Goal: Communication & Community: Share content

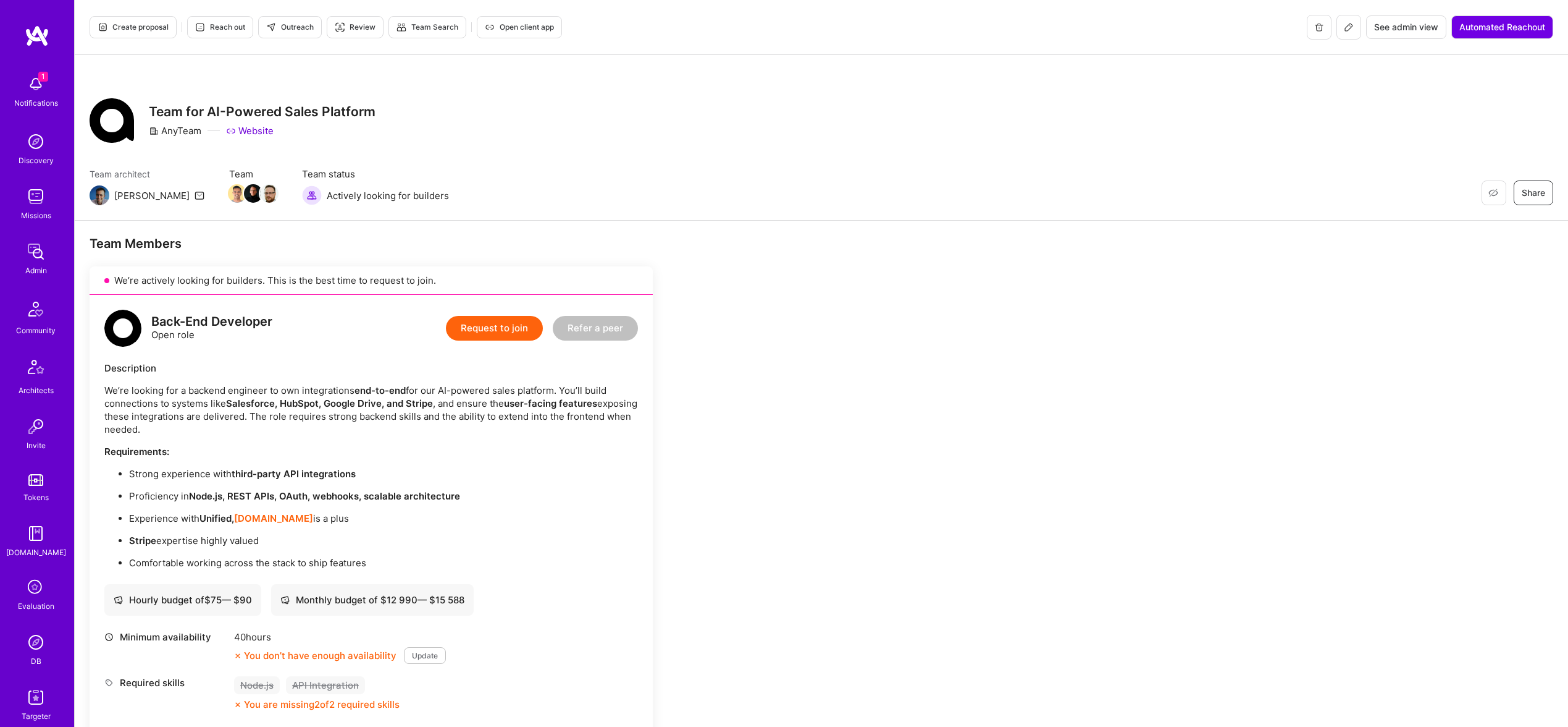
scroll to position [1833, 0]
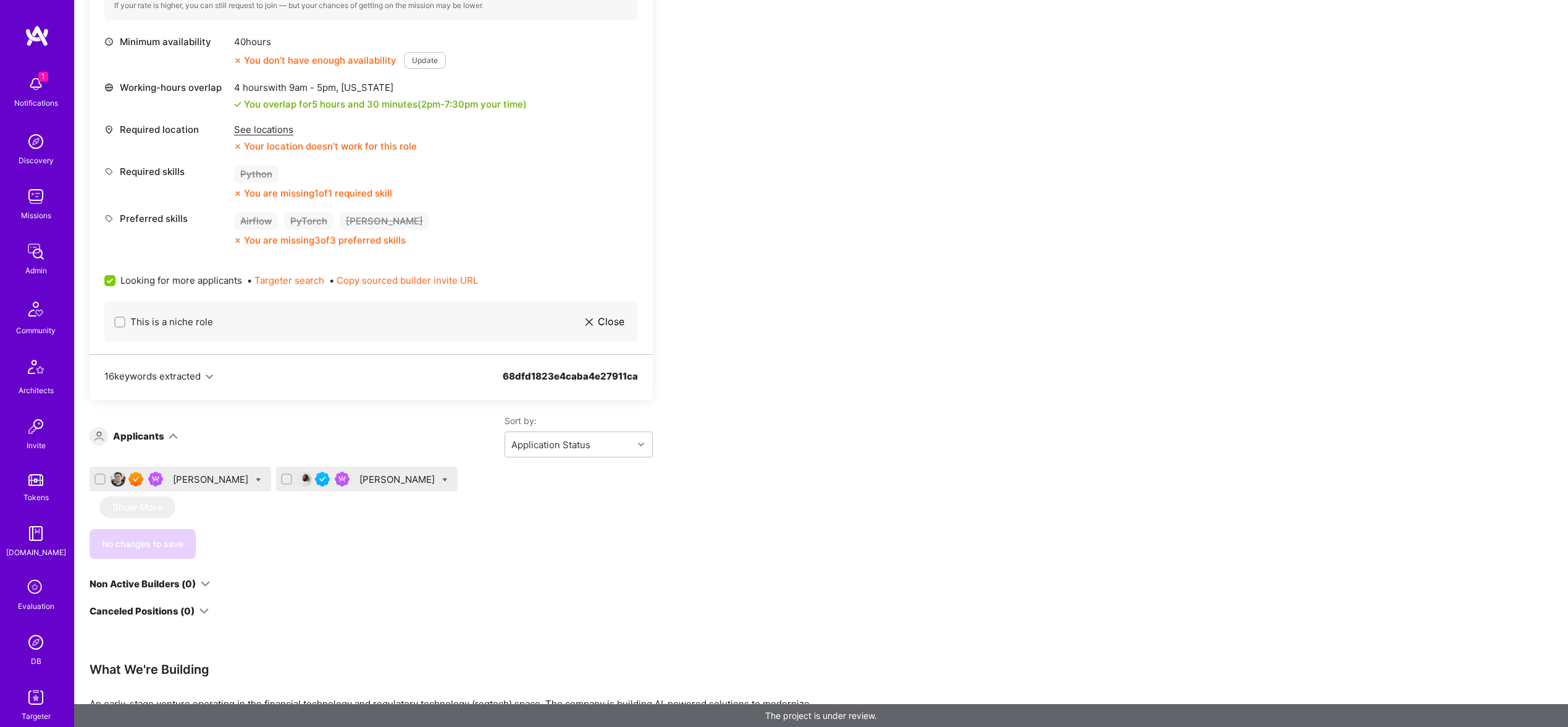
scroll to position [534, 0]
click at [256, 479] on icon at bounding box center [259, 478] width 6 height 6
checkbox input "true"
click at [302, 597] on span "Shortlist" at bounding box center [315, 600] width 37 height 13
click at [291, 597] on input "Shortlist" at bounding box center [287, 601] width 9 height 9
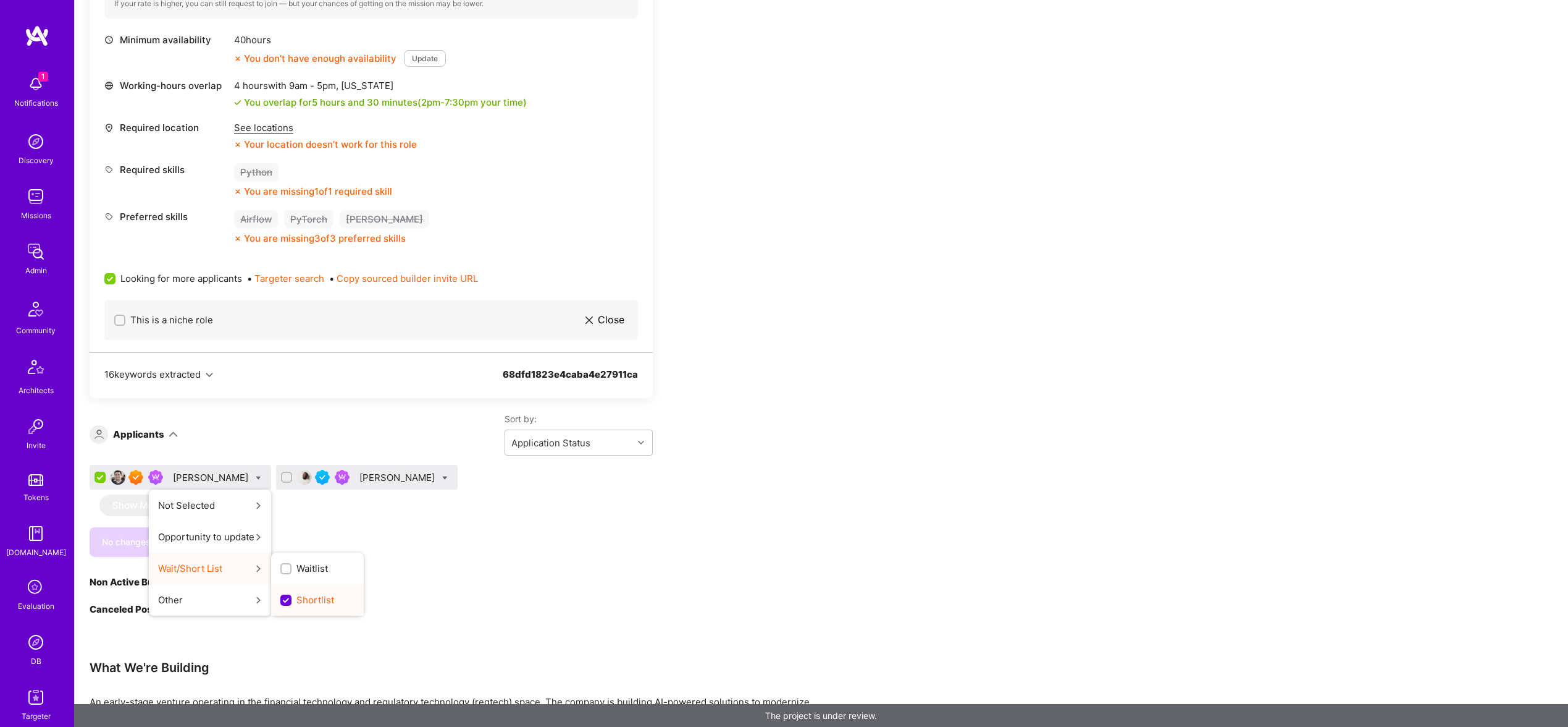
scroll to position [0, 0]
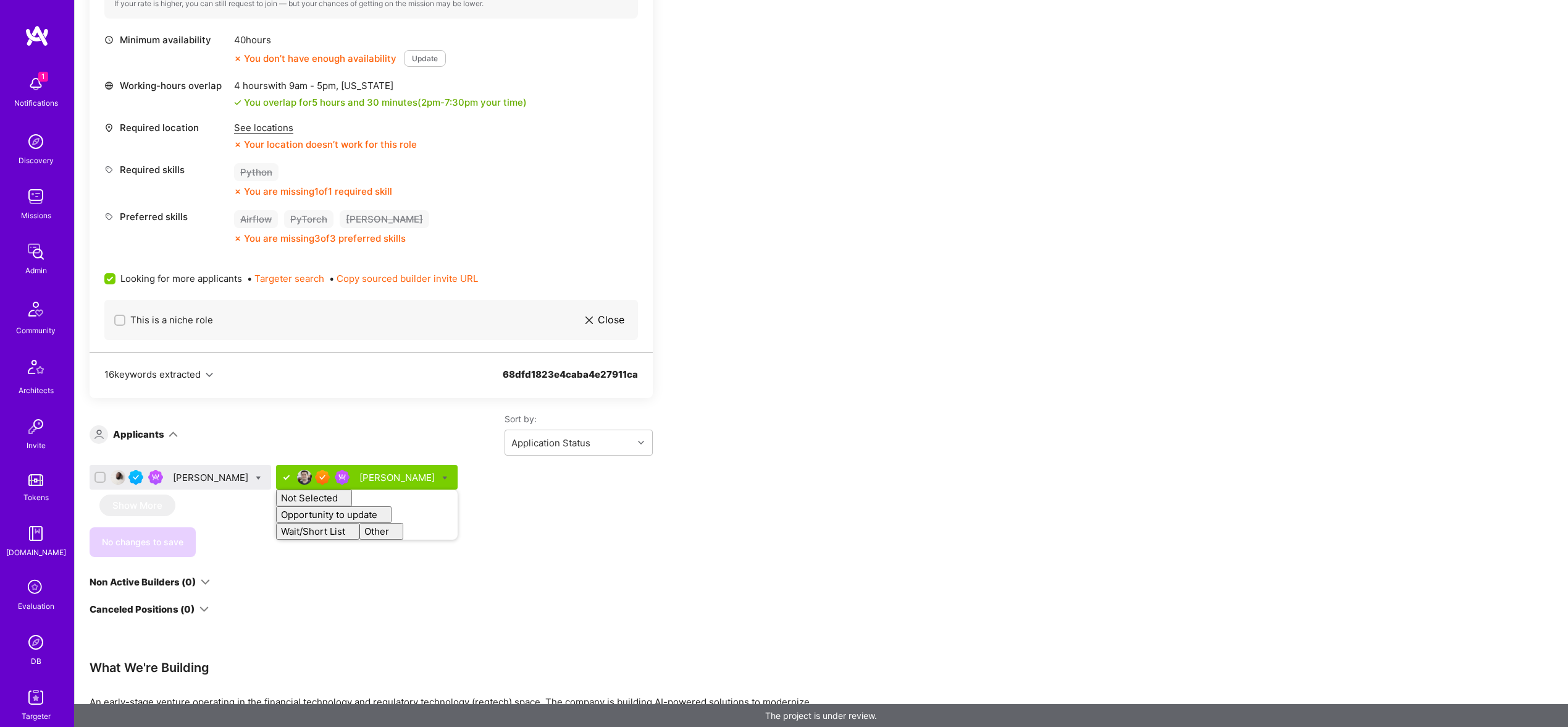
checkbox input "false"
click at [345, 424] on div "Sort by: Application Status" at bounding box center [415, 434] width 475 height 43
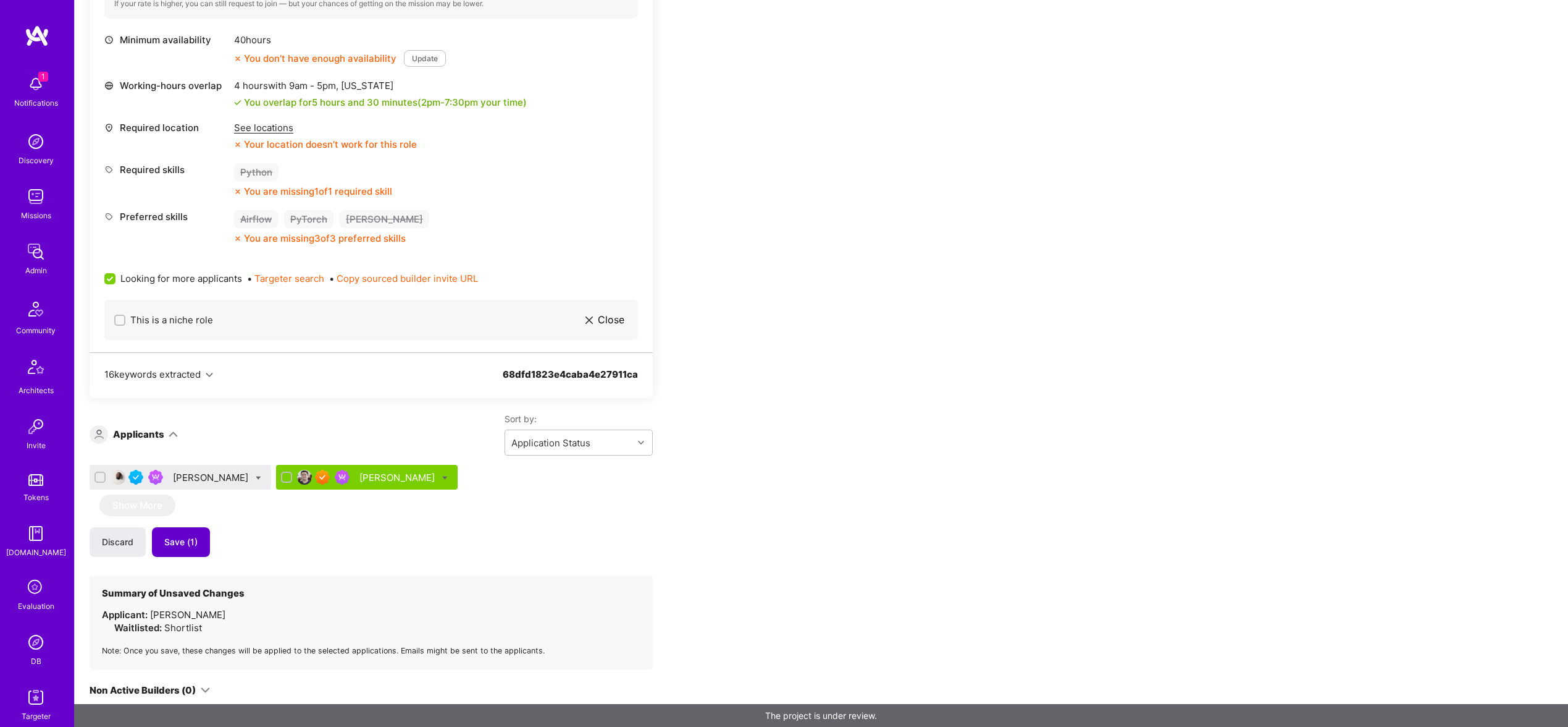
click at [188, 543] on span "Save (1)" at bounding box center [181, 542] width 34 height 12
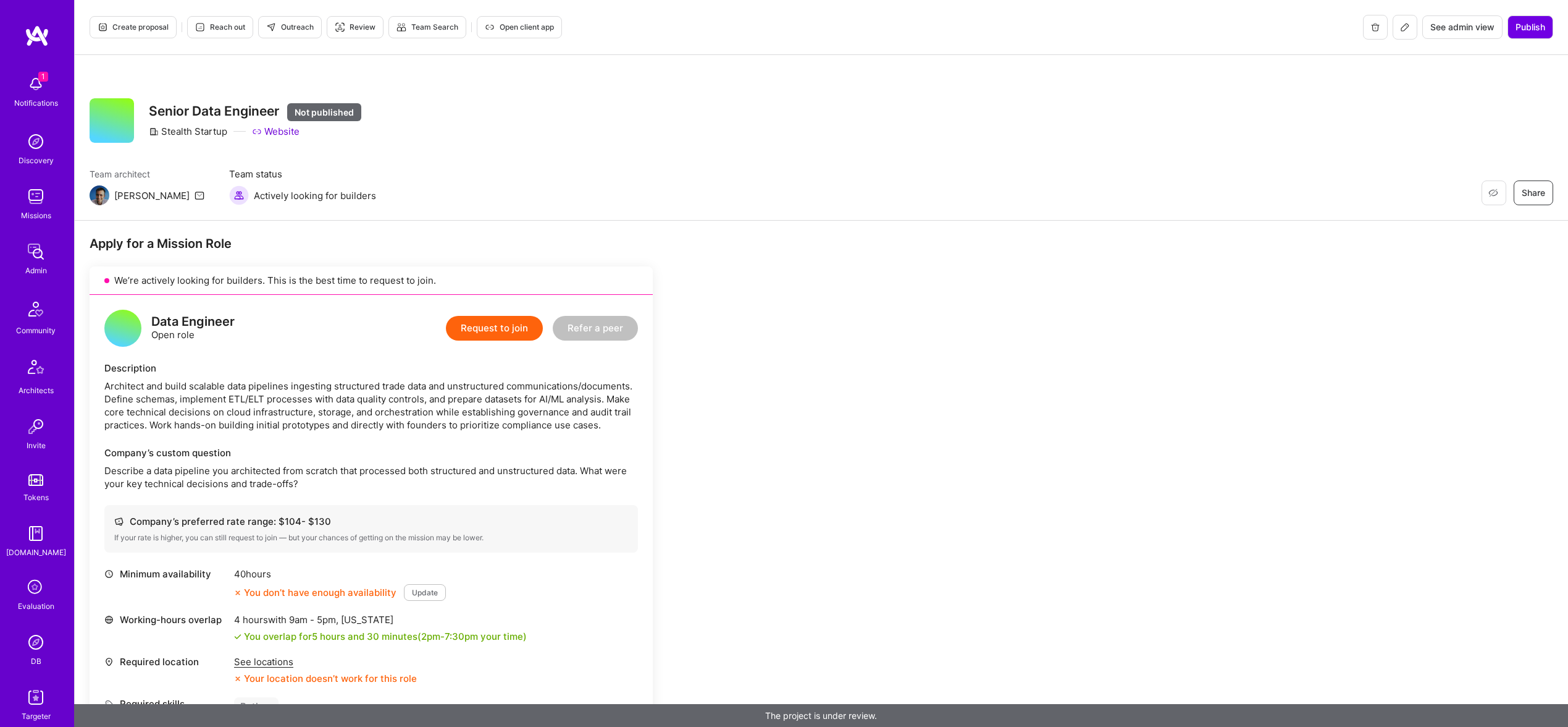
click at [125, 26] on span "Create proposal" at bounding box center [133, 27] width 71 height 11
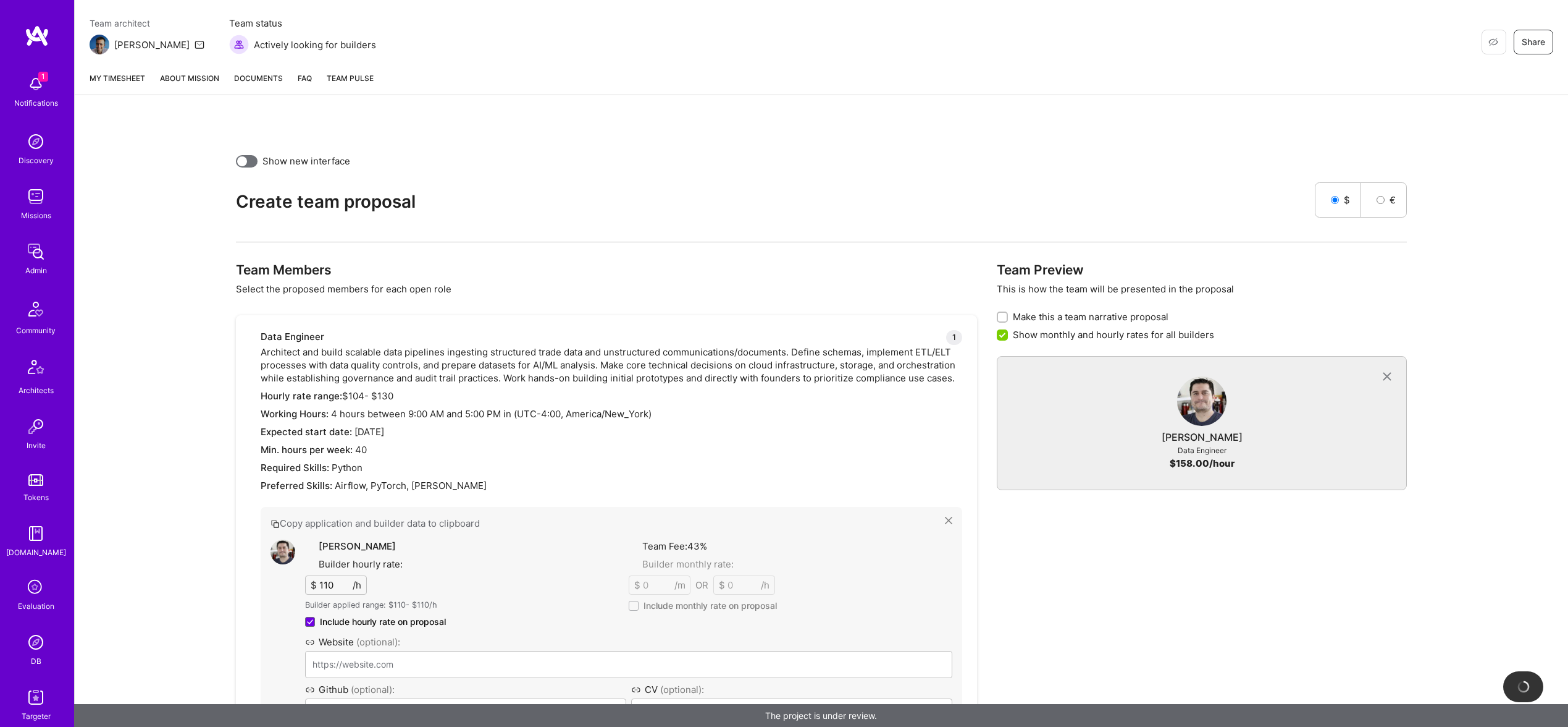
scroll to position [450, 0]
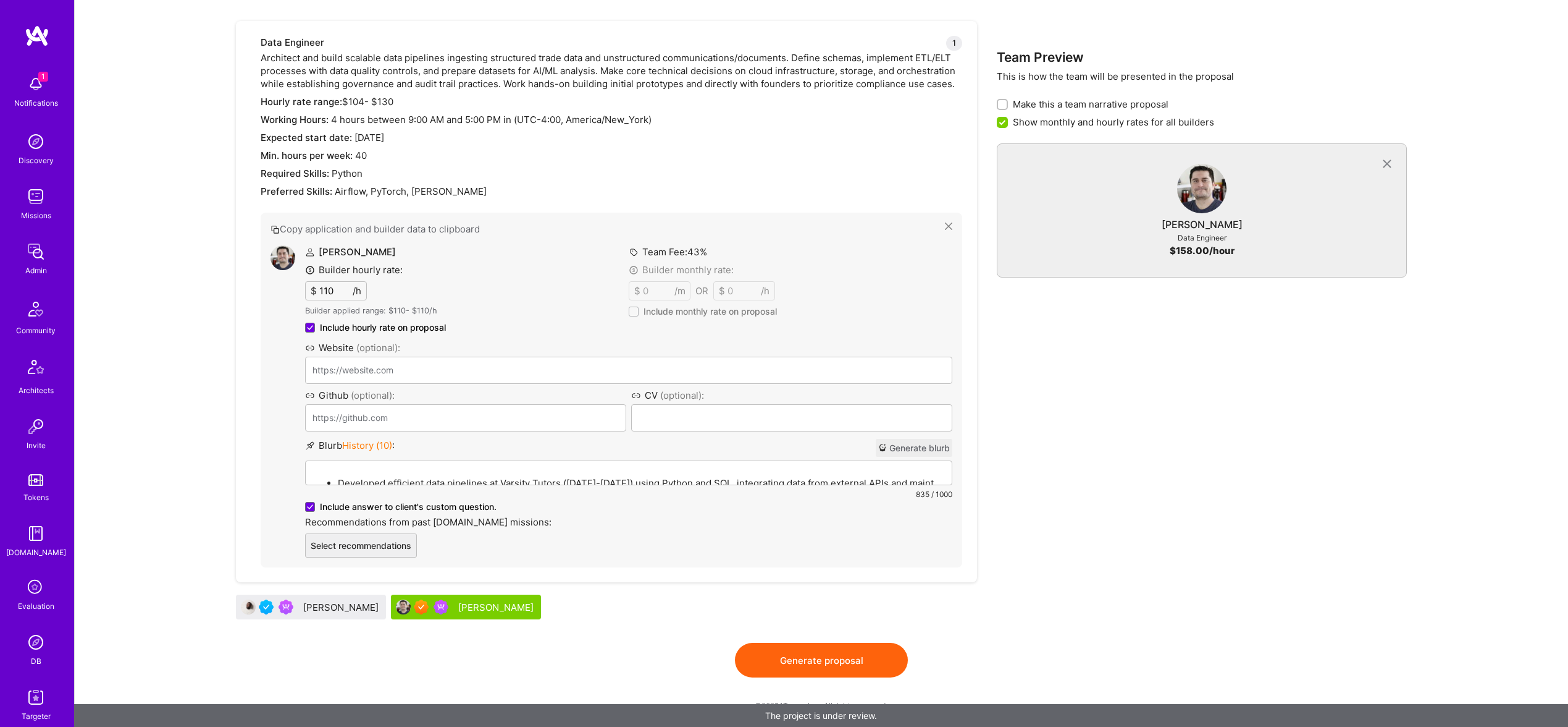
click at [531, 470] on div "Developed efficient data pipelines at Varsity Tutors (2021-2022) using Python a…" at bounding box center [628, 529] width 646 height 136
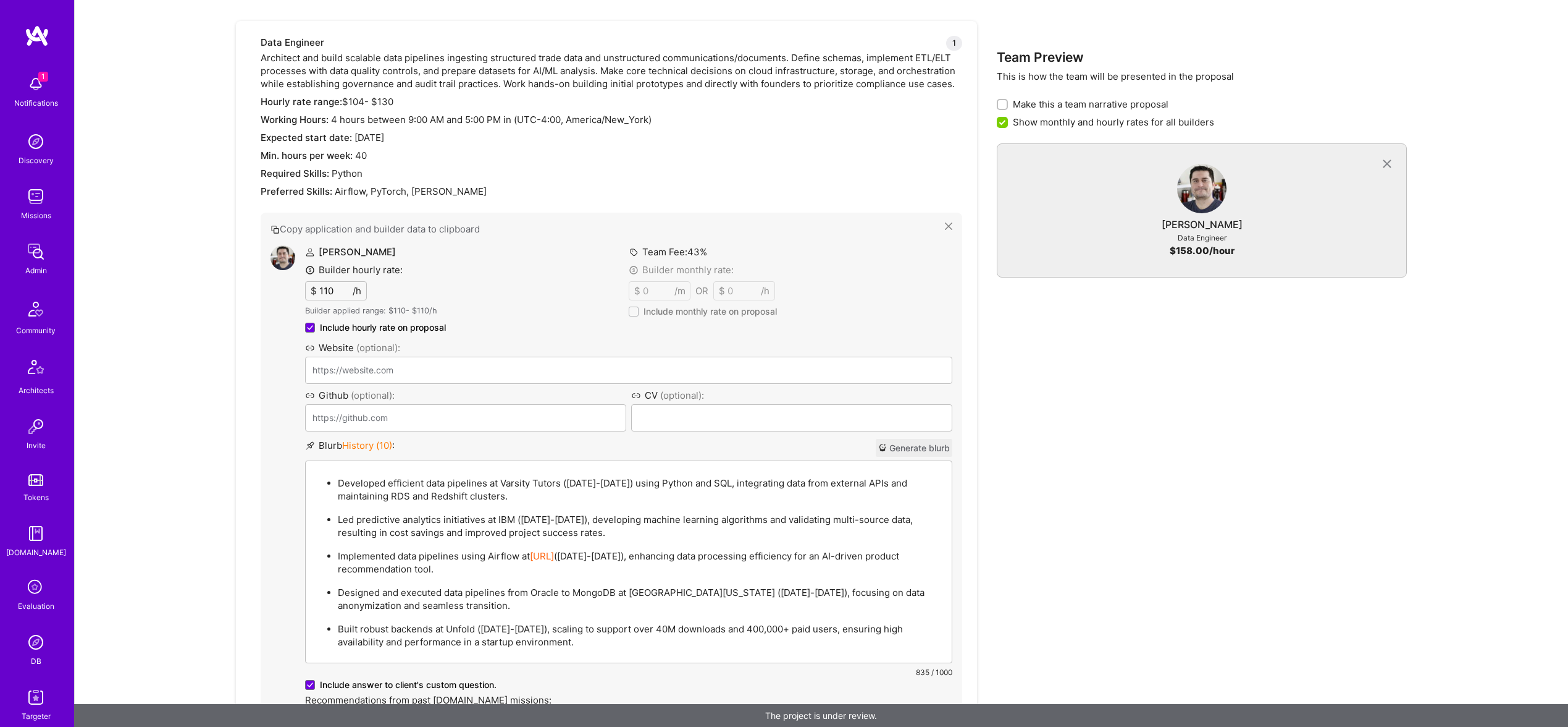
click at [590, 485] on p "Developed efficient data pipelines at Varsity Tutors (2021-2022) using Python a…" at bounding box center [641, 489] width 606 height 26
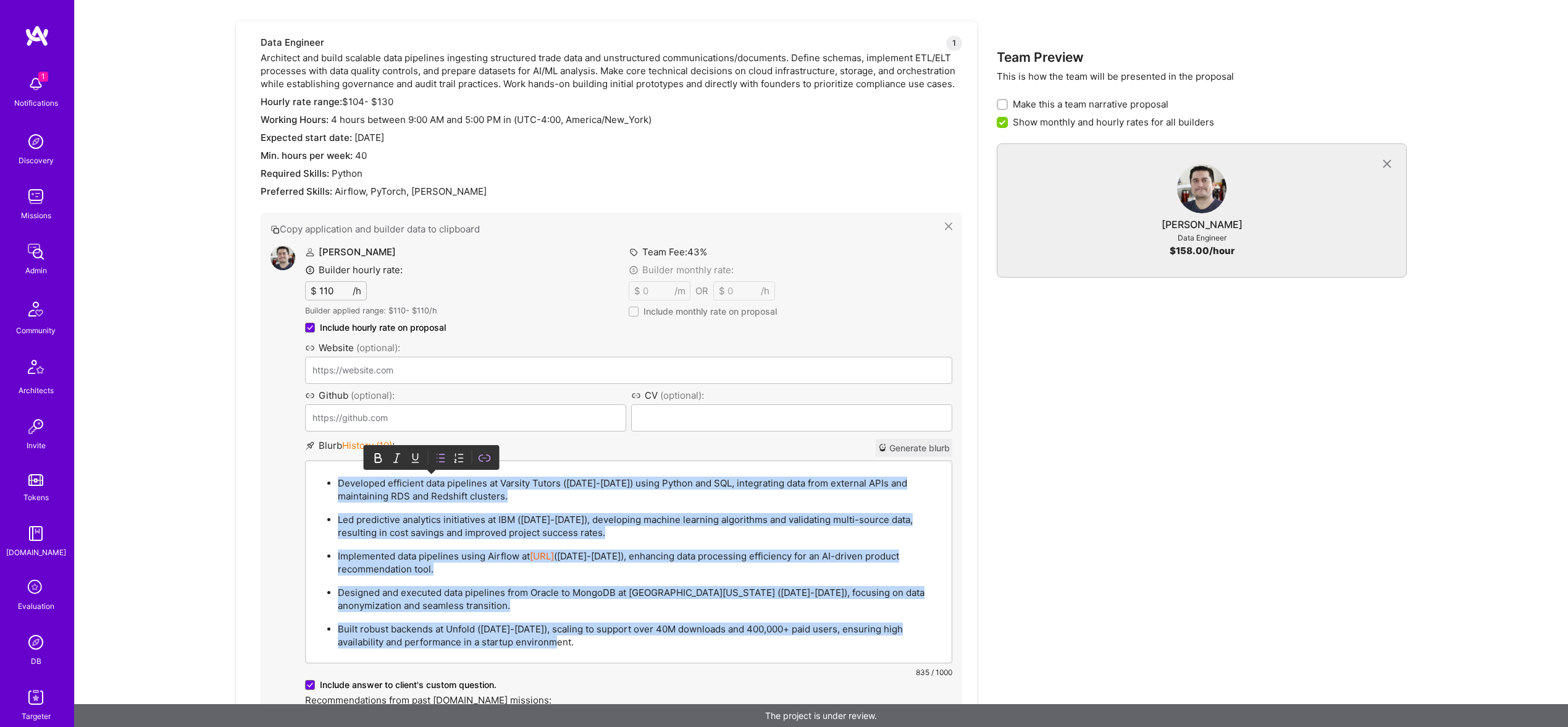
paste div
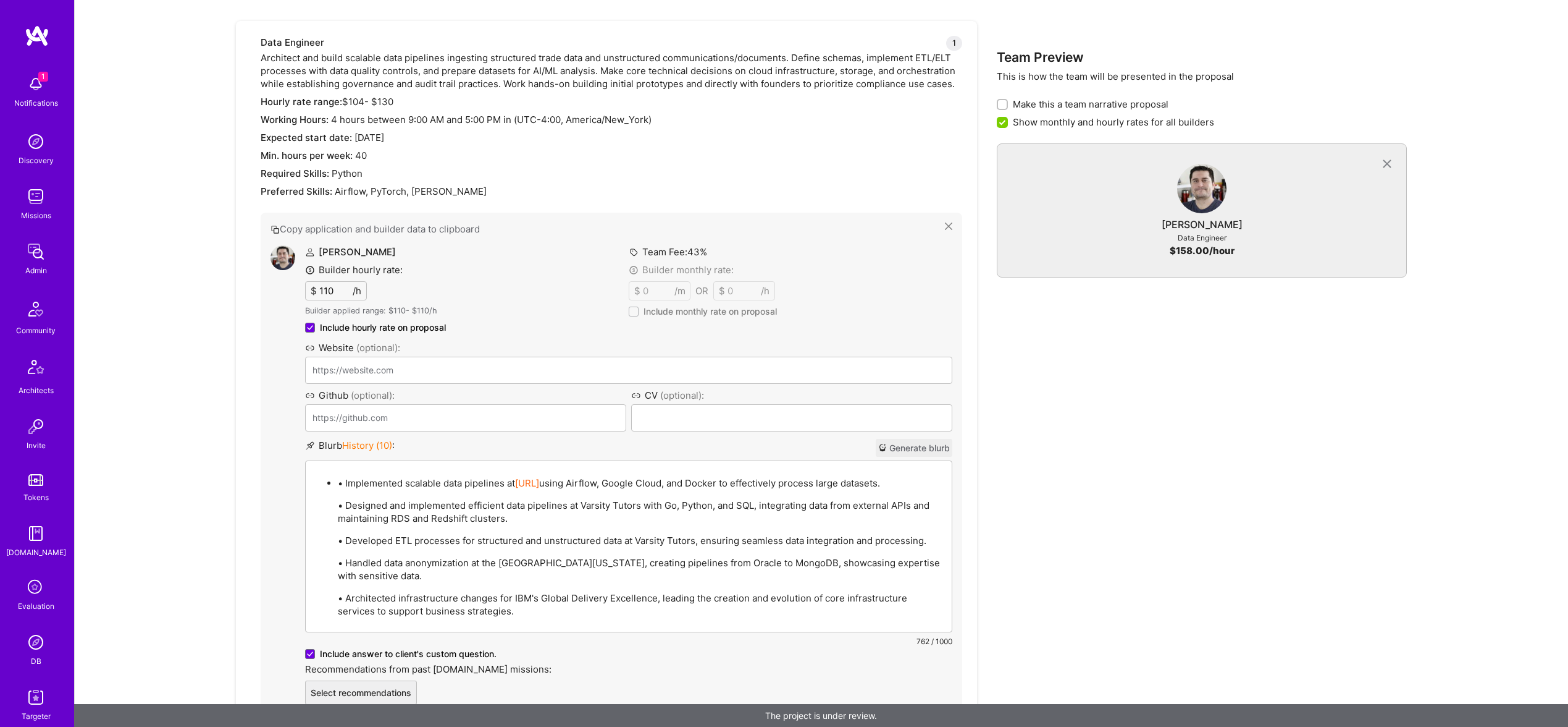
click at [343, 483] on p "• Implemented scalable data pipelines at Vetted.AI using Airflow, Google Cloud,…" at bounding box center [641, 483] width 606 height 13
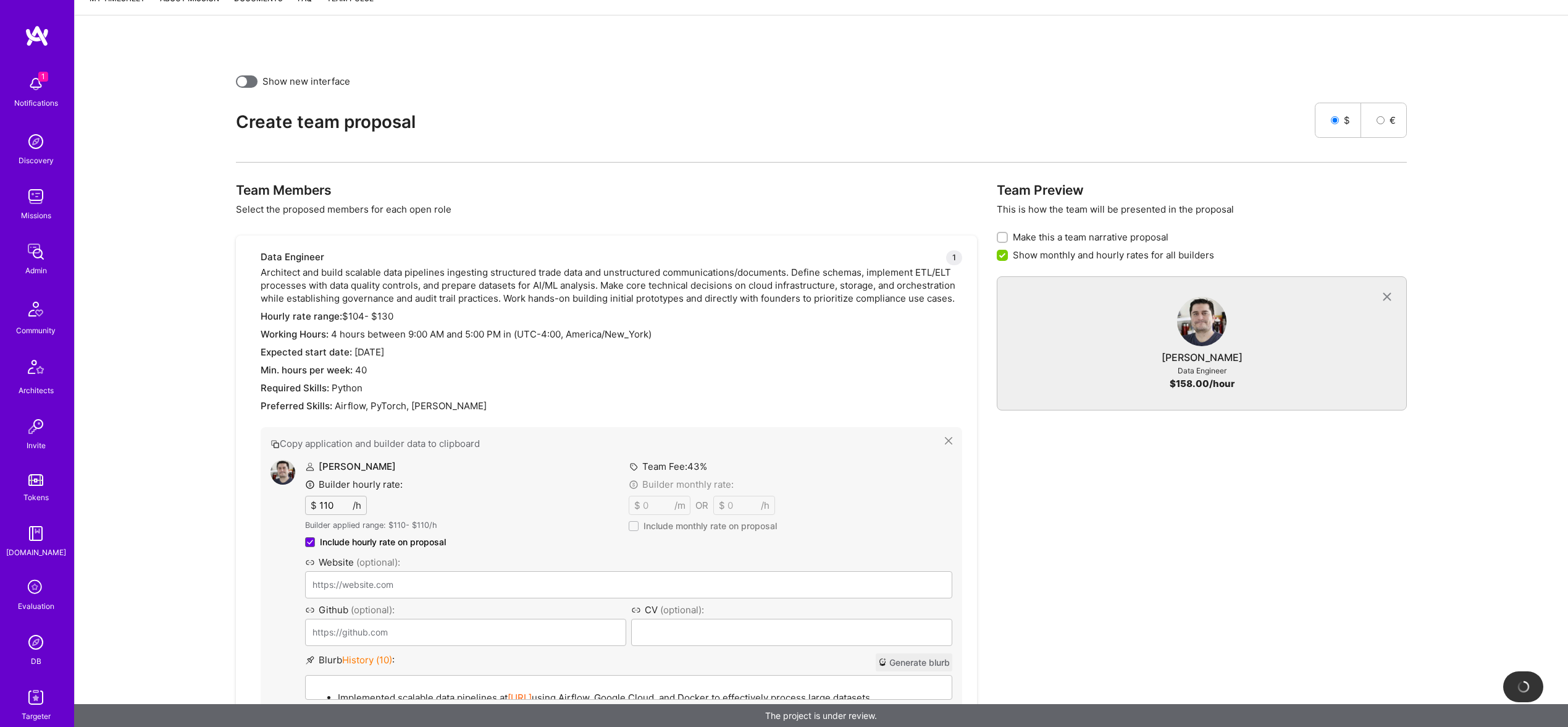
scroll to position [0, 0]
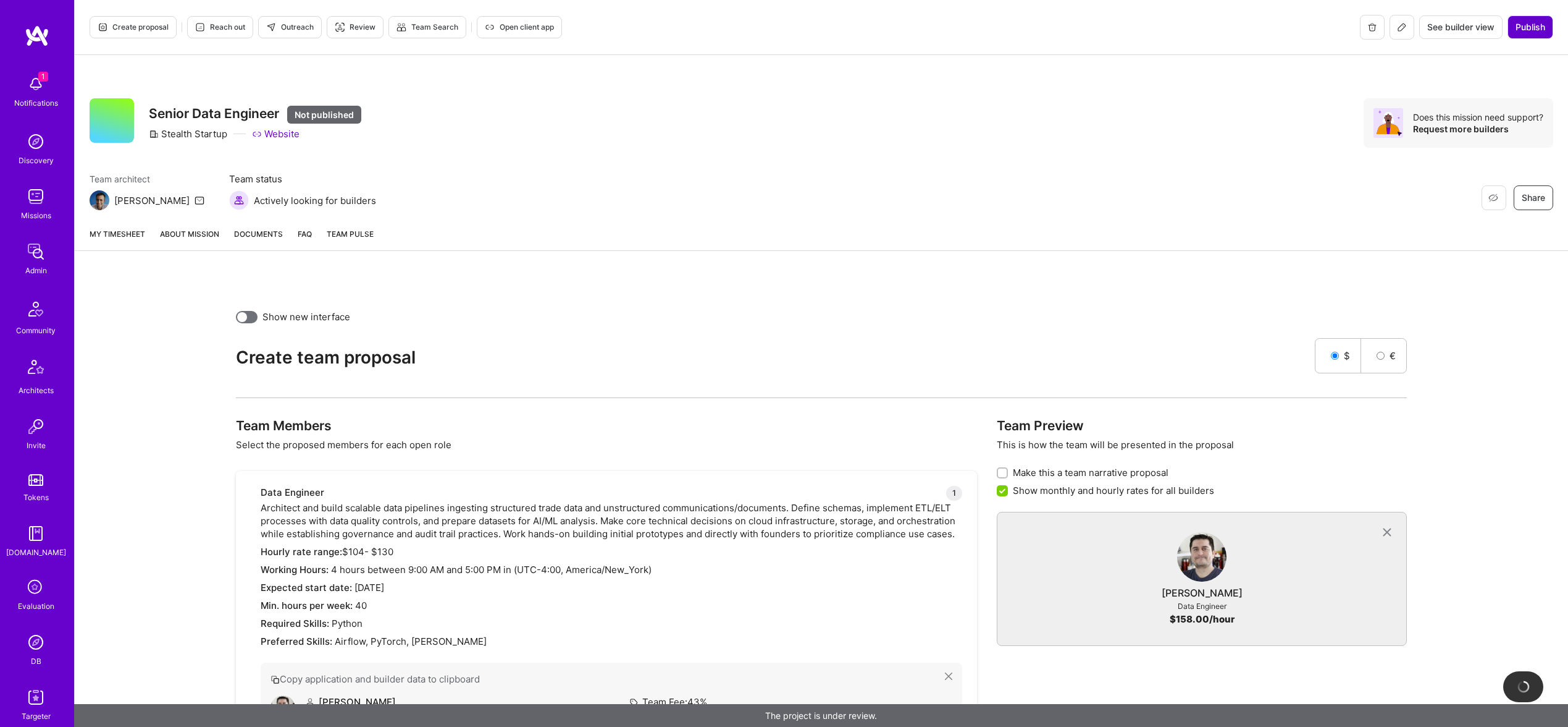
click at [1523, 27] on span "Publish" at bounding box center [1530, 27] width 29 height 12
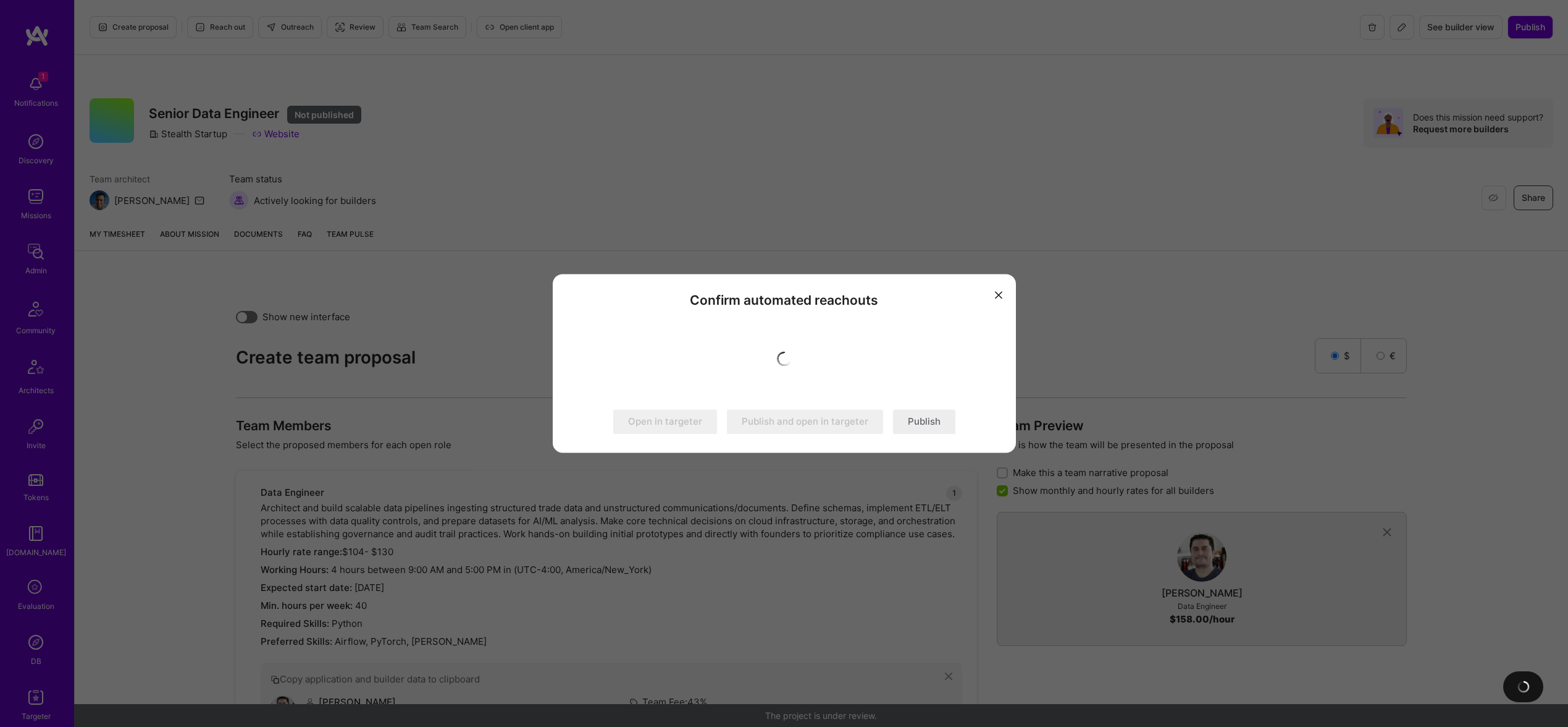
drag, startPoint x: 893, startPoint y: 398, endPoint x: 912, endPoint y: 404, distance: 19.9
click at [896, 399] on div "Confirm automated reachouts Open in targeter Publish and open in targeter Publi…" at bounding box center [784, 364] width 463 height 179
click at [924, 410] on button "Publish" at bounding box center [924, 422] width 62 height 25
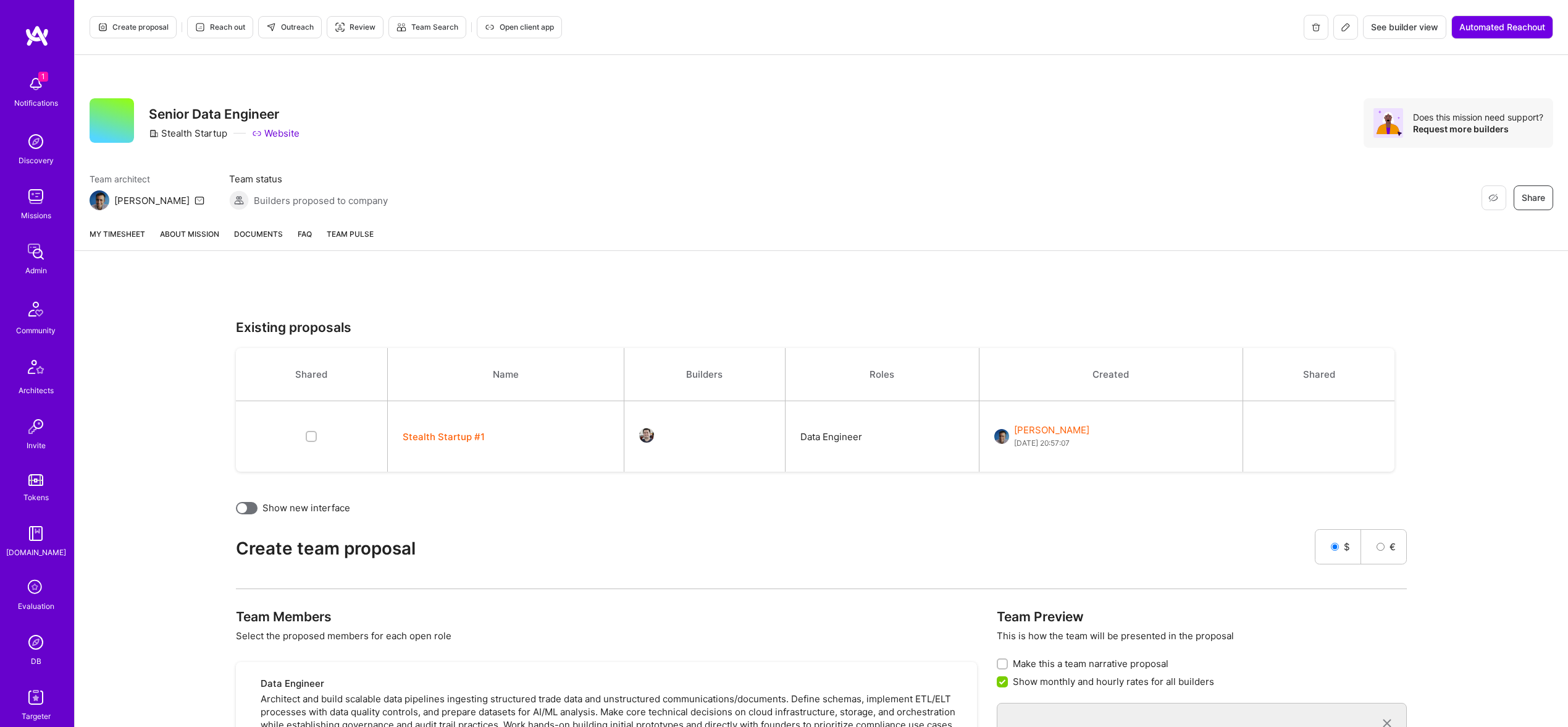
click at [193, 236] on link "About Mission" at bounding box center [189, 238] width 59 height 23
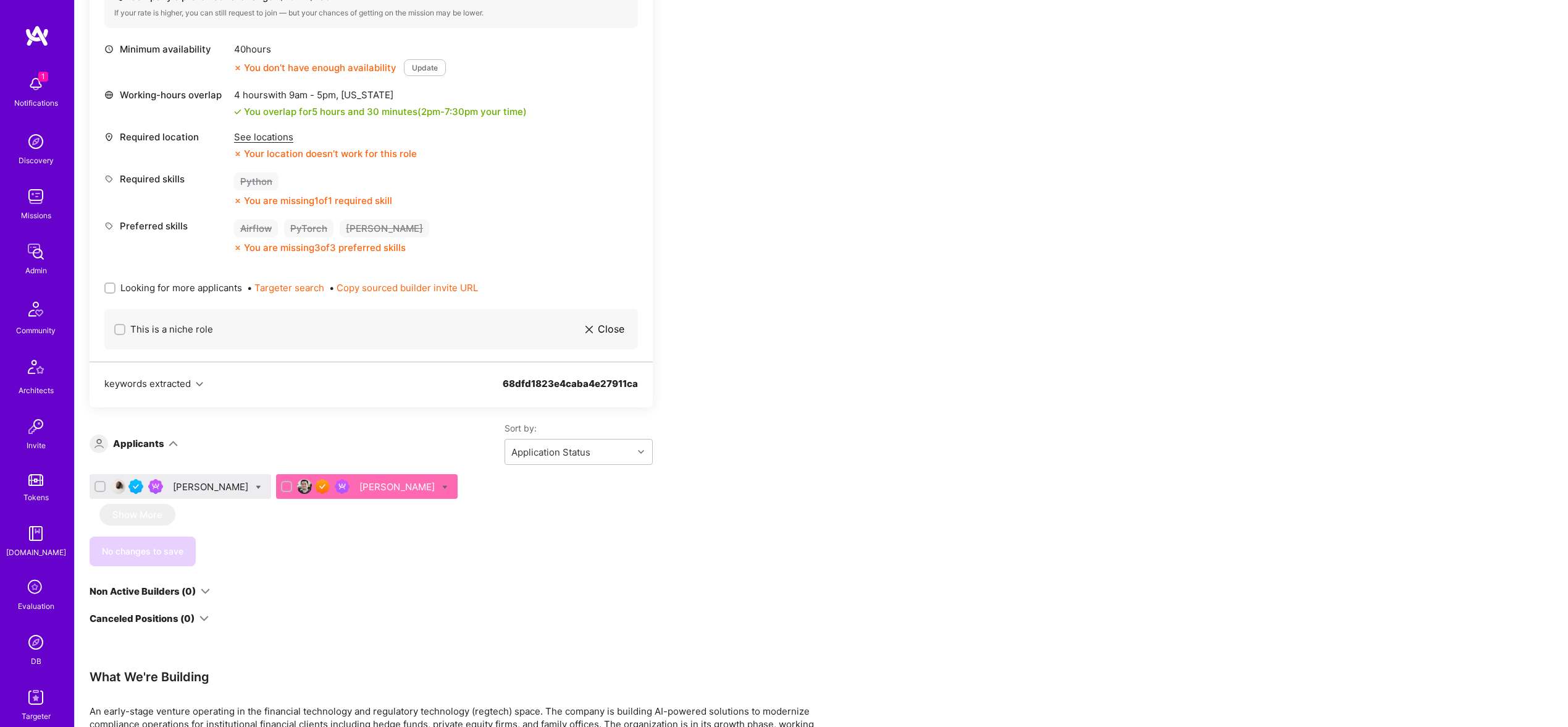
scroll to position [429, 0]
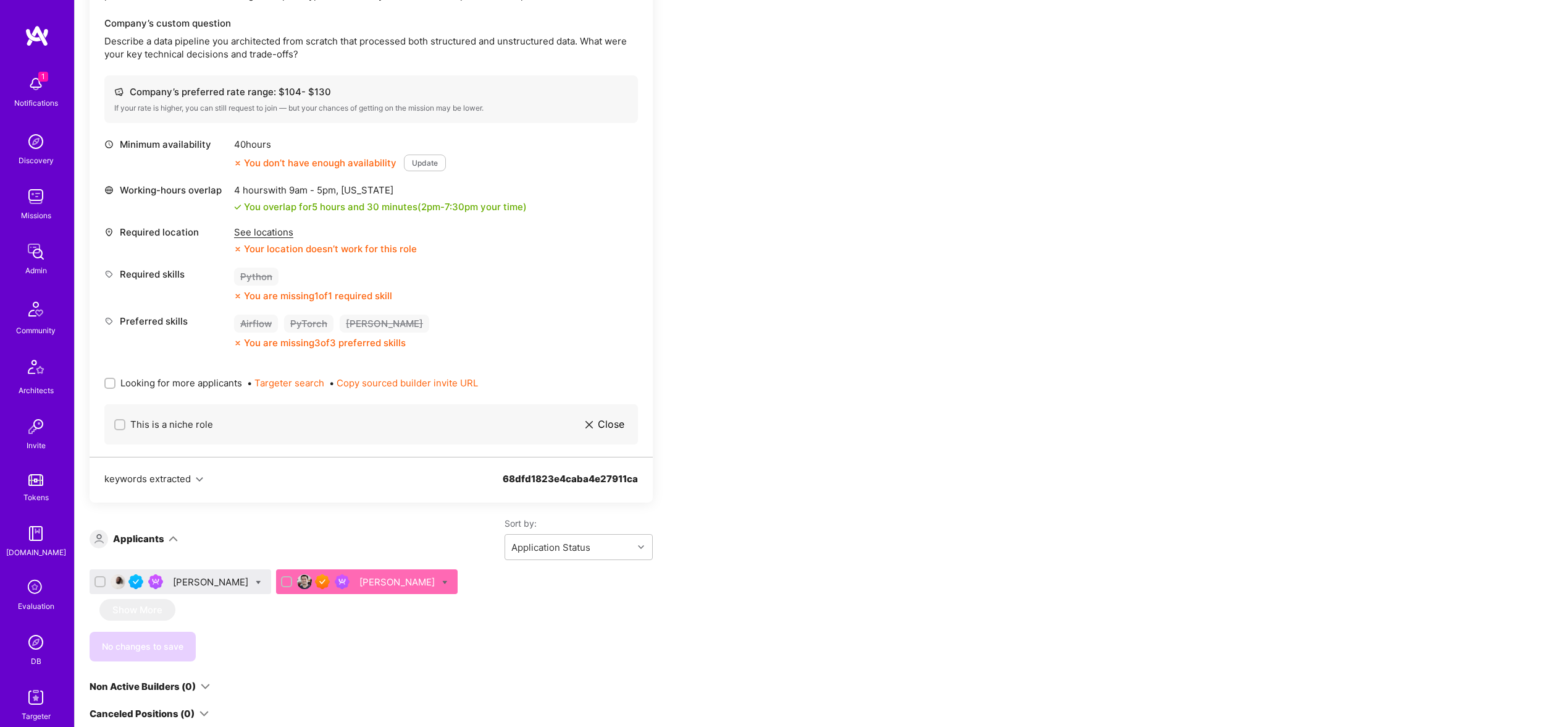
drag, startPoint x: 168, startPoint y: 383, endPoint x: 260, endPoint y: 371, distance: 92.8
click at [168, 383] on span "Looking for more applicants" at bounding box center [181, 383] width 122 height 13
click at [116, 383] on input "Looking for more applicants" at bounding box center [111, 384] width 9 height 9
checkbox input "true"
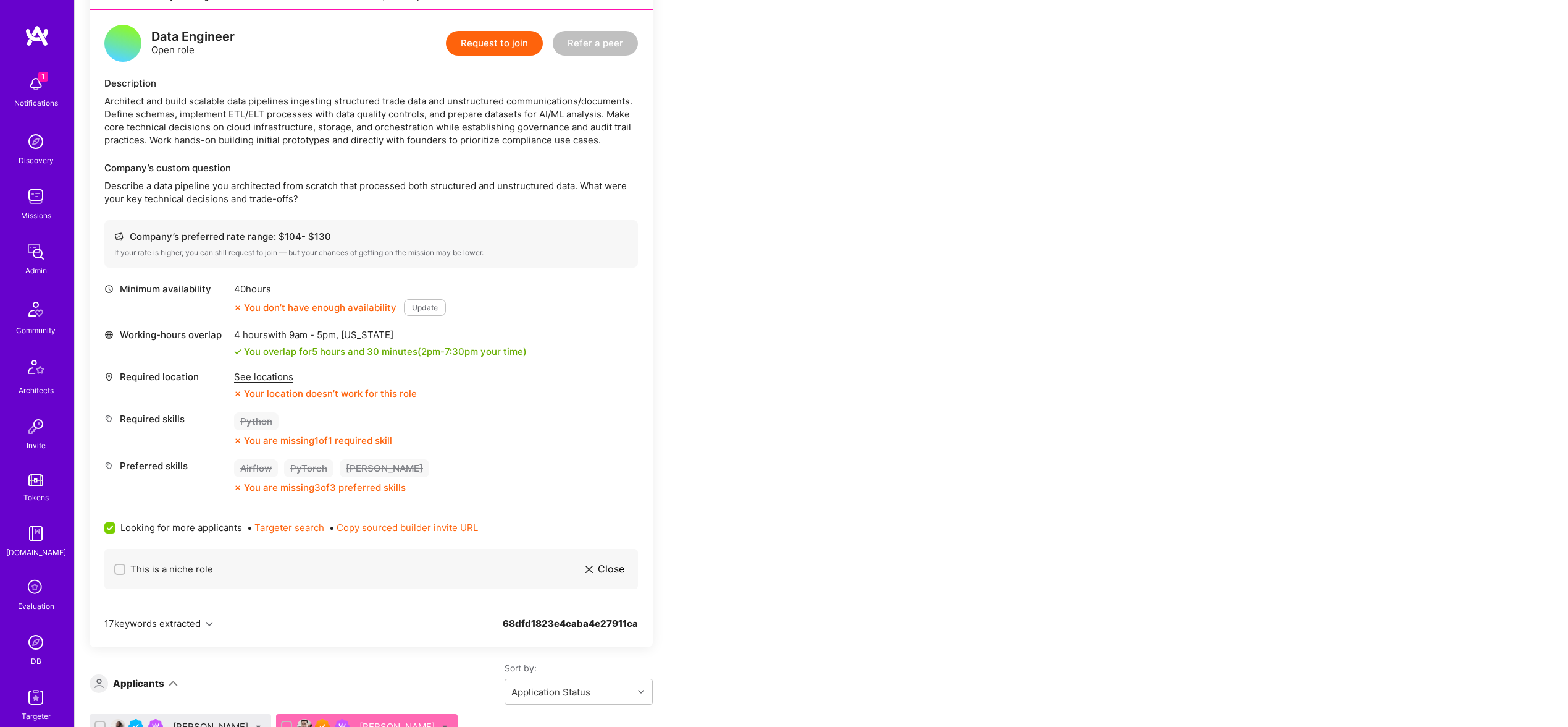
scroll to position [148, 0]
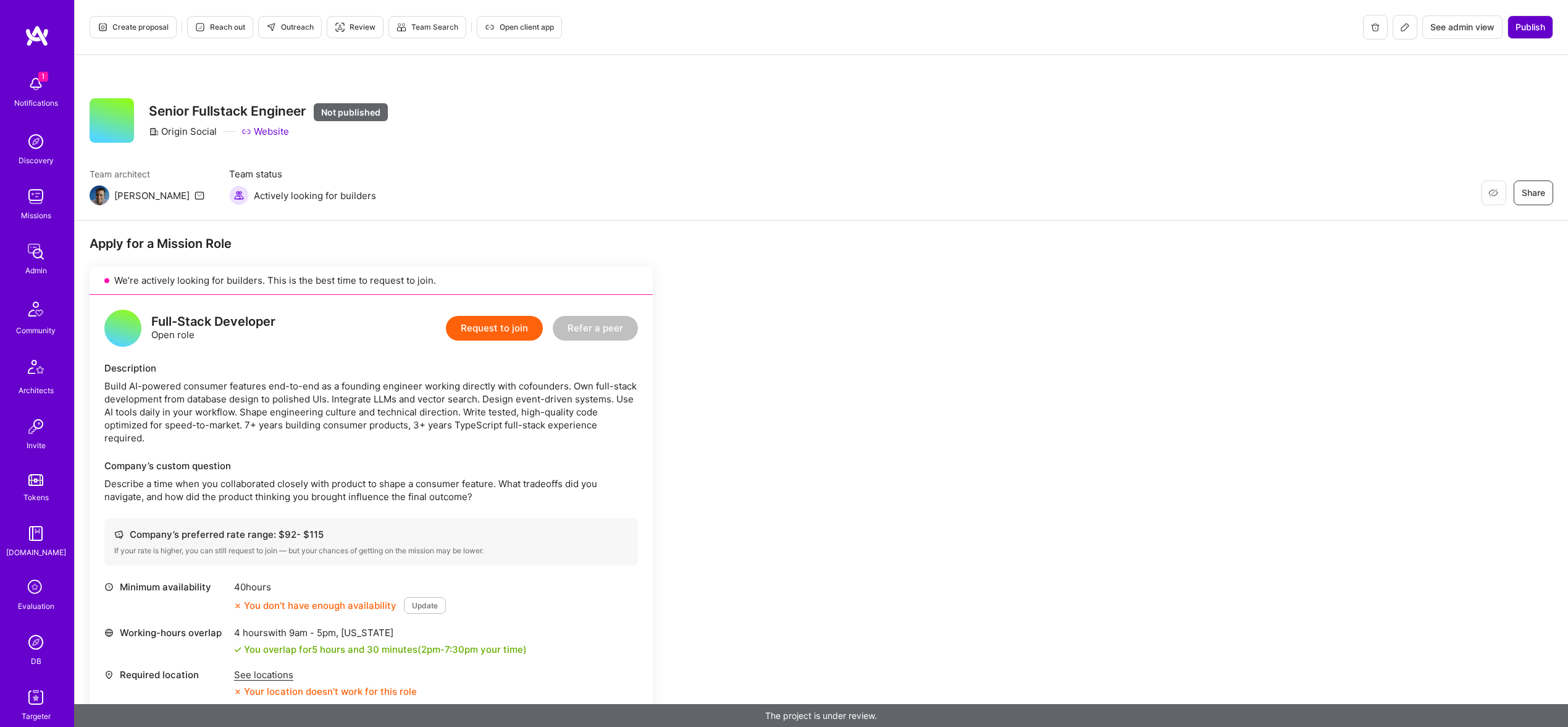
click at [1518, 34] on button "Publish" at bounding box center [1530, 27] width 45 height 23
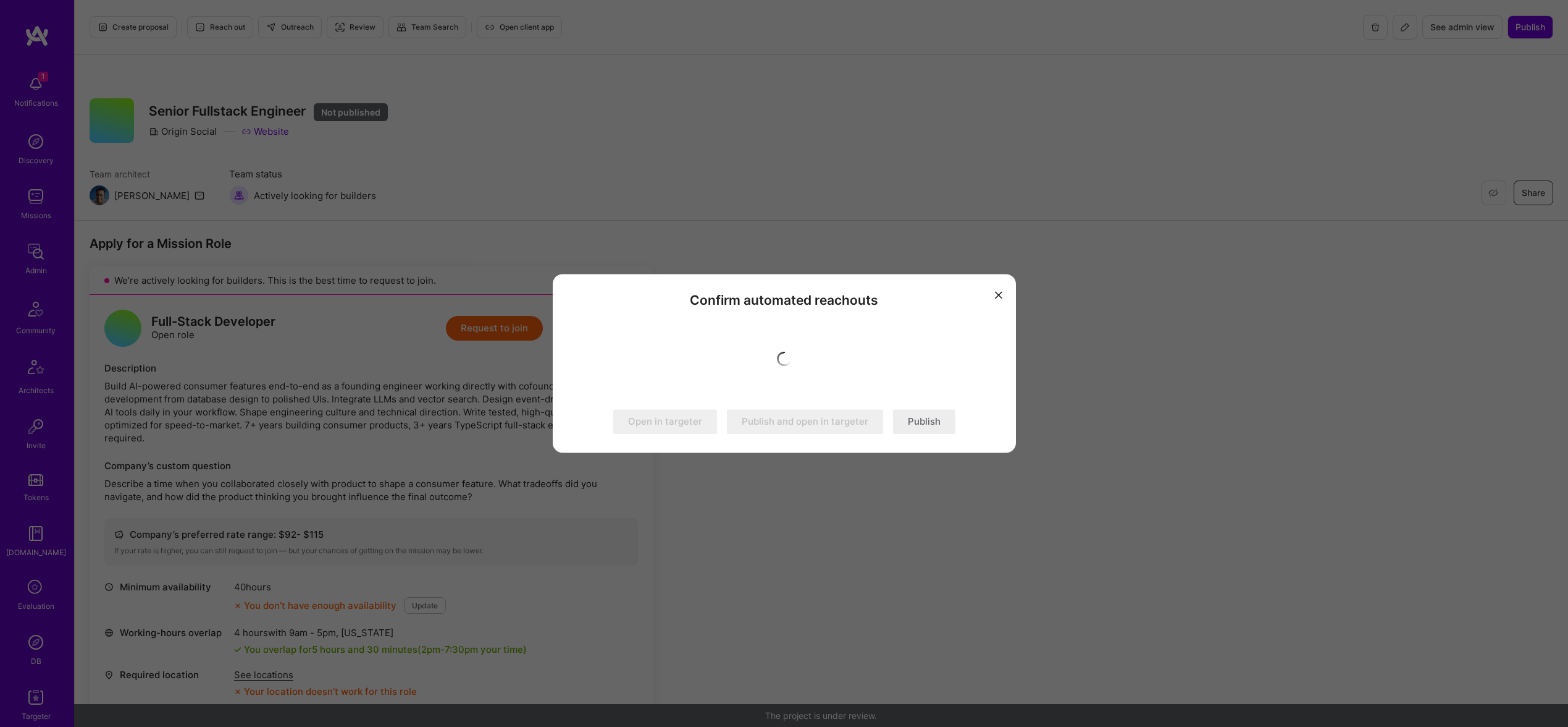
click at [948, 417] on button "Publish" at bounding box center [924, 422] width 62 height 25
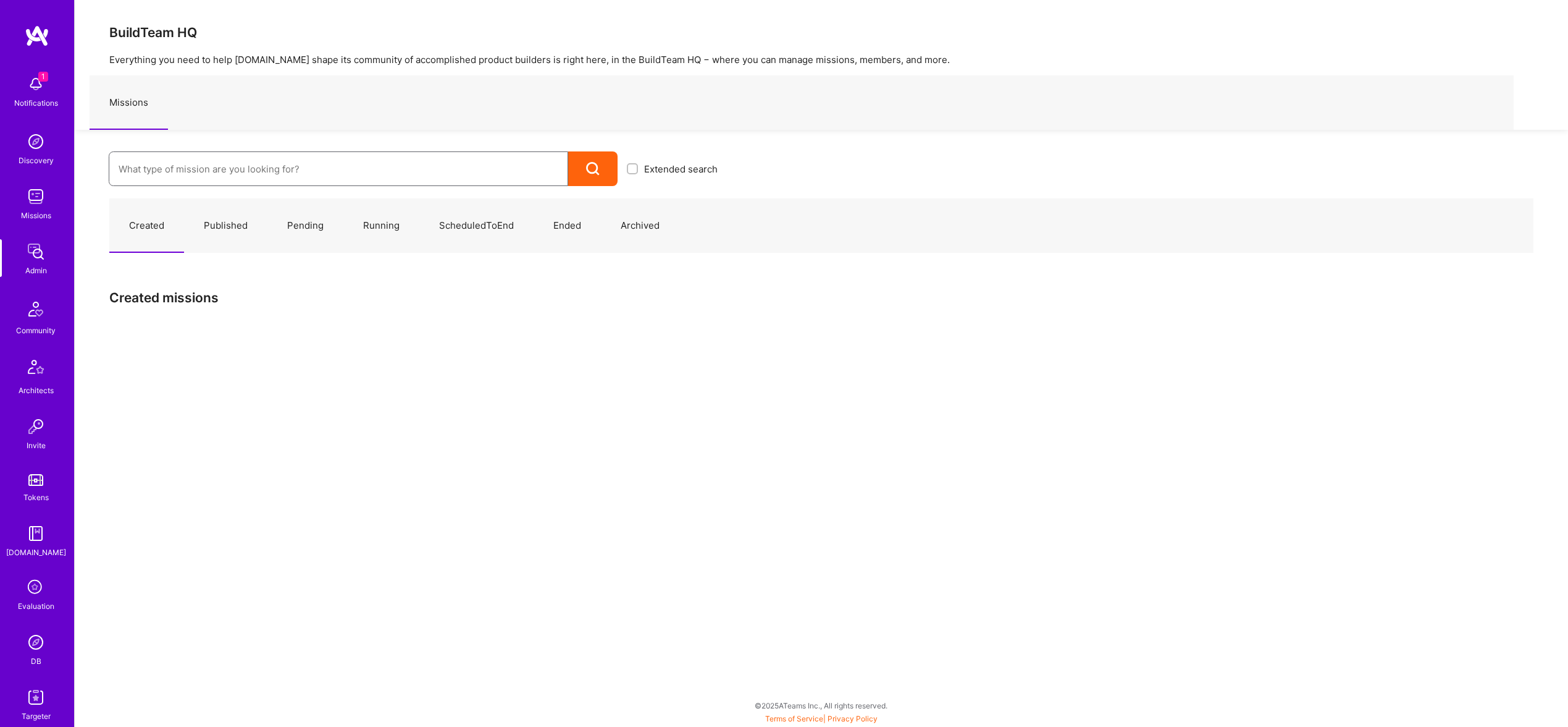
click at [283, 156] on input at bounding box center [338, 169] width 439 height 32
paste input "Curinos"
type input "Curinos"
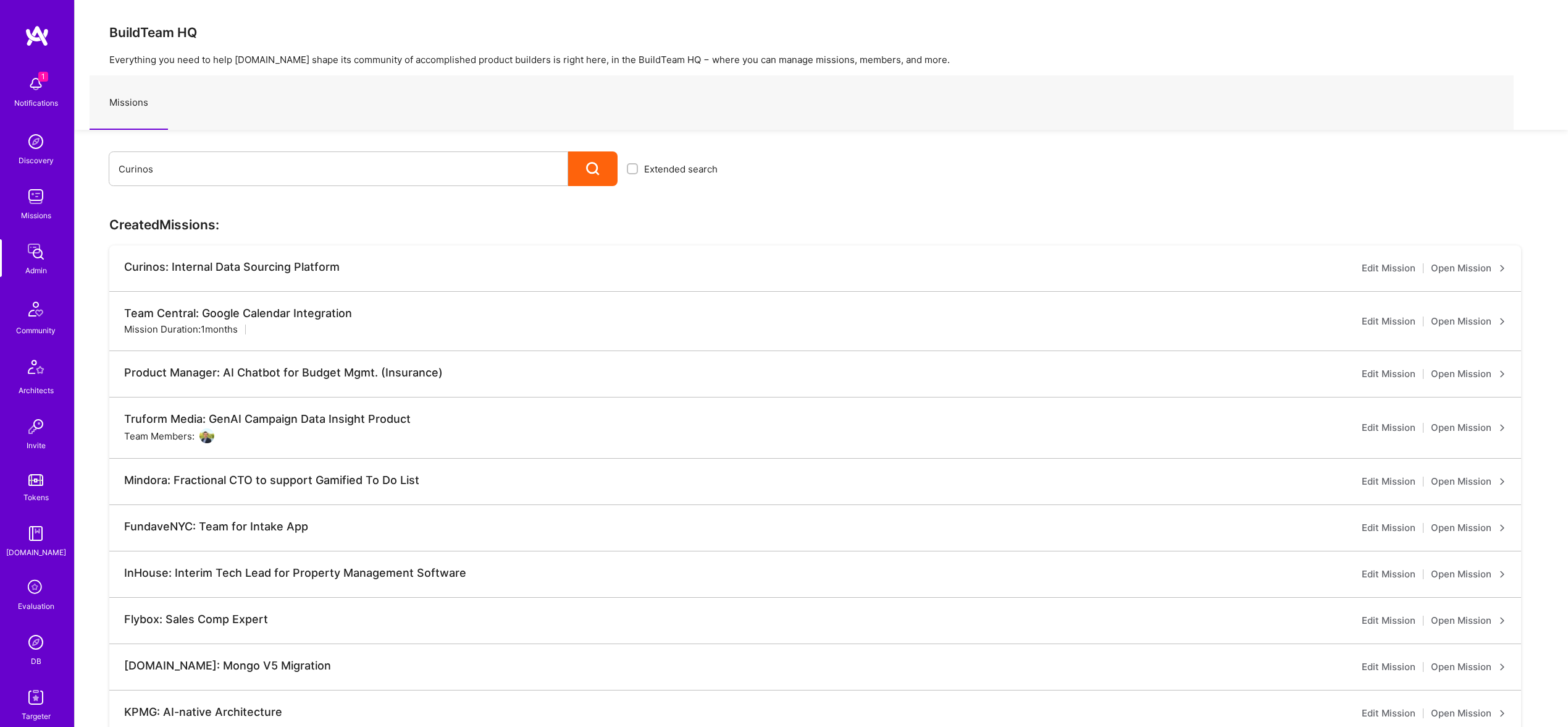
click at [1472, 271] on link "Open Mission" at bounding box center [1468, 268] width 75 height 15
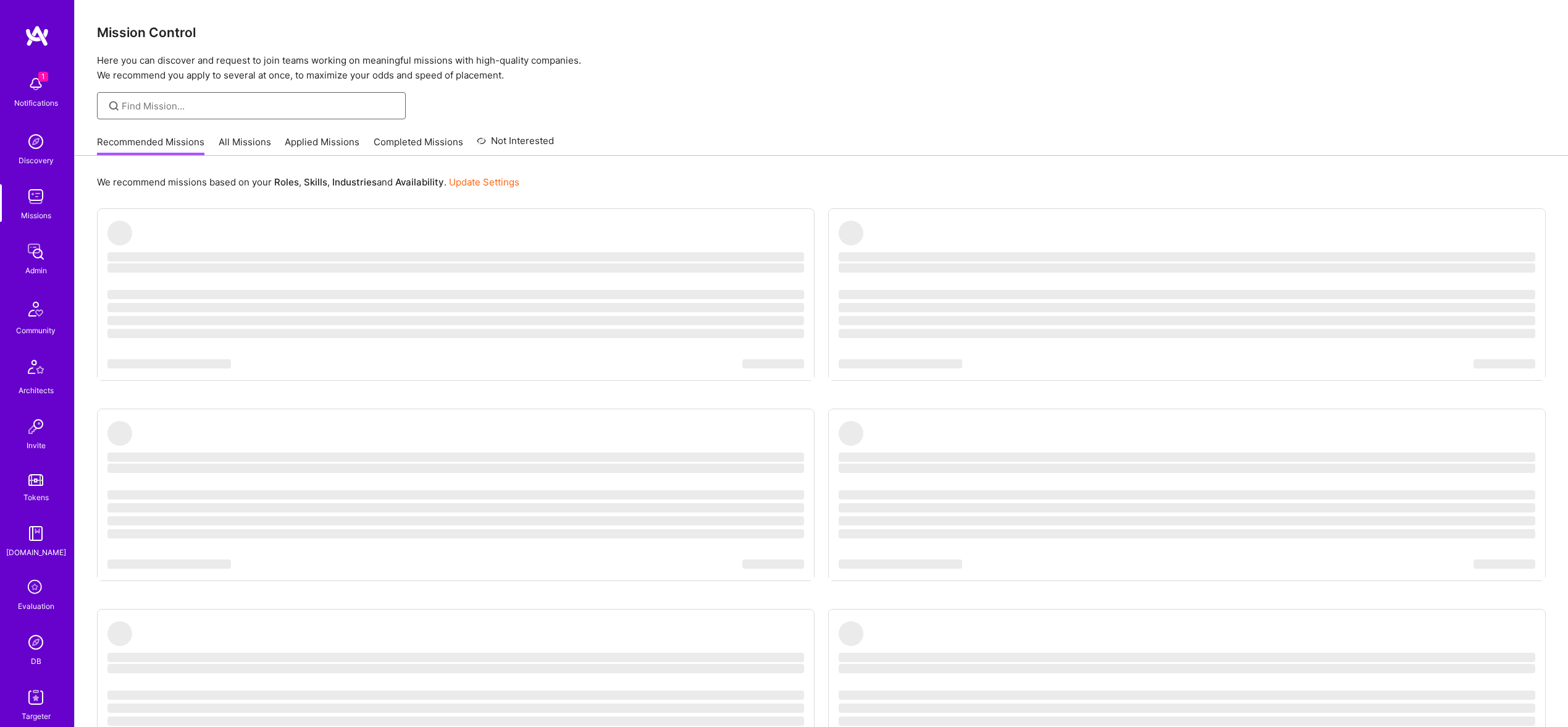
click at [196, 106] on input at bounding box center [259, 106] width 275 height 13
paste input "Curinos"
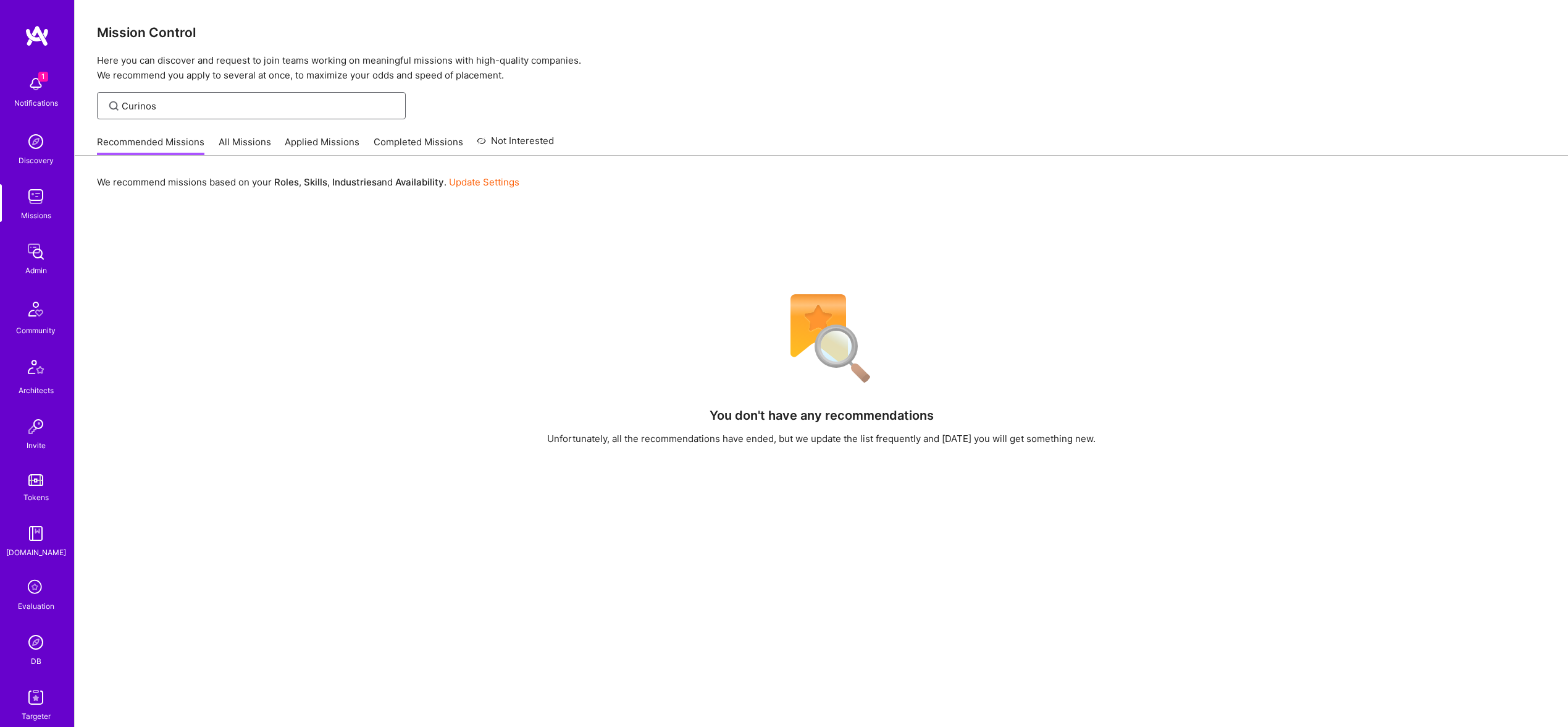
type input "Curinos"
click at [37, 199] on img at bounding box center [36, 196] width 25 height 25
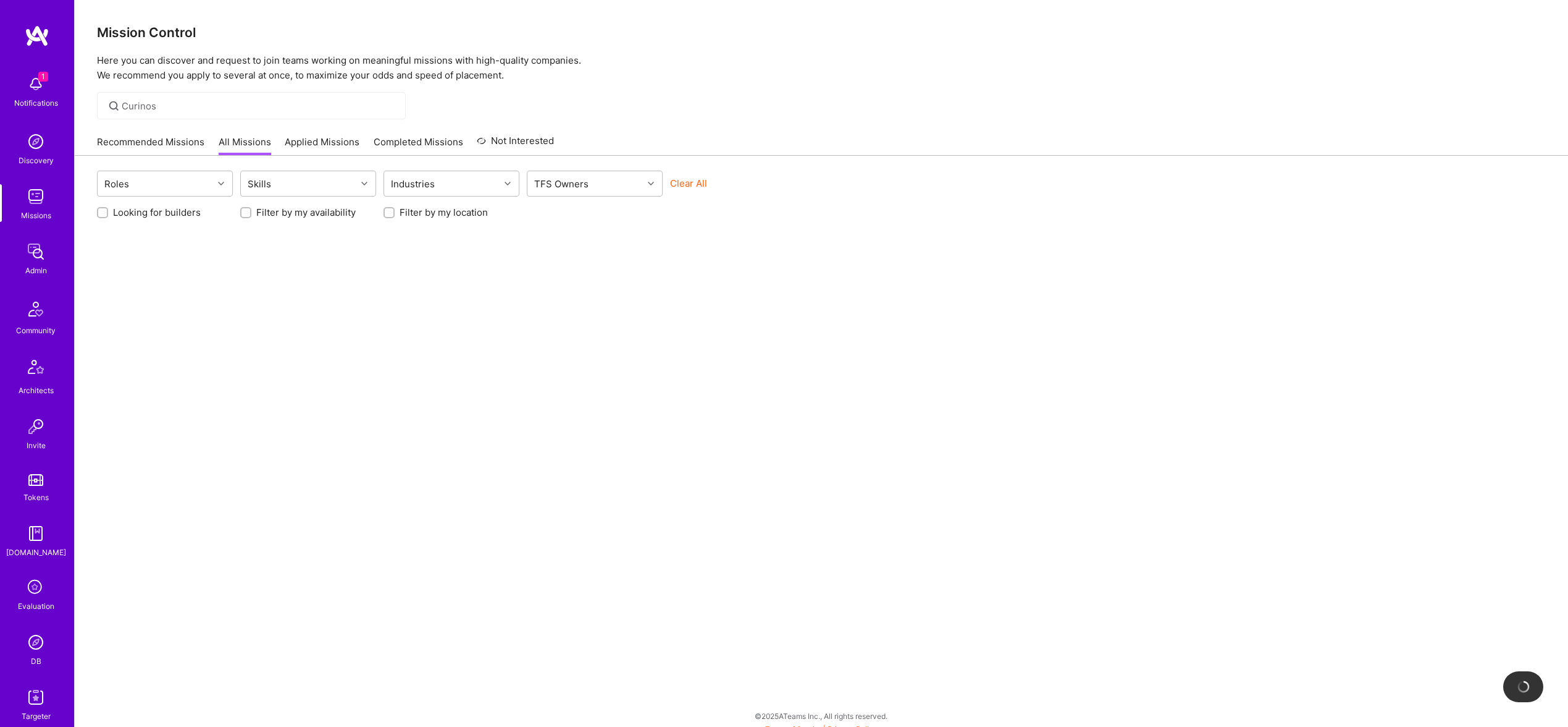
click at [212, 117] on div "Curinos" at bounding box center [251, 106] width 309 height 27
click at [32, 276] on div "Admin" at bounding box center [37, 270] width 22 height 13
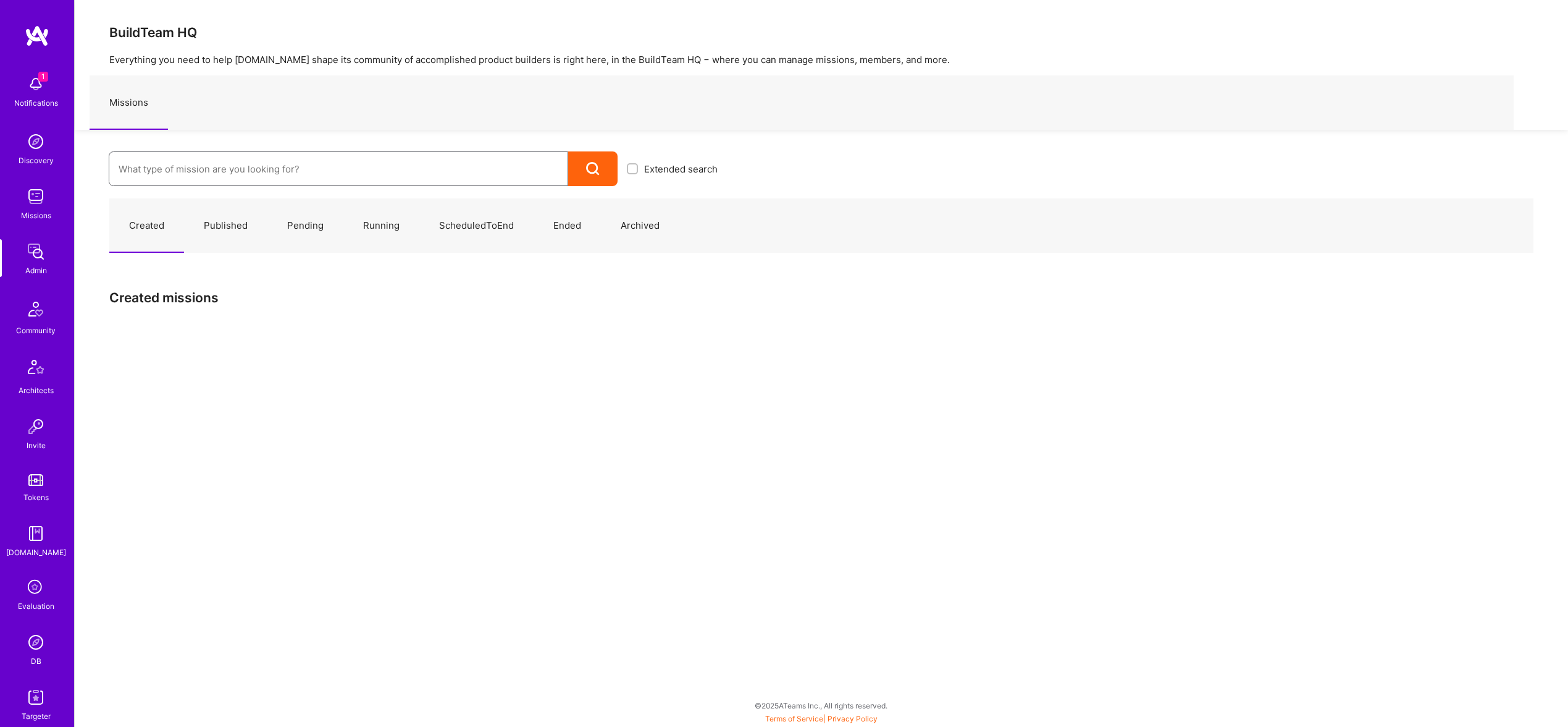
drag, startPoint x: 205, startPoint y: 157, endPoint x: 212, endPoint y: 159, distance: 7.3
click at [205, 158] on input at bounding box center [338, 169] width 439 height 32
paste input "Curinos"
type input "Curinos"
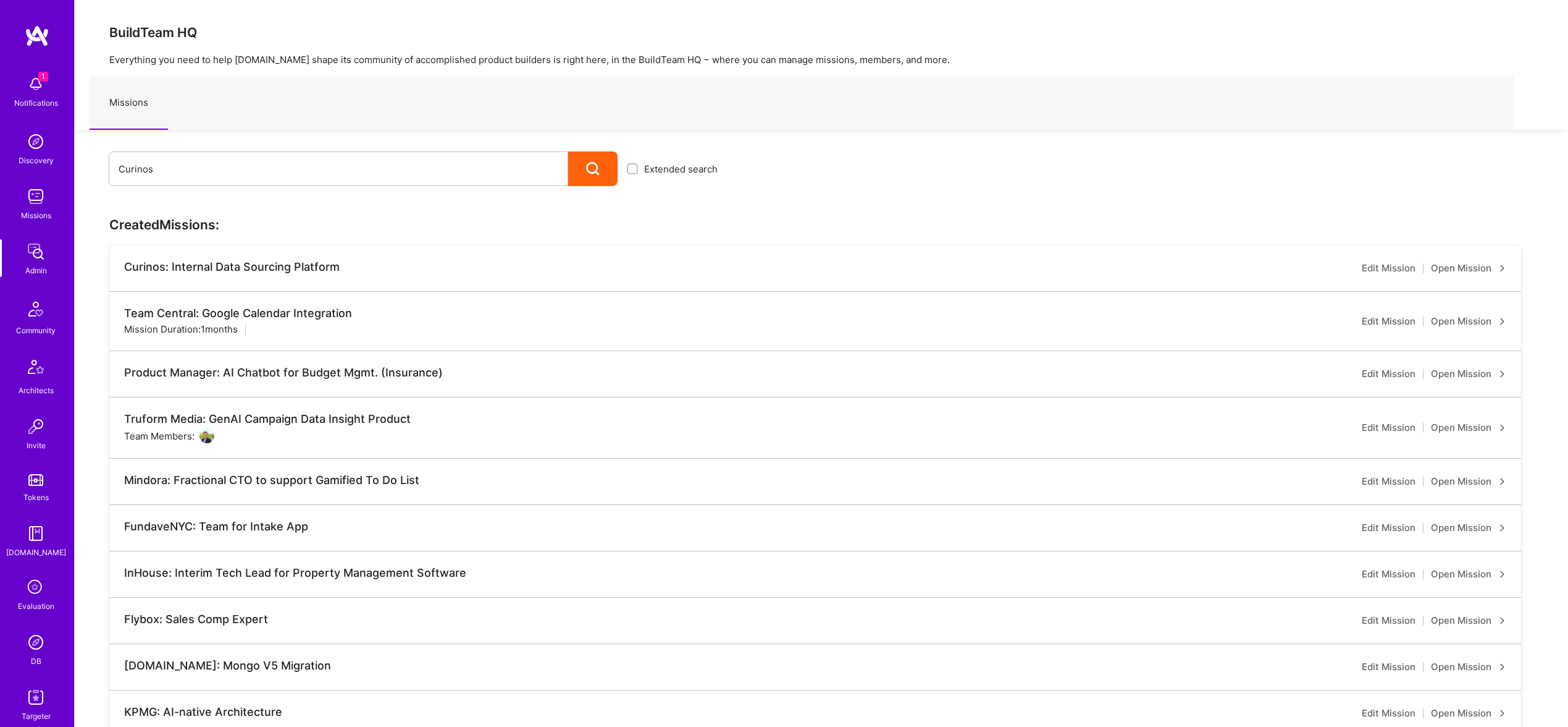
click at [1473, 267] on link "Open Mission" at bounding box center [1468, 268] width 75 height 15
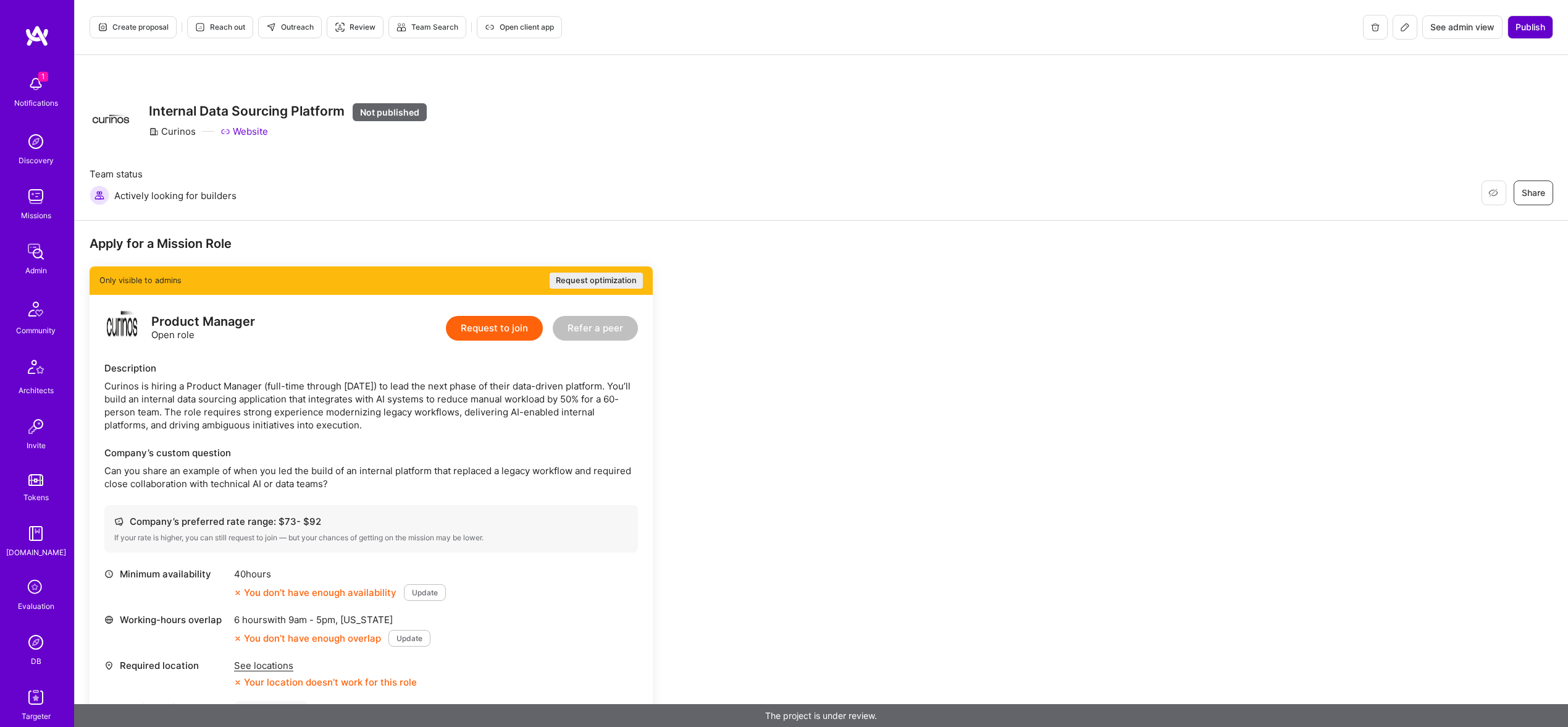
click at [1531, 29] on span "Publish" at bounding box center [1530, 27] width 29 height 12
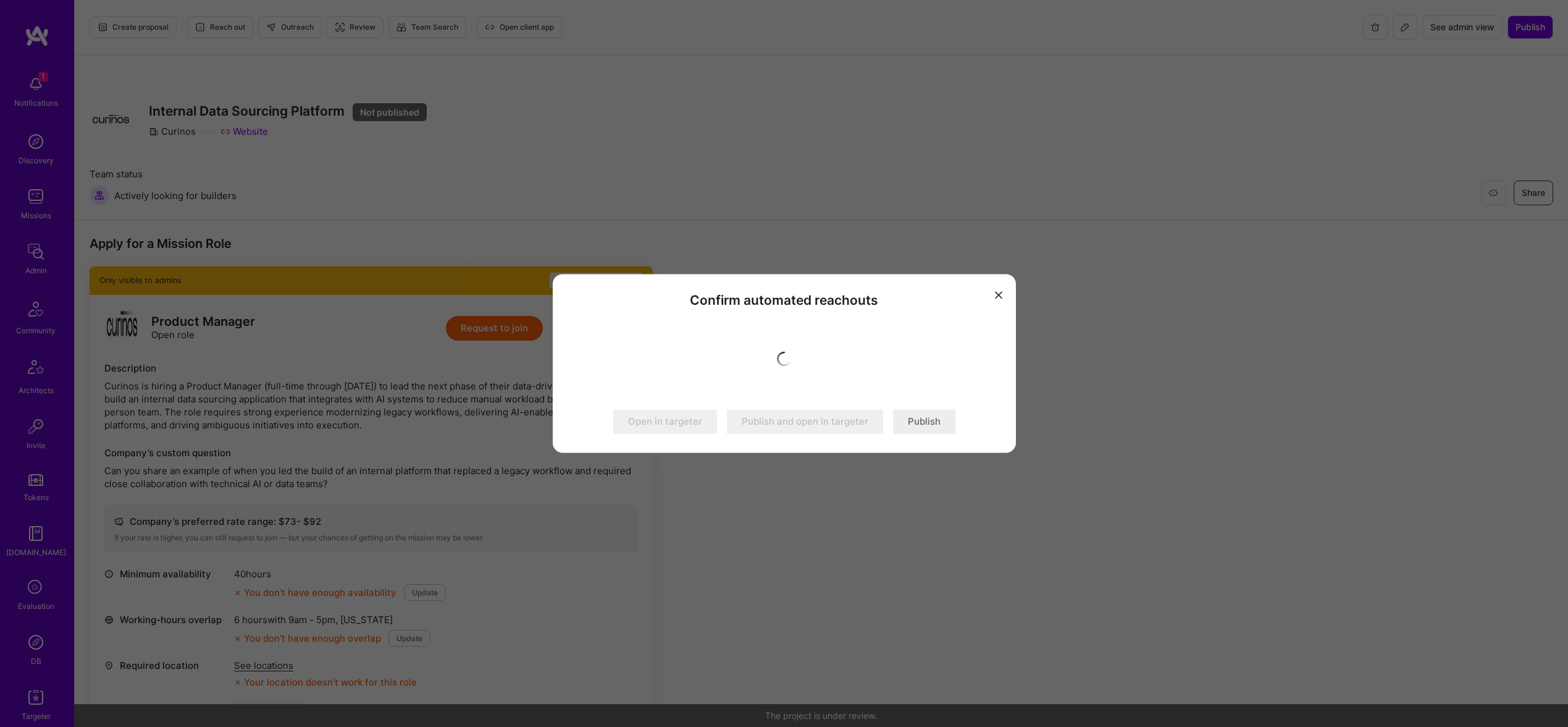
click at [935, 424] on button "Publish" at bounding box center [924, 422] width 62 height 25
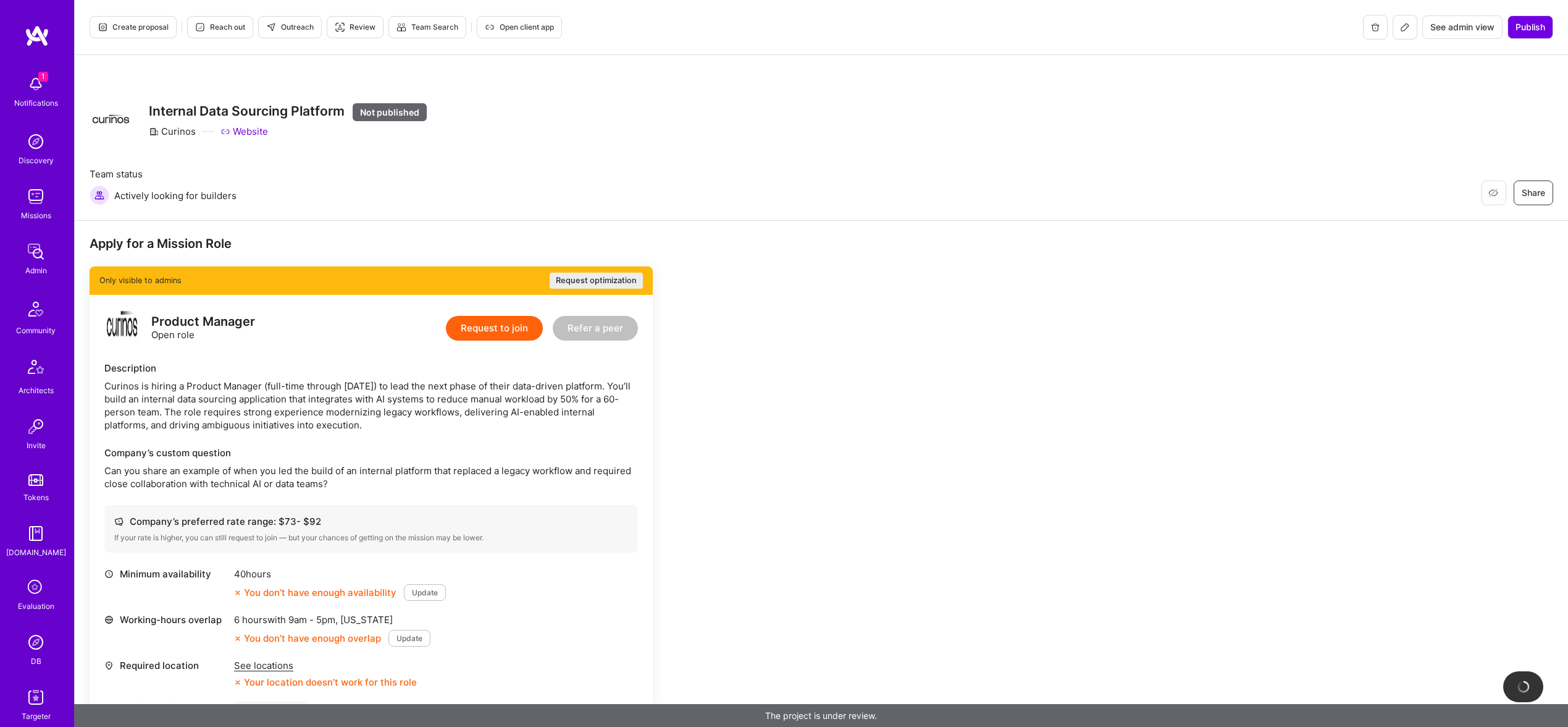
click at [341, 374] on div "Description" at bounding box center [371, 368] width 534 height 13
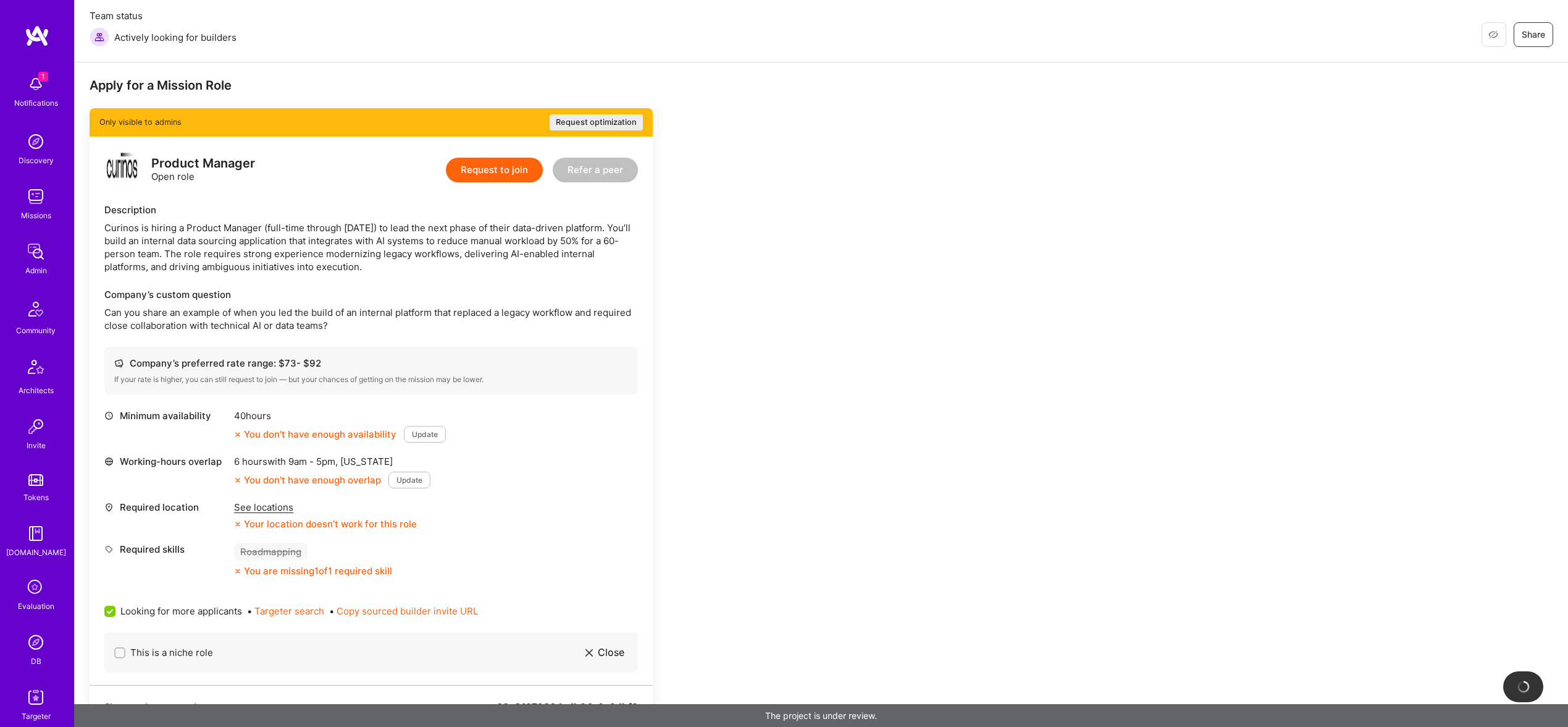
scroll to position [155, 0]
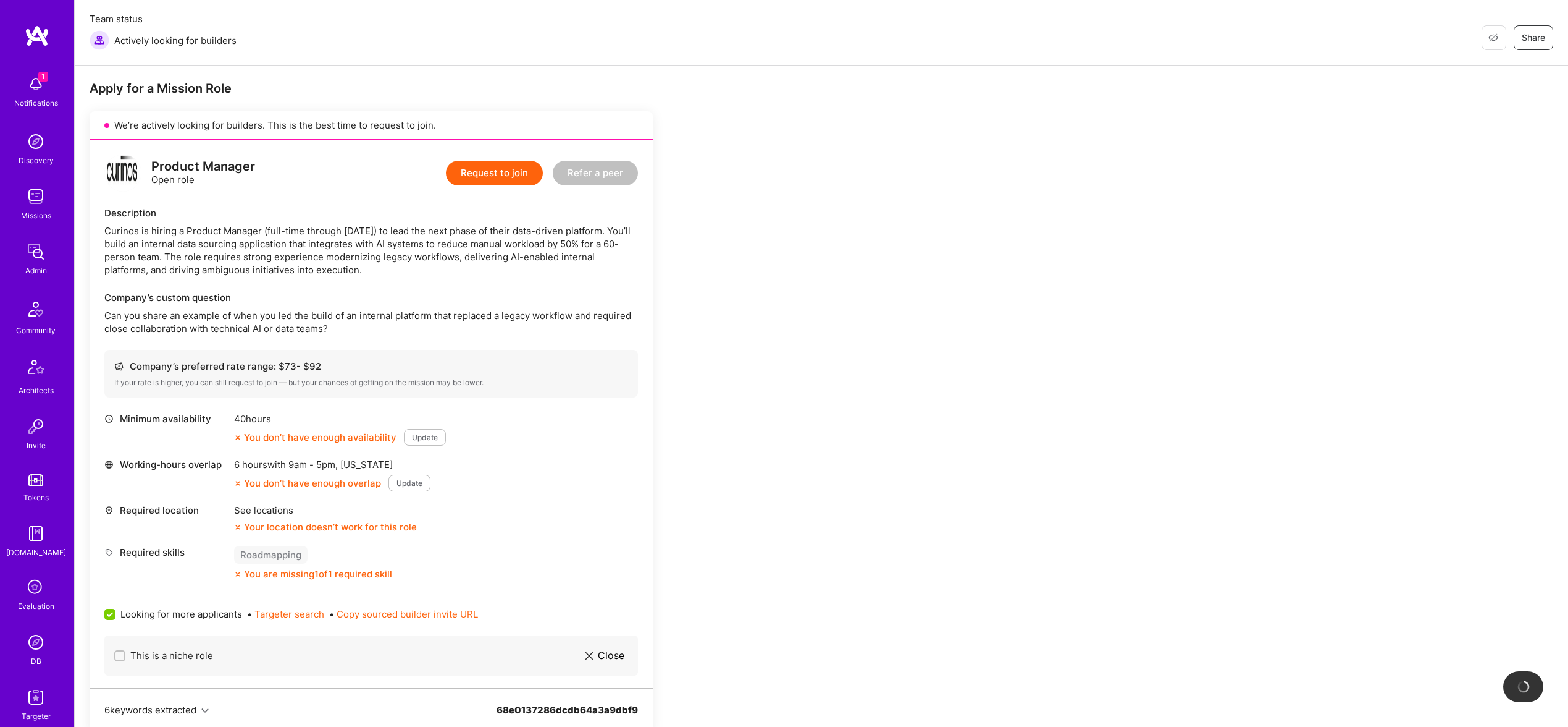
click at [341, 295] on div "Company’s custom question" at bounding box center [371, 298] width 534 height 13
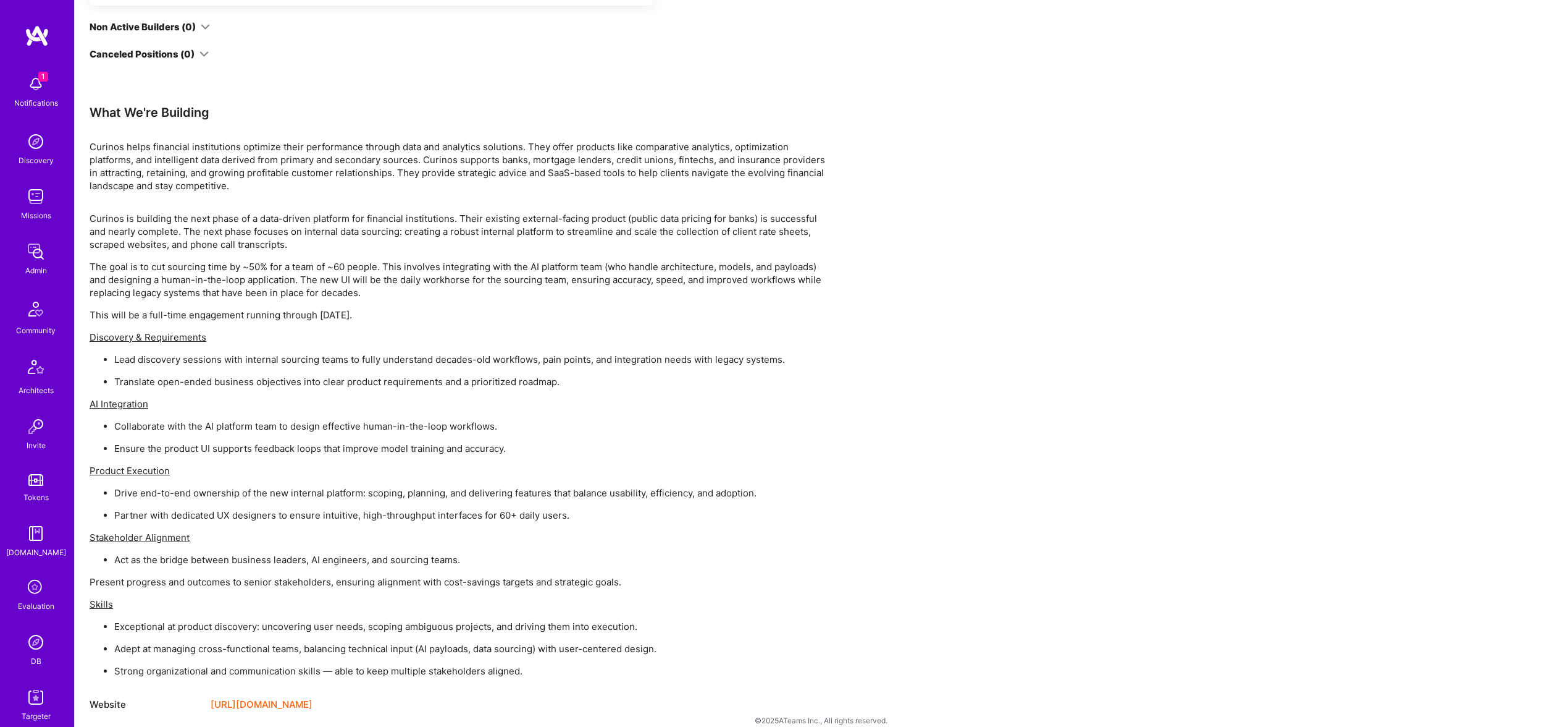
scroll to position [897, 0]
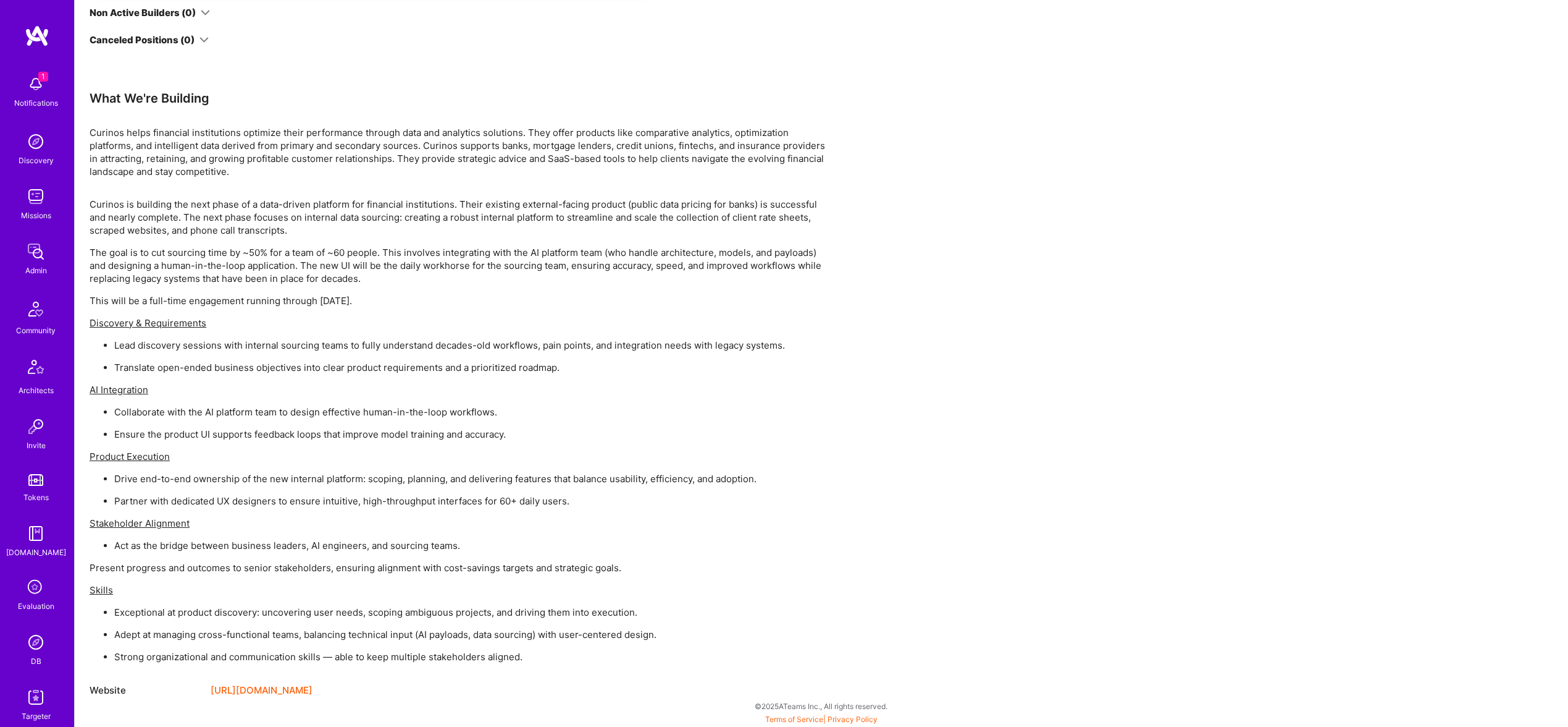
click at [160, 312] on div "Curinos is building the next phase of a data-driven platform for financial inst…" at bounding box center [460, 430] width 741 height 465
click at [164, 319] on u "Discovery & Requirements" at bounding box center [147, 323] width 116 height 12
click at [174, 334] on div "Curinos is building the next phase of a data-driven platform for financial inst…" at bounding box center [460, 430] width 741 height 465
drag, startPoint x: 633, startPoint y: 658, endPoint x: 615, endPoint y: 665, distance: 19.3
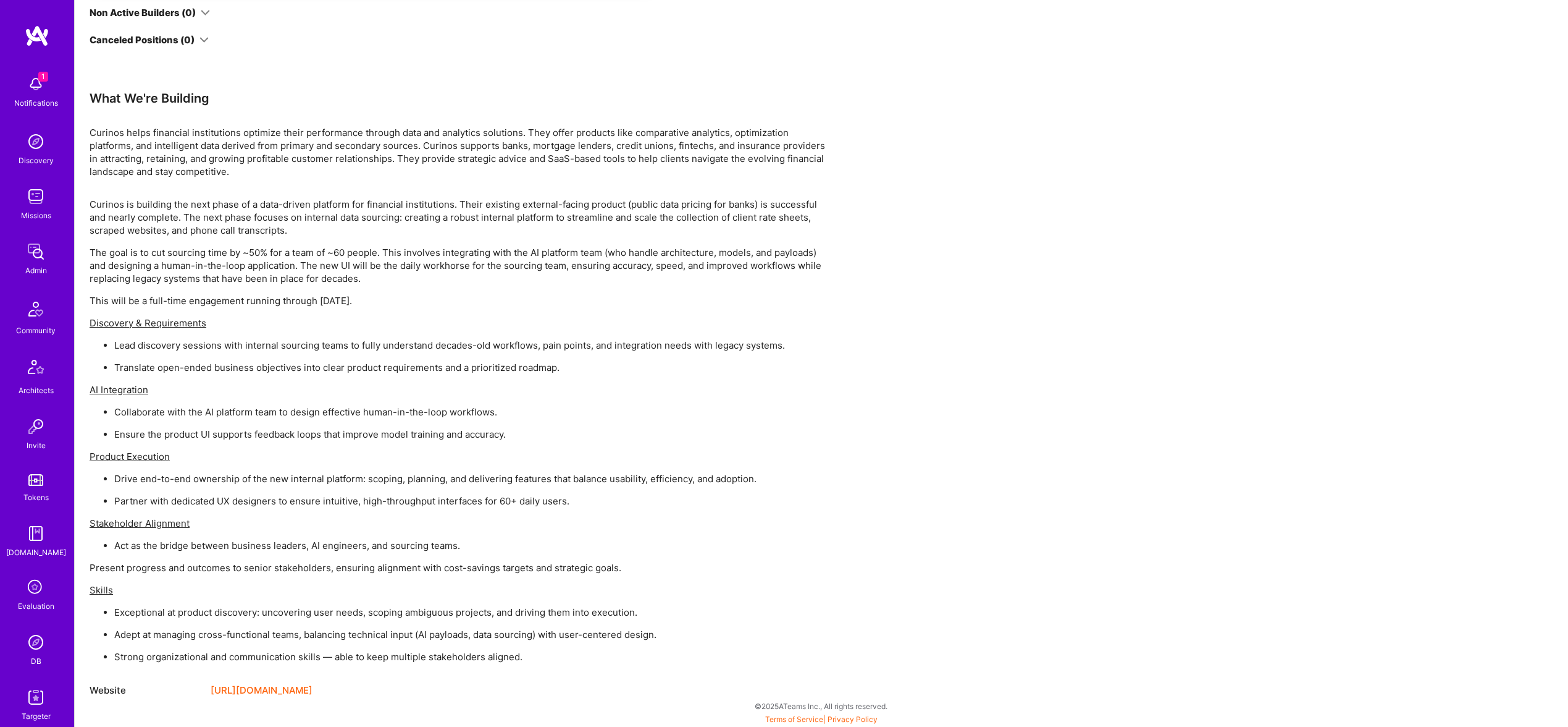
click at [633, 658] on p "Strong organizational and communication skills — able to keep multiple stakehol…" at bounding box center [472, 657] width 716 height 13
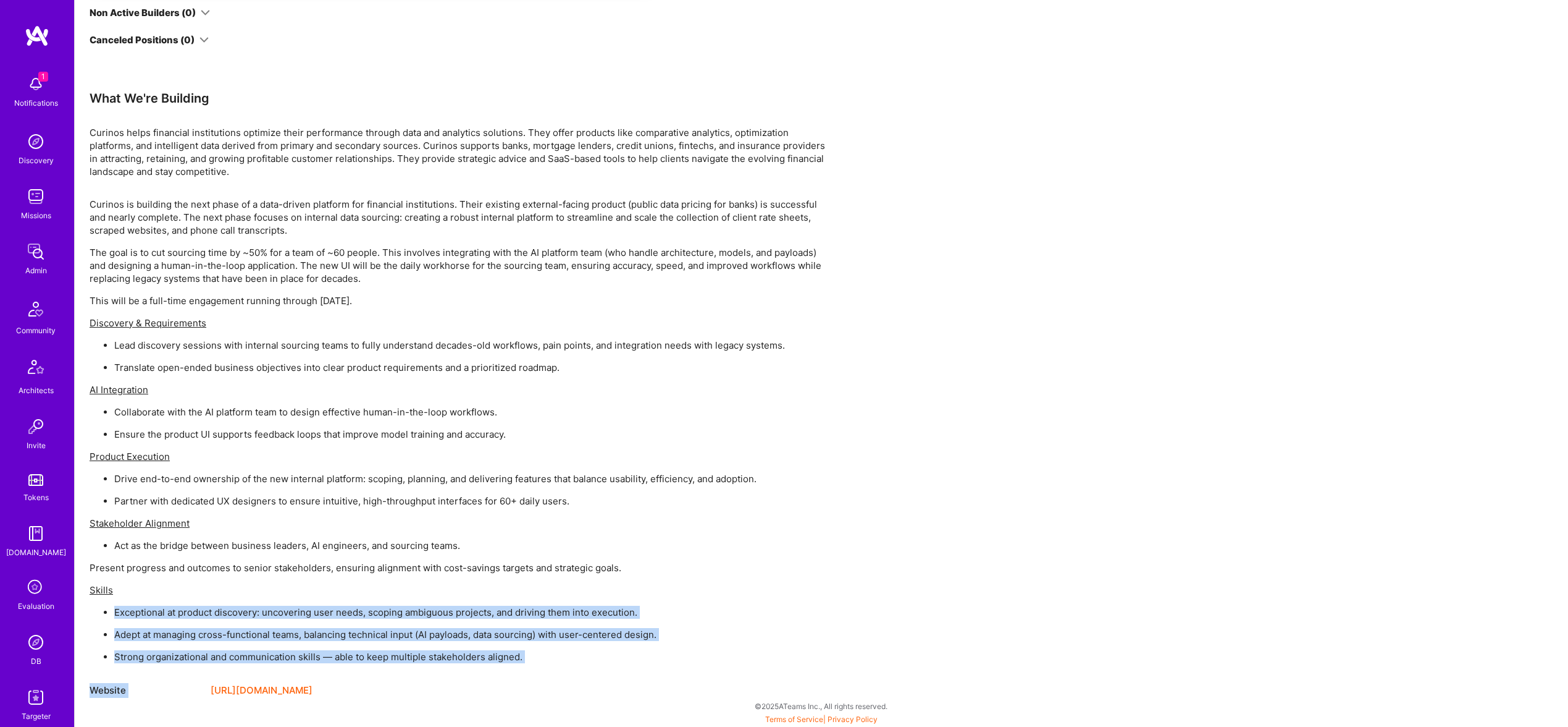
drag, startPoint x: 608, startPoint y: 668, endPoint x: 464, endPoint y: 600, distance: 159.2
click at [464, 600] on div "Apply for a Mission Role We’re actively looking for builders. This is the best …" at bounding box center [460, 18] width 741 height 1359
drag, startPoint x: 532, startPoint y: 654, endPoint x: 542, endPoint y: 658, distance: 10.8
click at [532, 654] on p "Strong organizational and communication skills — able to keep multiple stakehol…" at bounding box center [472, 657] width 716 height 13
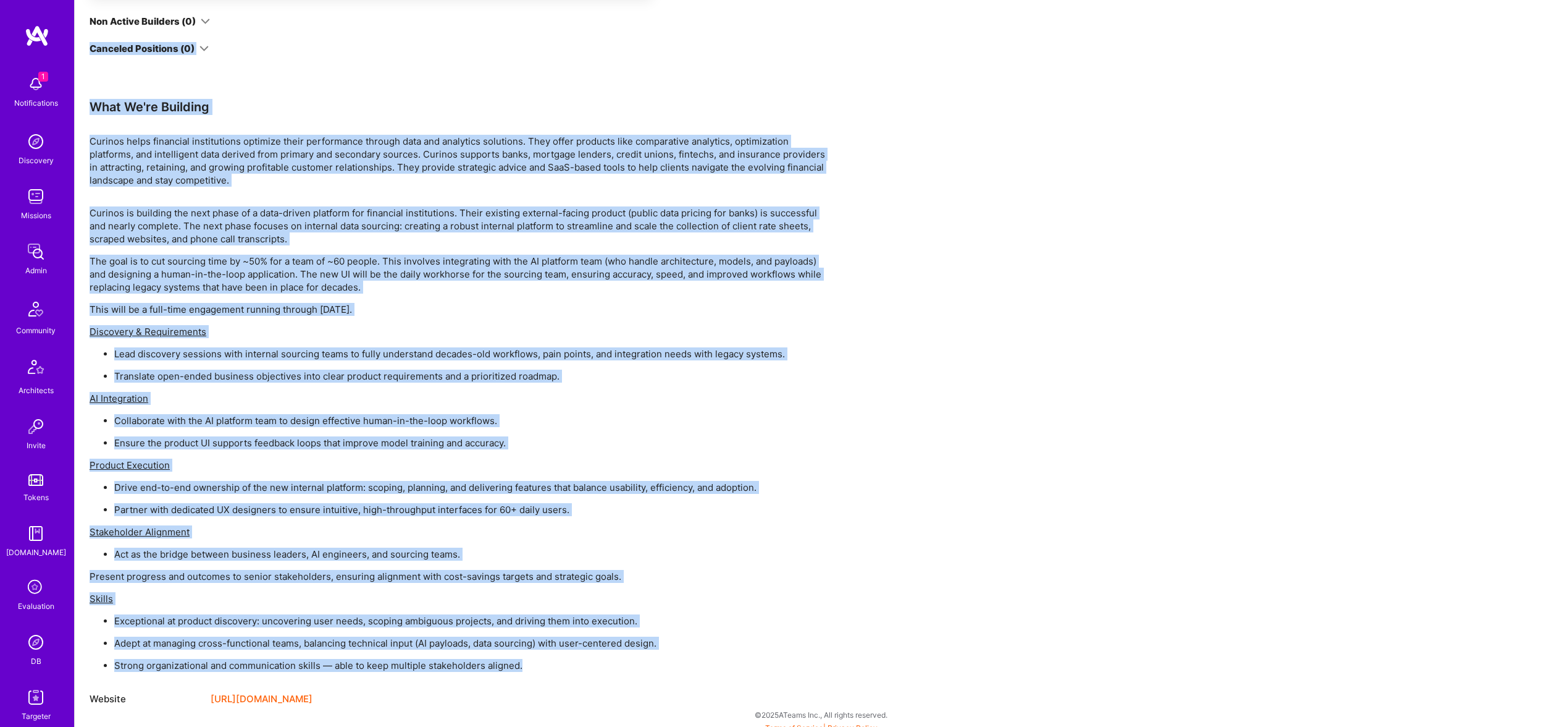
scroll to position [0, 0]
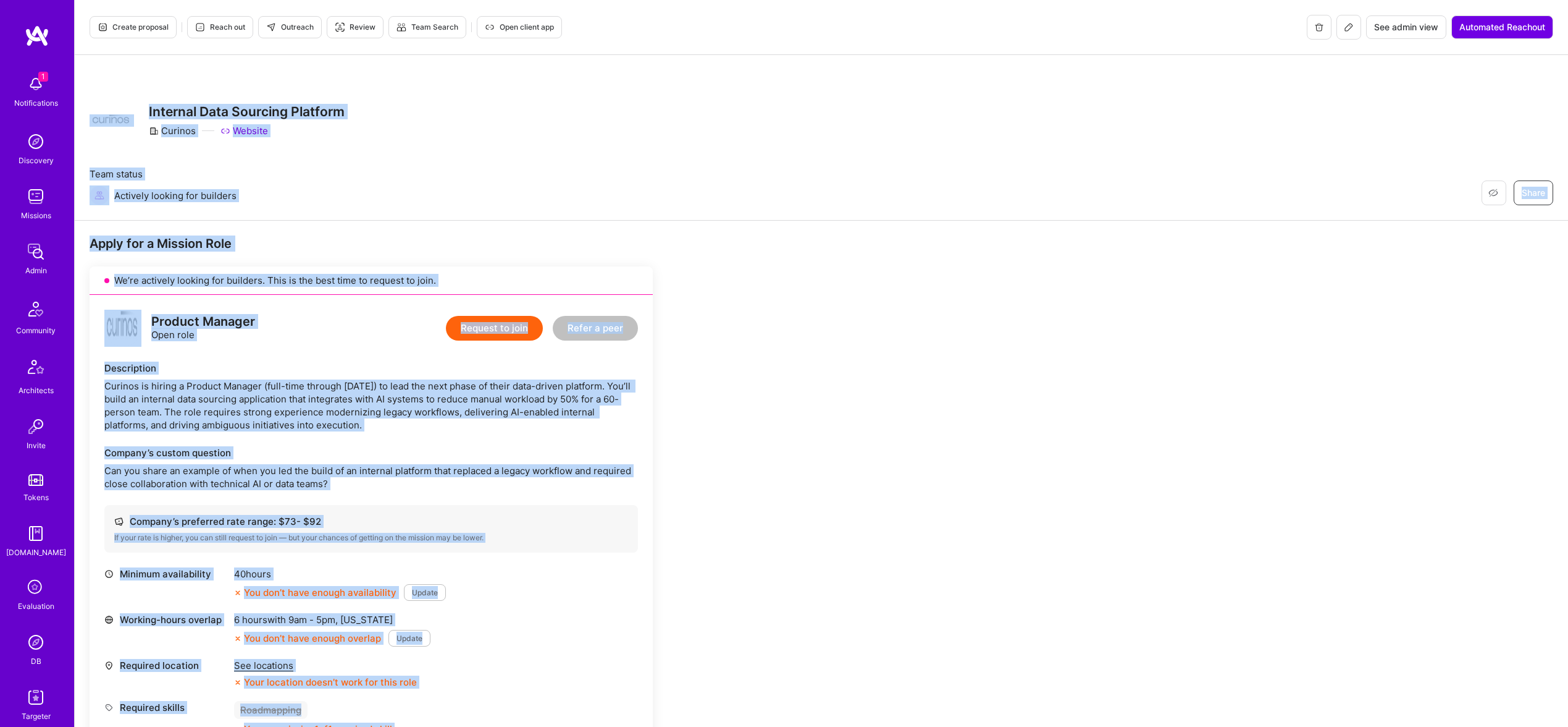
drag, startPoint x: 548, startPoint y: 660, endPoint x: 152, endPoint y: 128, distance: 663.2
copy div "Restore Not Interested Share Internal Data Sourcing Platform Curinos Website Te…"
click at [289, 26] on span "Outreach" at bounding box center [289, 27] width 48 height 11
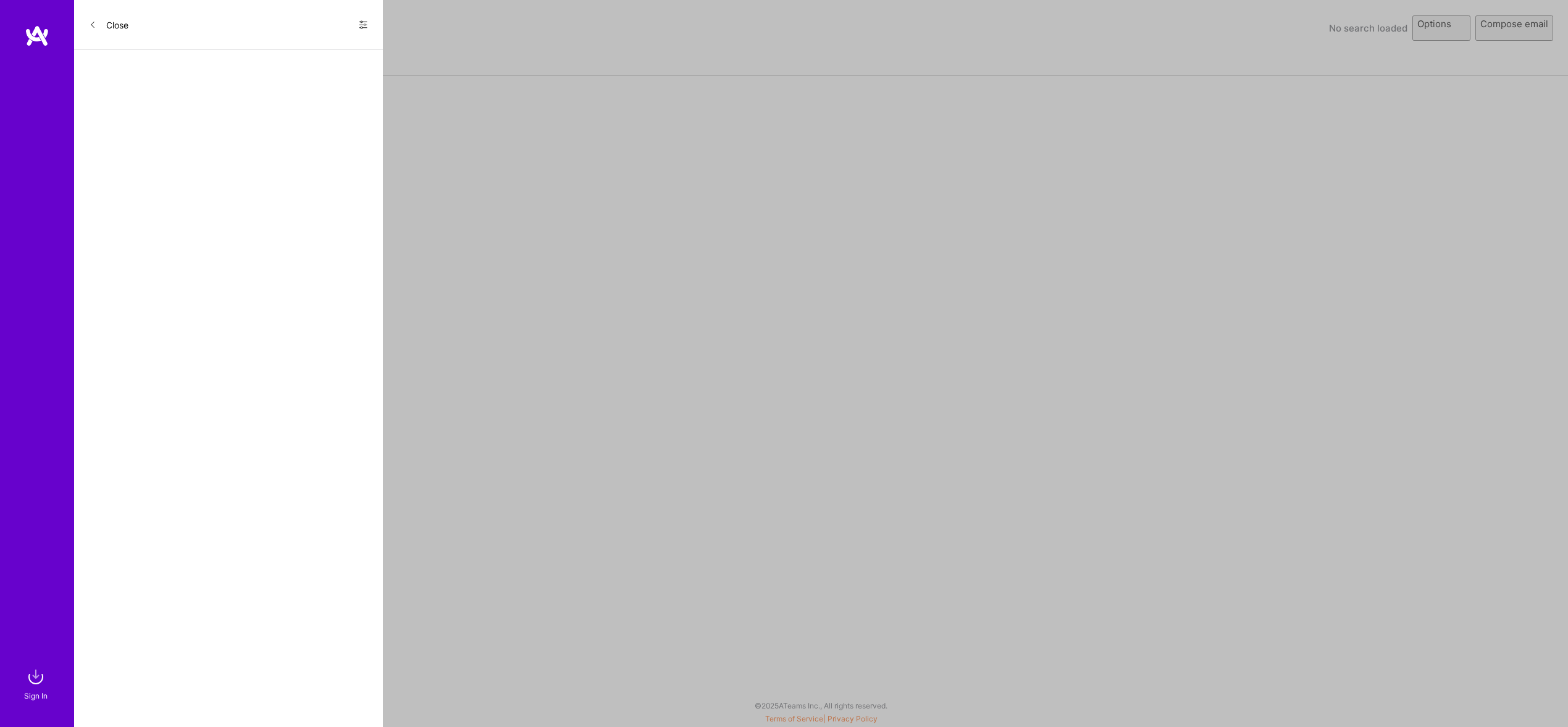
select select "rich-reachout"
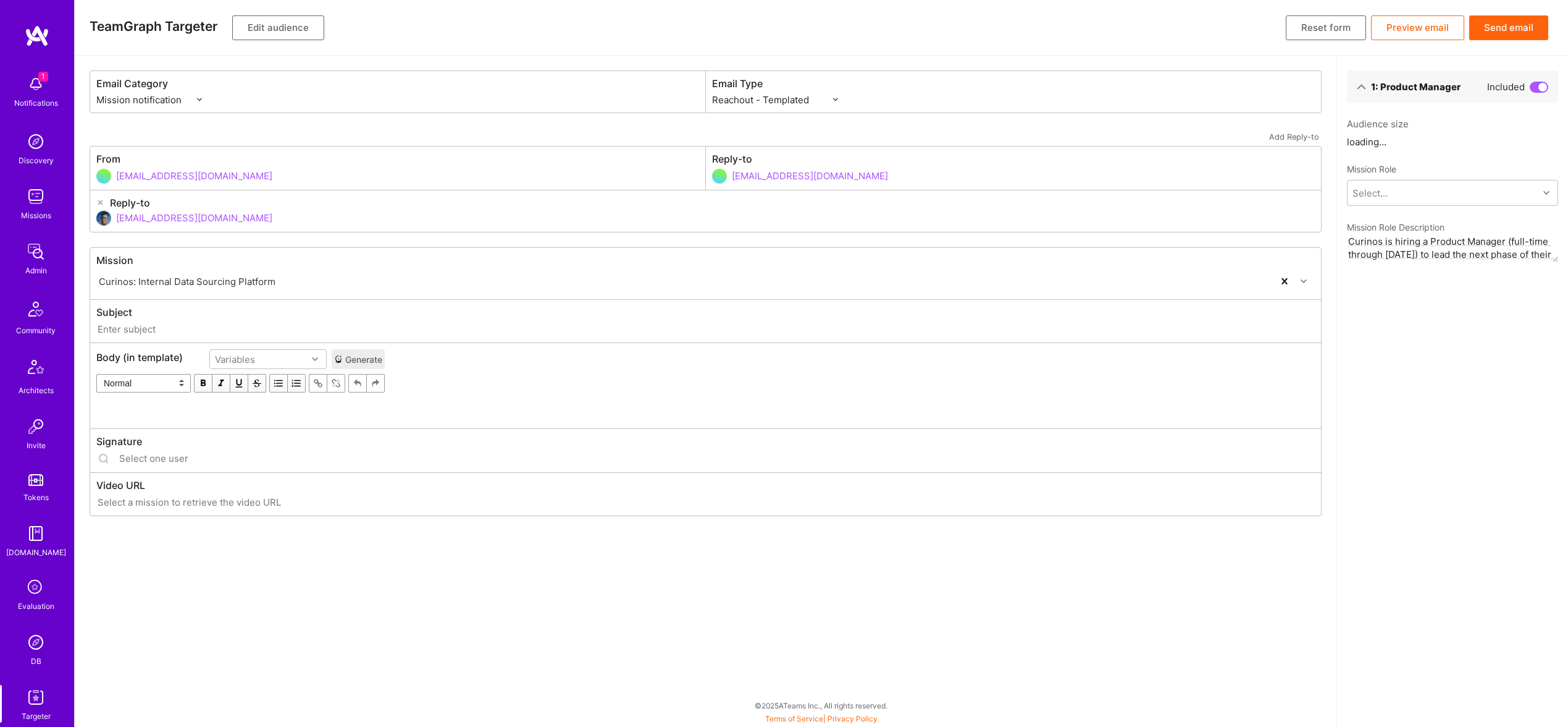
type input "[DOMAIN_NAME] // Curinos: Internal Data Sourcing Platform"
type input "[EMAIL_ADDRESS][DOMAIN_NAME]"
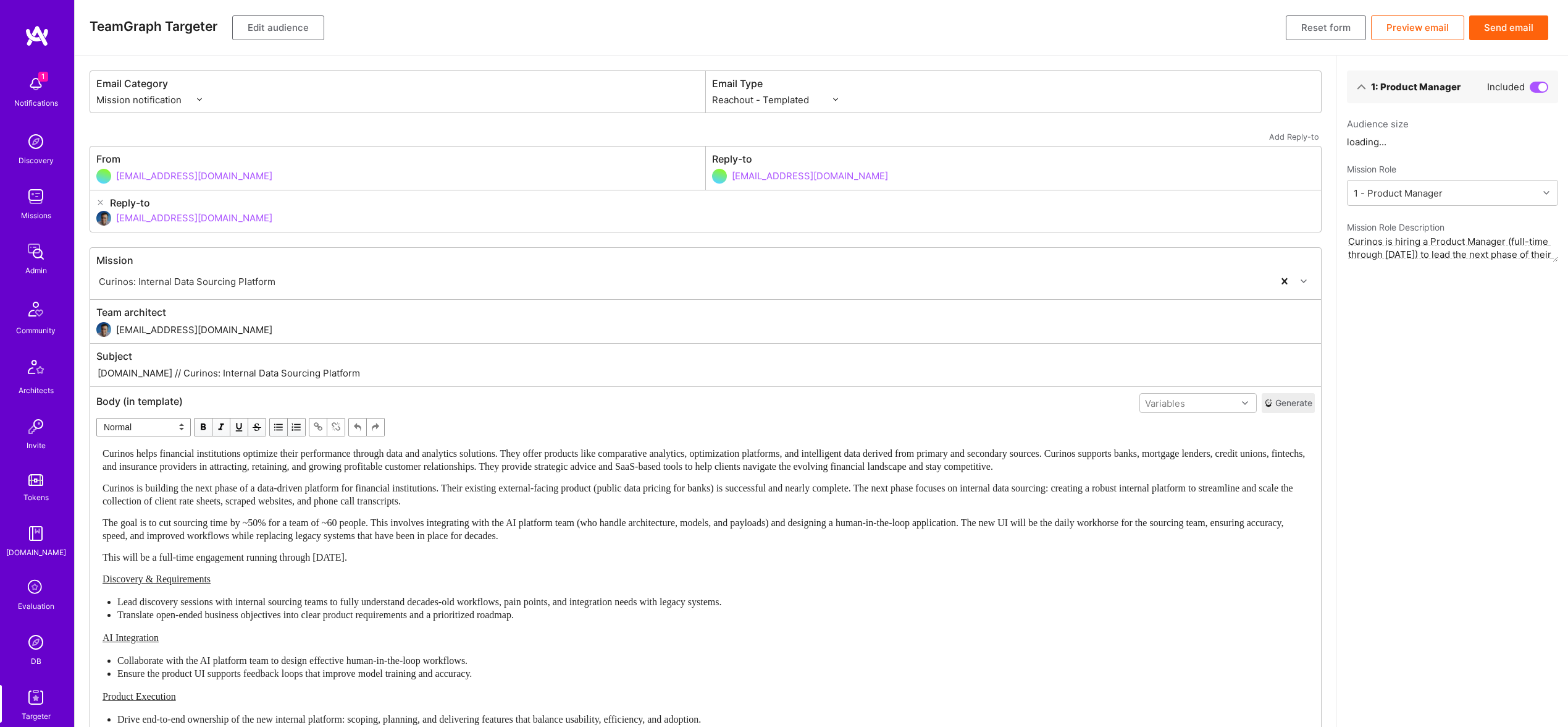
click at [499, 507] on div "Curinos helps financial institutions optimize their performance through data an…" at bounding box center [705, 663] width 1206 height 431
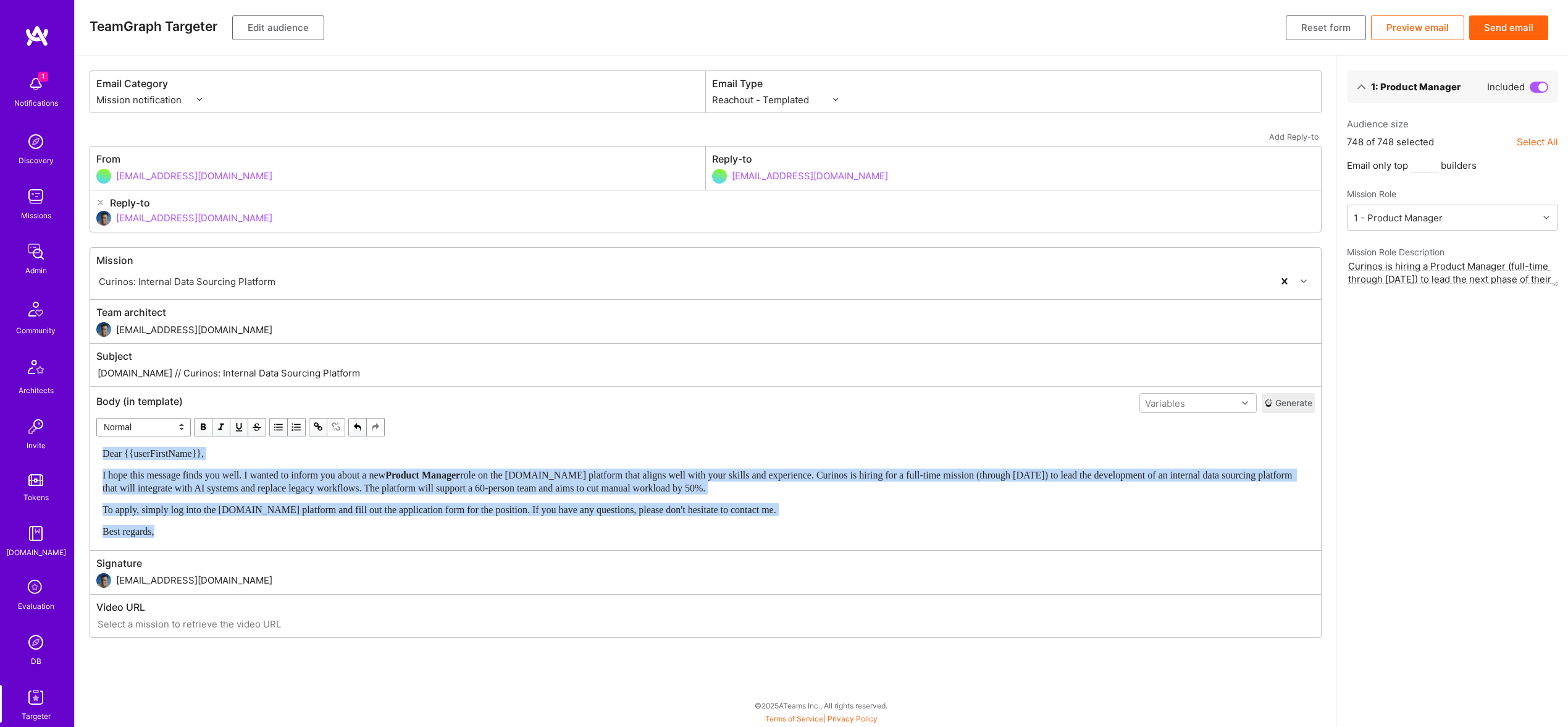
click at [201, 421] on span "button" at bounding box center [203, 427] width 14 height 14
click at [201, 421] on span "button" at bounding box center [203, 427] width 14 height 14
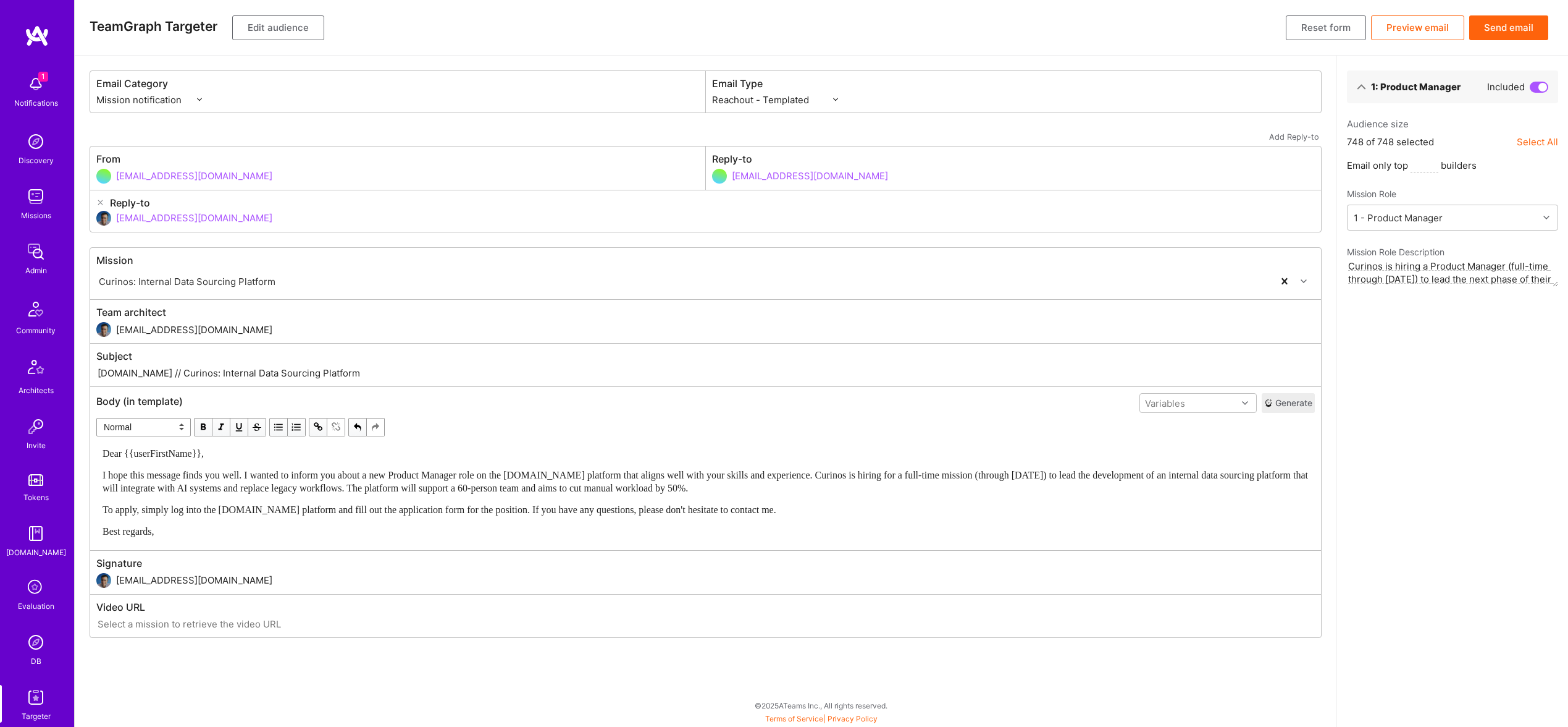
click at [160, 368] on input "[DOMAIN_NAME] // Curinos: Internal Data Sourcing Platform" at bounding box center [706, 372] width 1219 height 14
drag, startPoint x: 145, startPoint y: 372, endPoint x: 405, endPoint y: 385, distance: 260.3
click at [405, 385] on div "Subject [DOMAIN_NAME] // Curinos: Internal Data Sourcing Platform" at bounding box center [705, 365] width 1231 height 43
drag, startPoint x: 313, startPoint y: 372, endPoint x: 358, endPoint y: 370, distance: 45.0
click at [322, 372] on input "[DOMAIN_NAME] // Curinos: Internal Data Sourcing Platform" at bounding box center [706, 372] width 1219 height 14
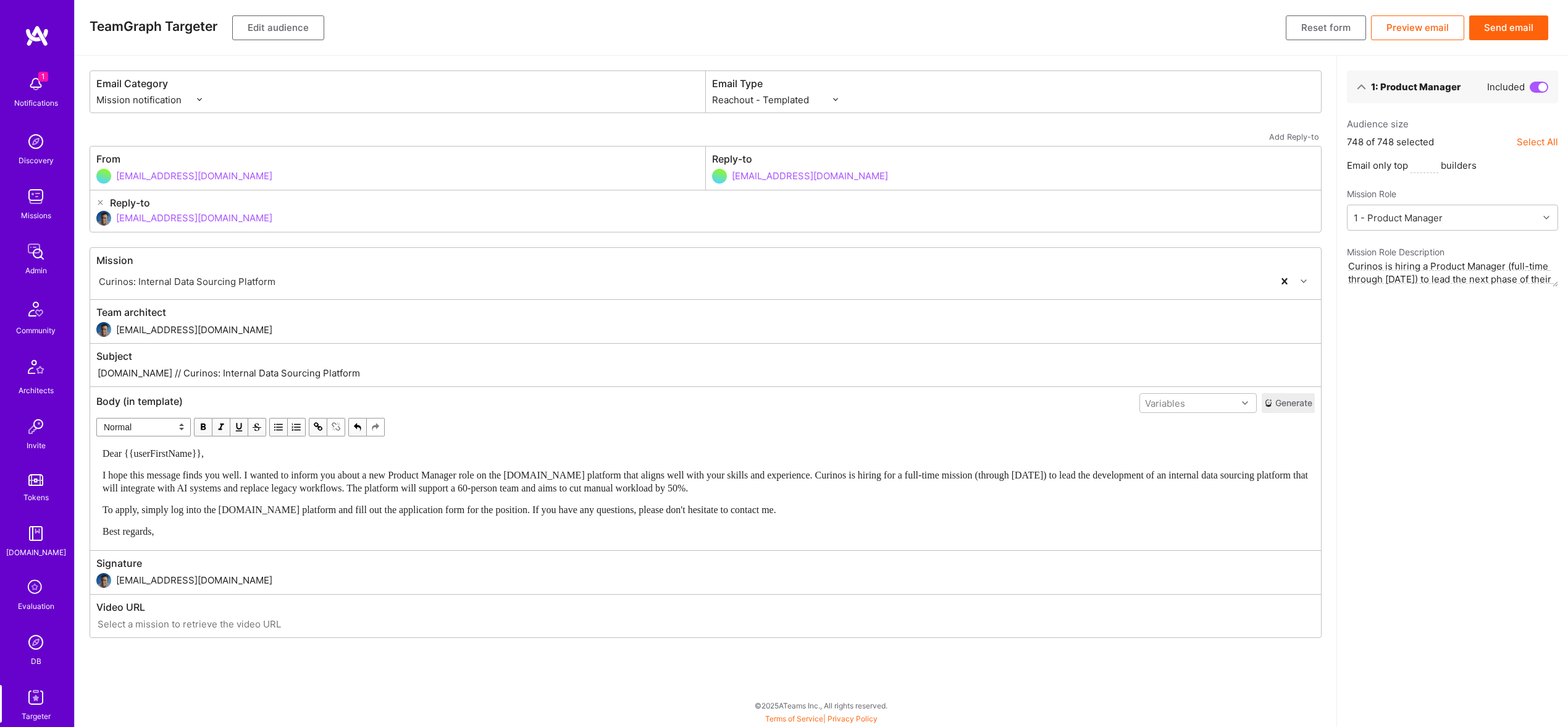
drag, startPoint x: 358, startPoint y: 370, endPoint x: 141, endPoint y: 374, distance: 217.0
click at [141, 374] on input "[DOMAIN_NAME] // Curinos: Internal Data Sourcing Platform" at bounding box center [706, 372] width 1219 height 14
paste input "New Product Manager Role on [DOMAIN_NAME] with Curinos"
type input "[DOMAIN_NAME] // New Product Manager Role on [DOMAIN_NAME] with Curinos"
click at [277, 22] on button "Edit audience" at bounding box center [278, 28] width 92 height 25
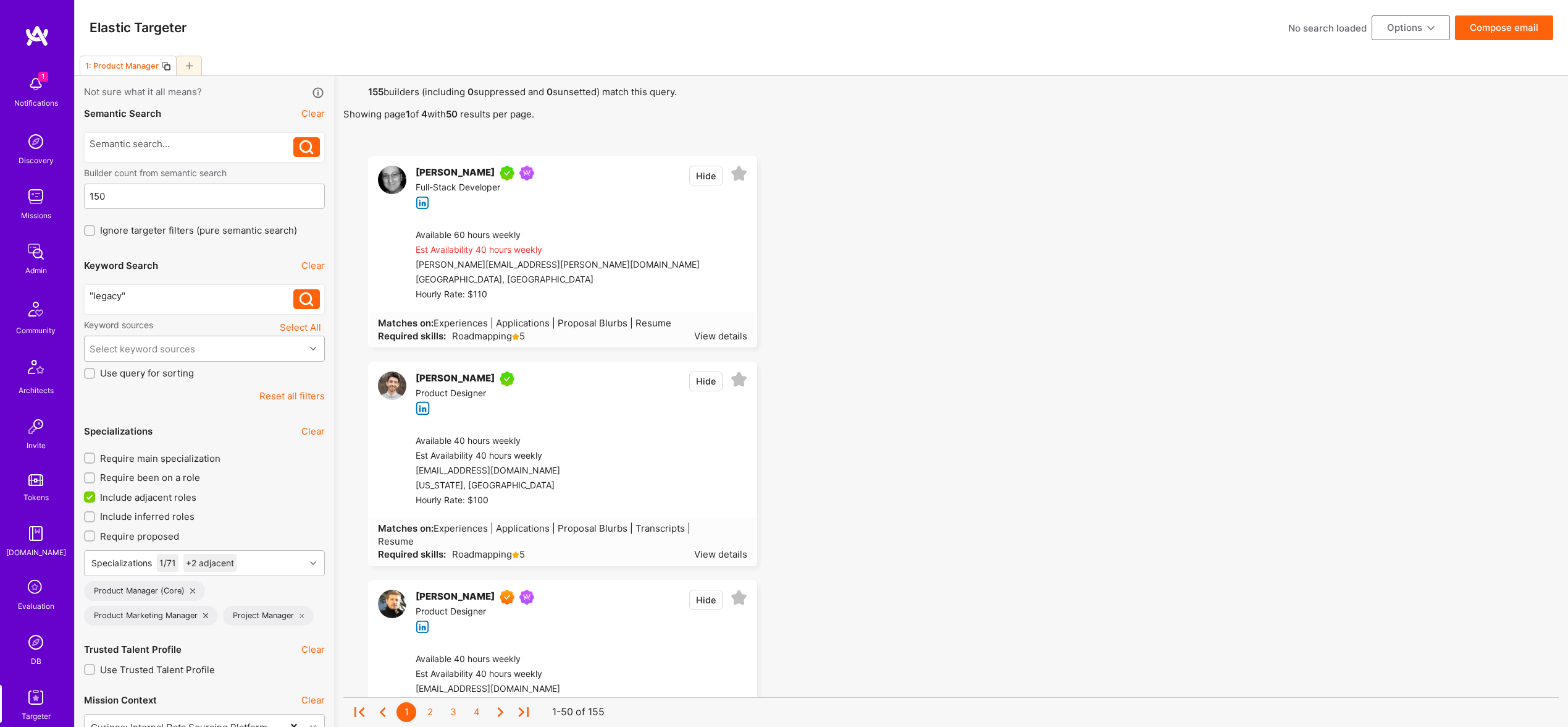
click at [171, 342] on div "Select keyword sources" at bounding box center [142, 349] width 105 height 13
click at [139, 449] on div "About Me" at bounding box center [204, 449] width 226 height 13
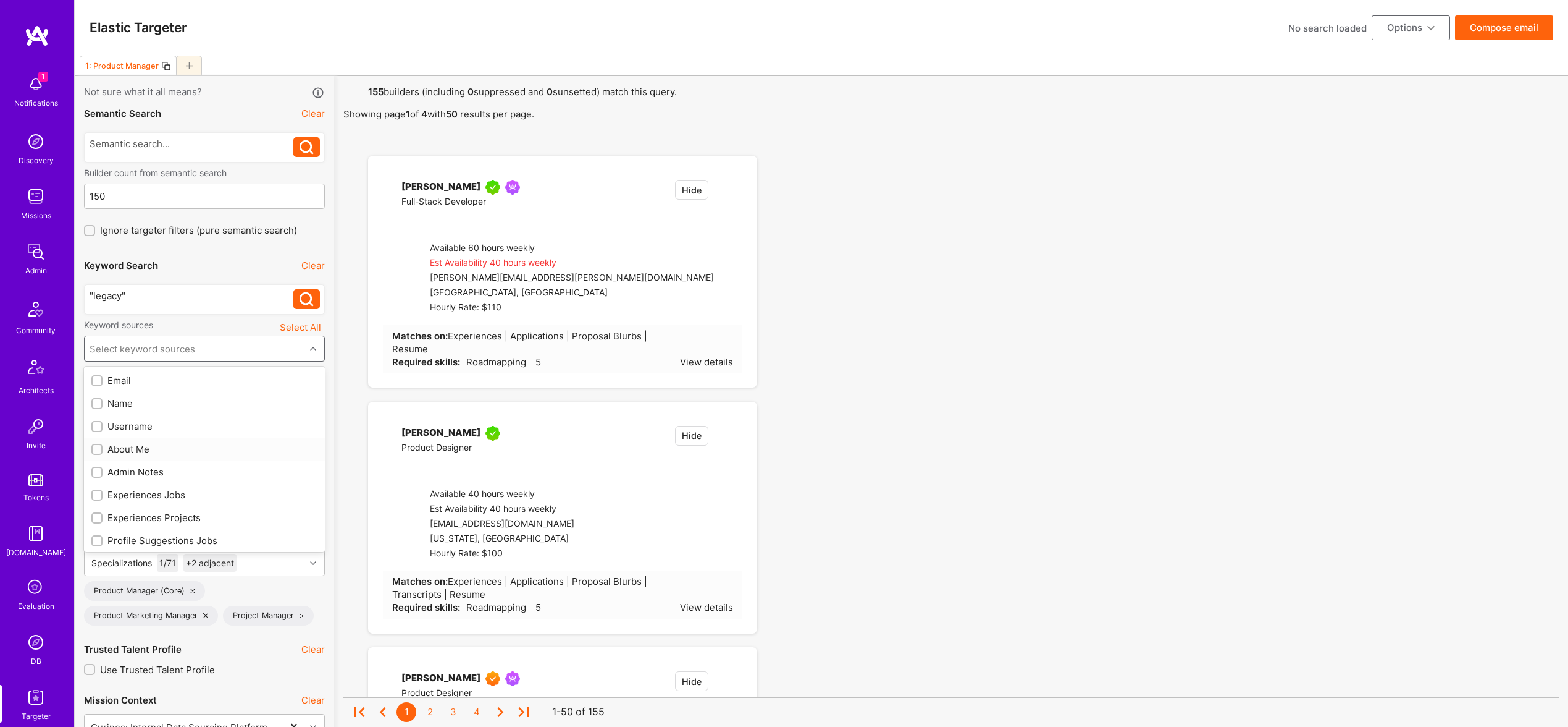
checkbox input "true"
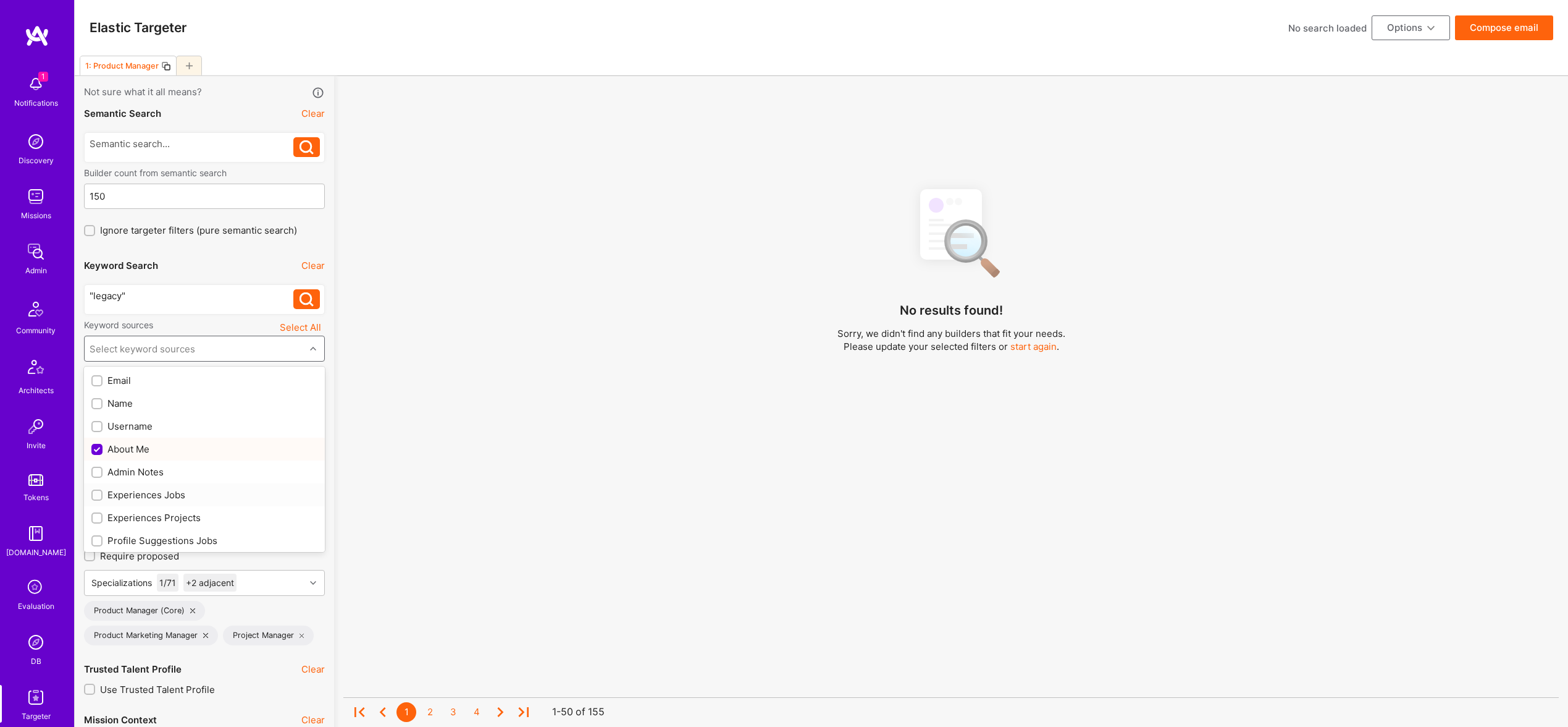
click at [153, 499] on div "Experiences Jobs" at bounding box center [204, 495] width 226 height 13
checkbox input "true"
click at [165, 531] on div "Profile Suggestions Jobs" at bounding box center [204, 540] width 241 height 23
checkbox input "true"
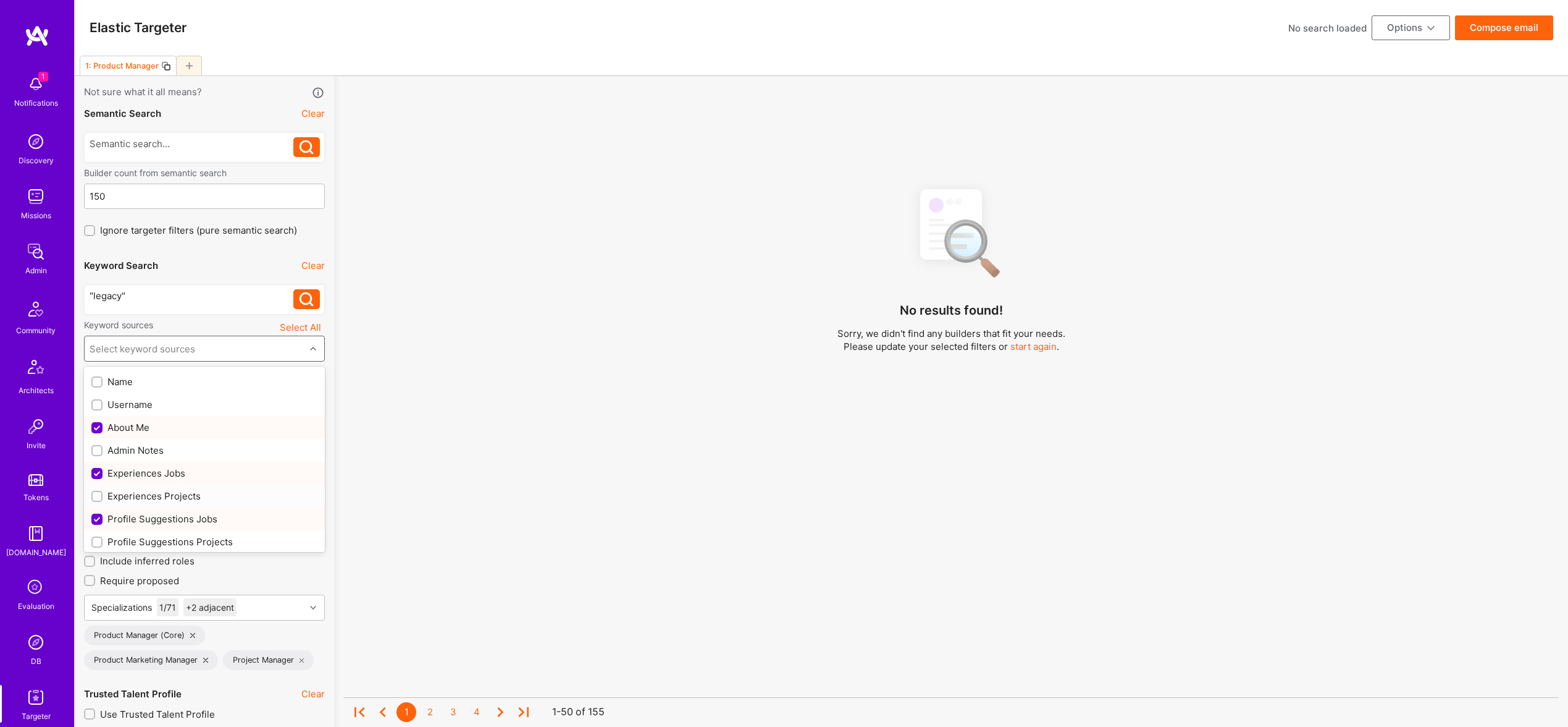
scroll to position [21, 0]
click at [161, 488] on div "Experiences Projects" at bounding box center [204, 496] width 241 height 23
click at [168, 495] on div "Experiences Projects" at bounding box center [204, 497] width 226 height 13
click at [166, 499] on div "Experiences Projects" at bounding box center [204, 497] width 226 height 13
checkbox input "true"
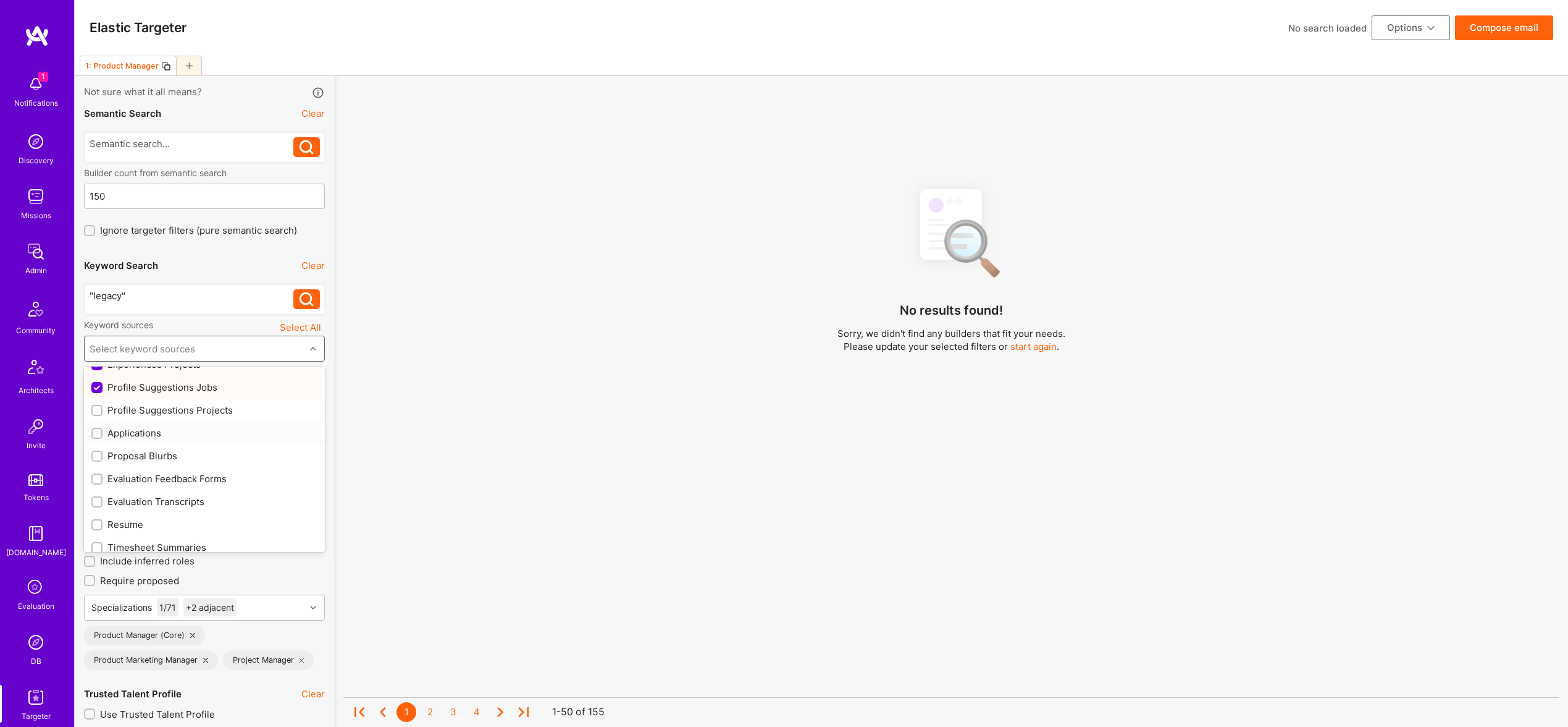
scroll to position [155, 0]
click at [187, 412] on div "Profile Suggestions Projects" at bounding box center [204, 409] width 226 height 13
checkbox input "true"
click at [116, 531] on div "Resume" at bounding box center [204, 523] width 241 height 23
checkbox input "true"
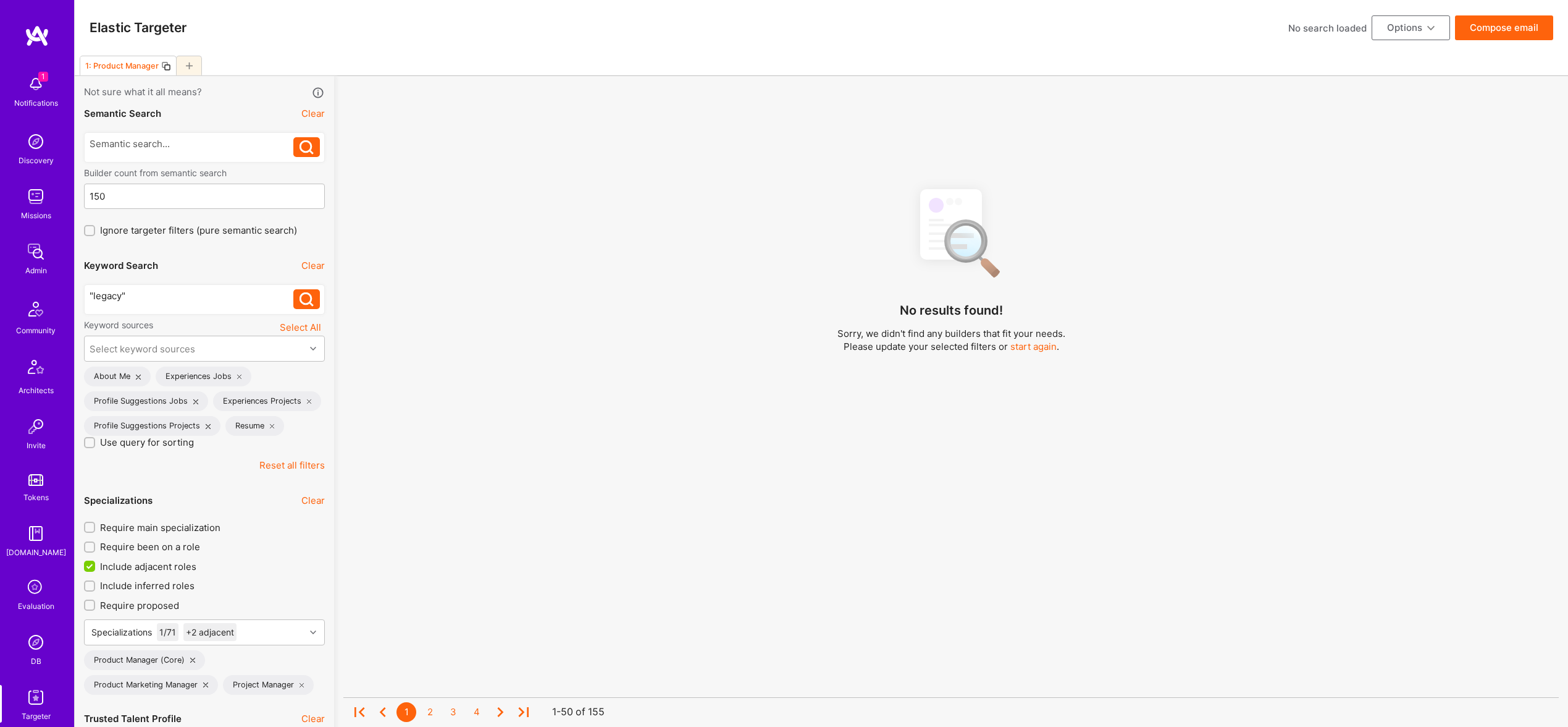
click at [622, 533] on div "No results found! Sorry, we didn't find any builders that fit your needs. Pleas…" at bounding box center [951, 469] width 1216 height 582
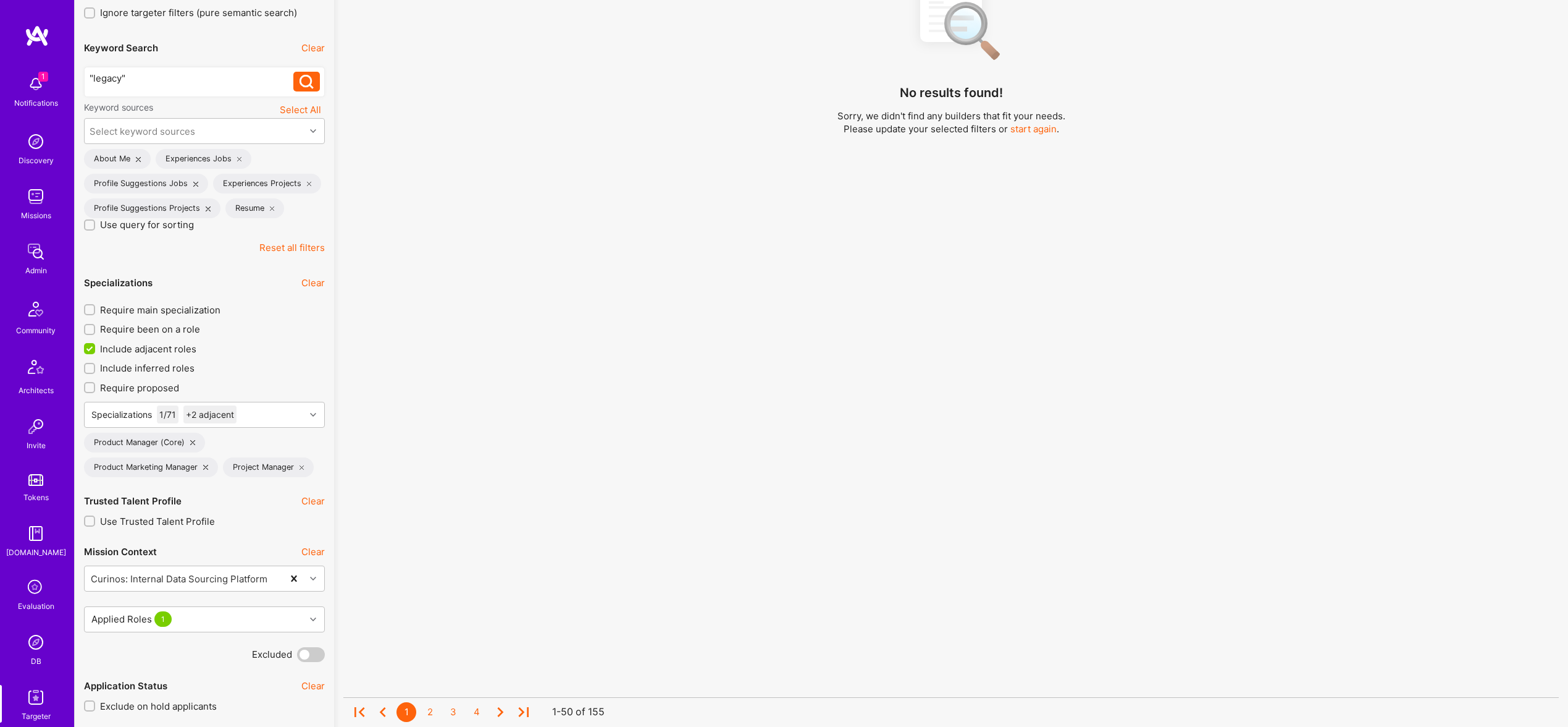
scroll to position [239, 0]
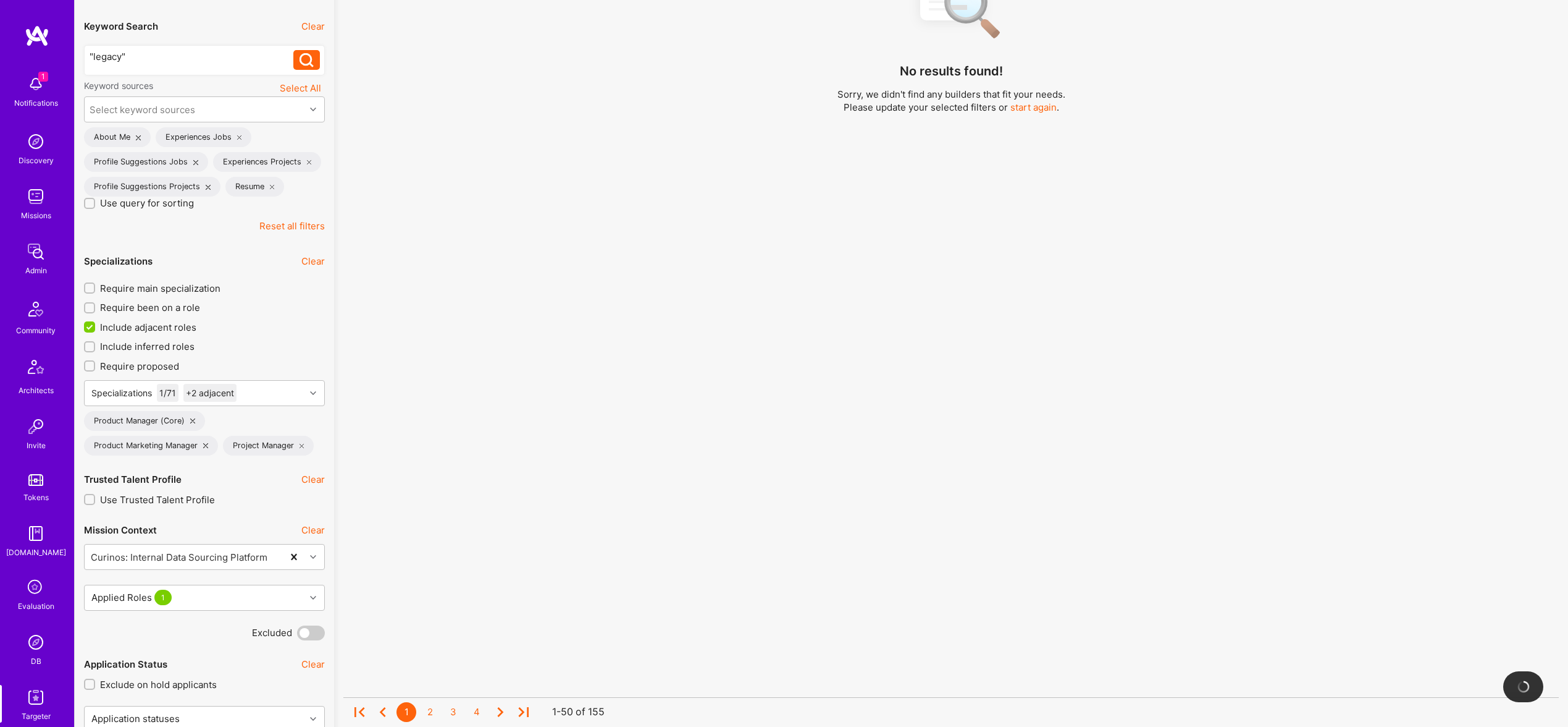
click at [207, 445] on icon at bounding box center [205, 446] width 5 height 5
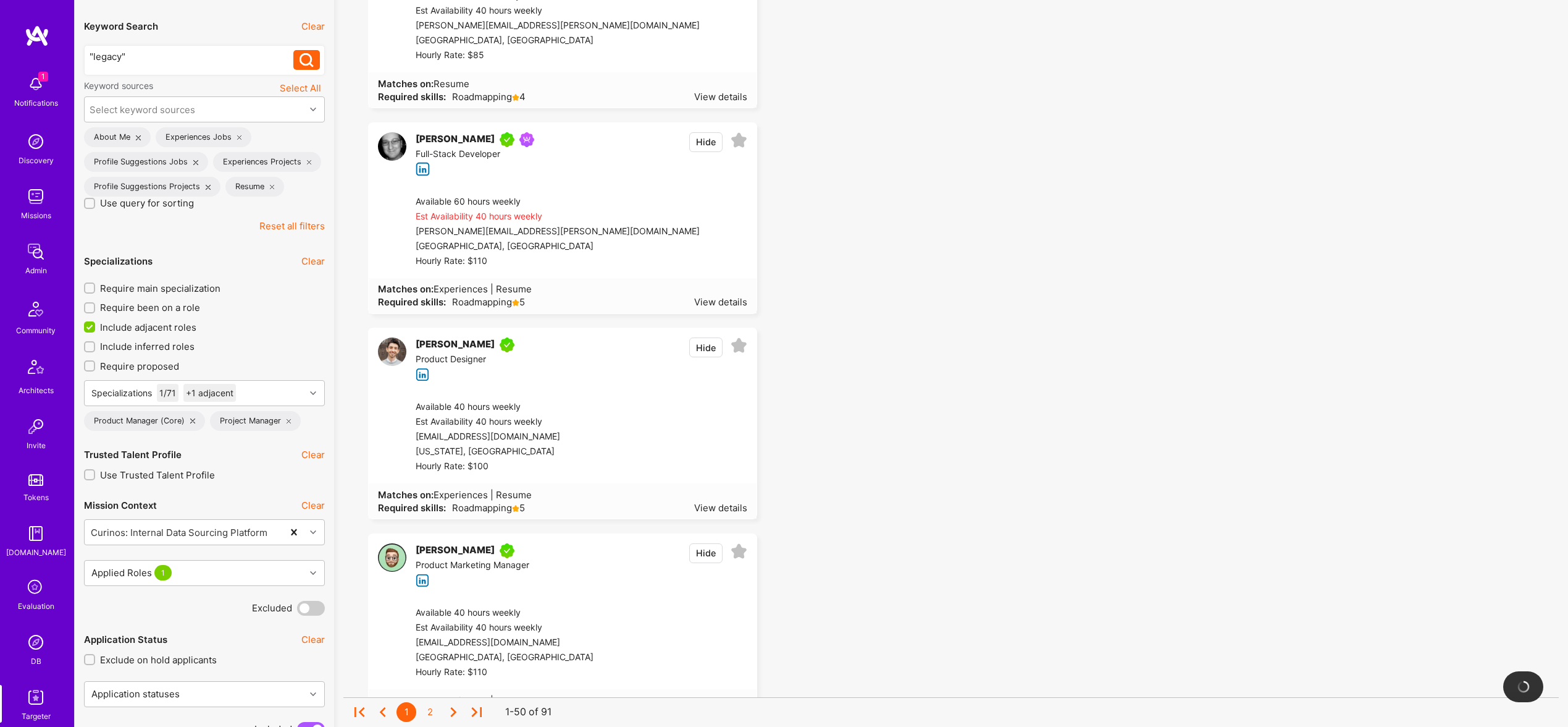
drag, startPoint x: 155, startPoint y: 328, endPoint x: 249, endPoint y: 344, distance: 95.4
click at [155, 328] on span "Include adjacent roles" at bounding box center [149, 328] width 97 height 13
click at [97, 328] on input "Include adjacent roles" at bounding box center [90, 327] width 11 height 11
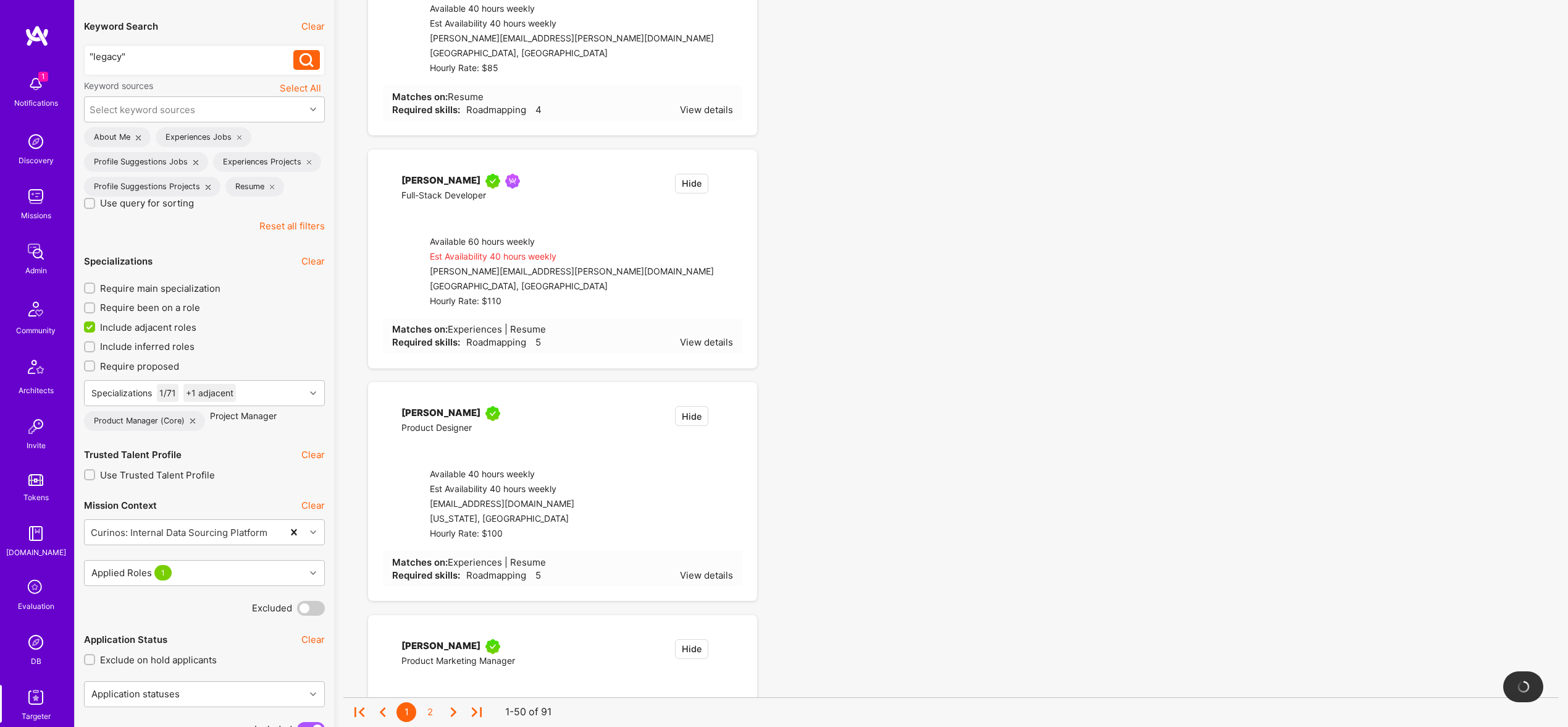
checkbox input "false"
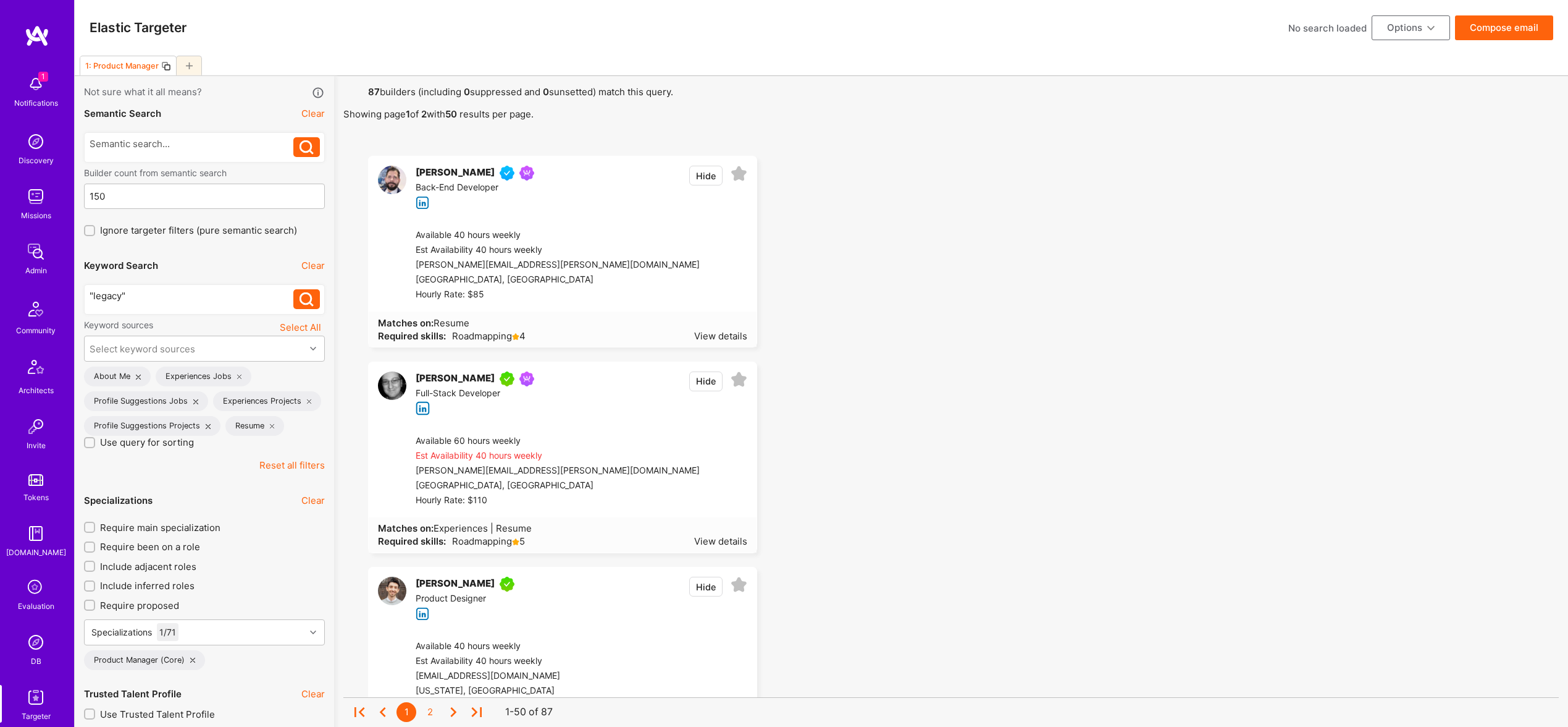
click at [148, 525] on span "Require main specialization" at bounding box center [160, 528] width 120 height 13
click at [95, 525] on input "Require main specialization" at bounding box center [91, 528] width 9 height 9
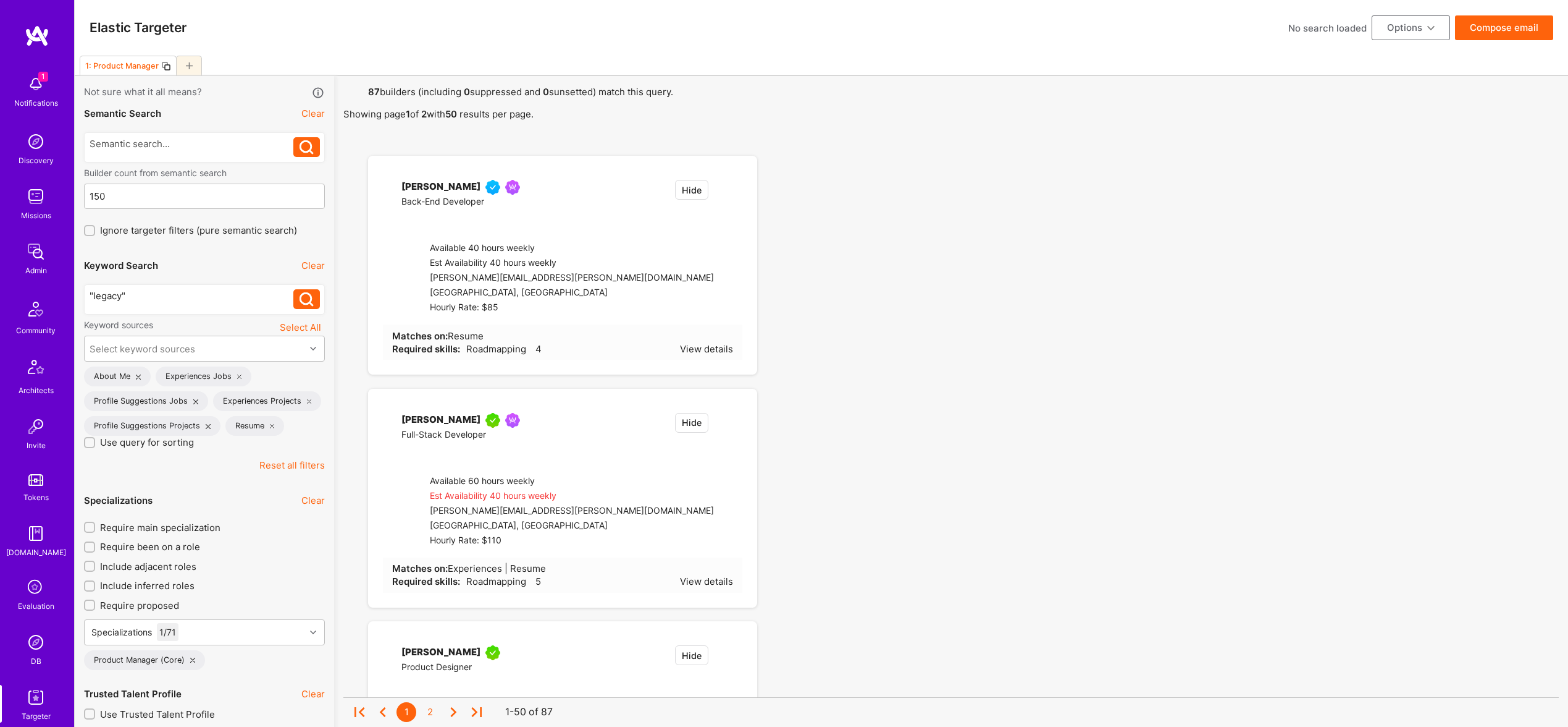
checkbox input "true"
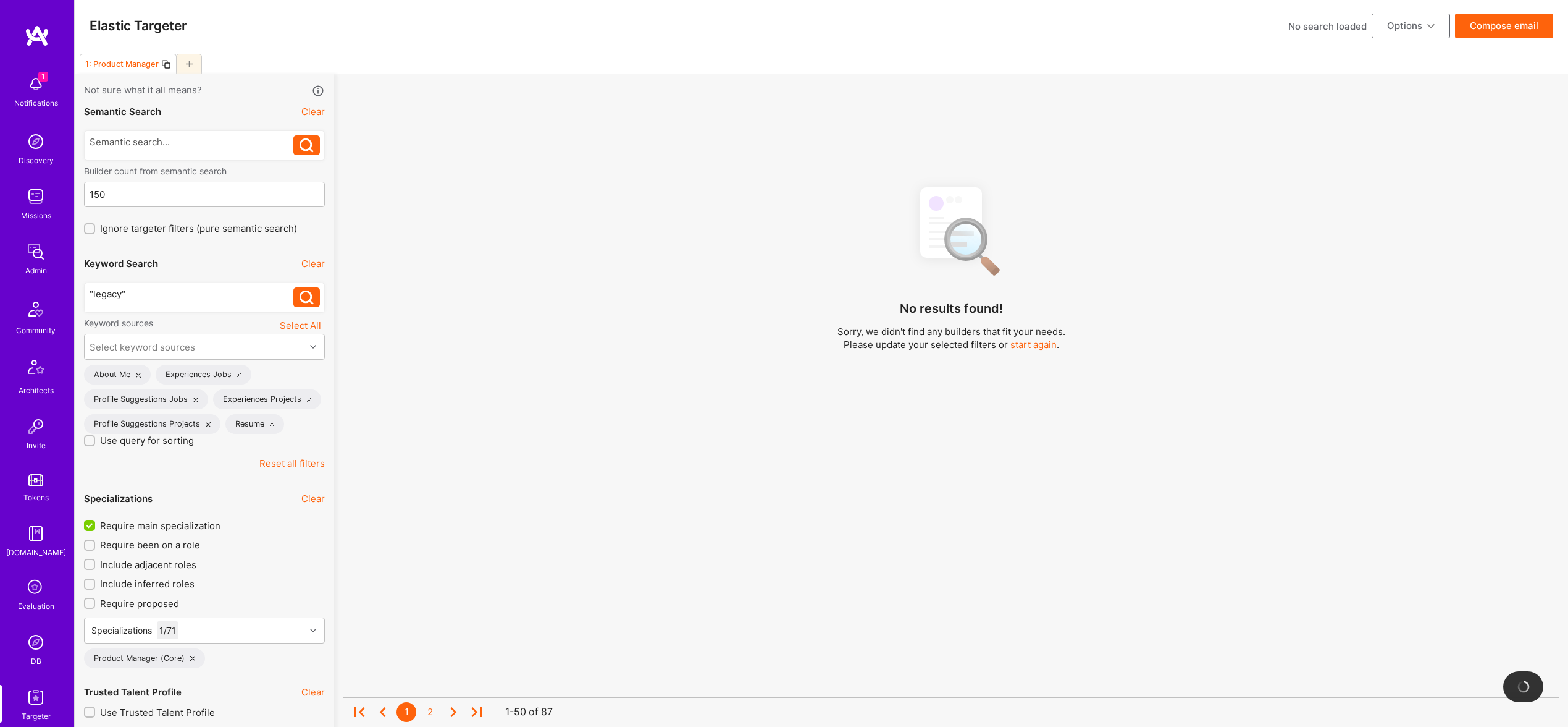
scroll to position [1, 0]
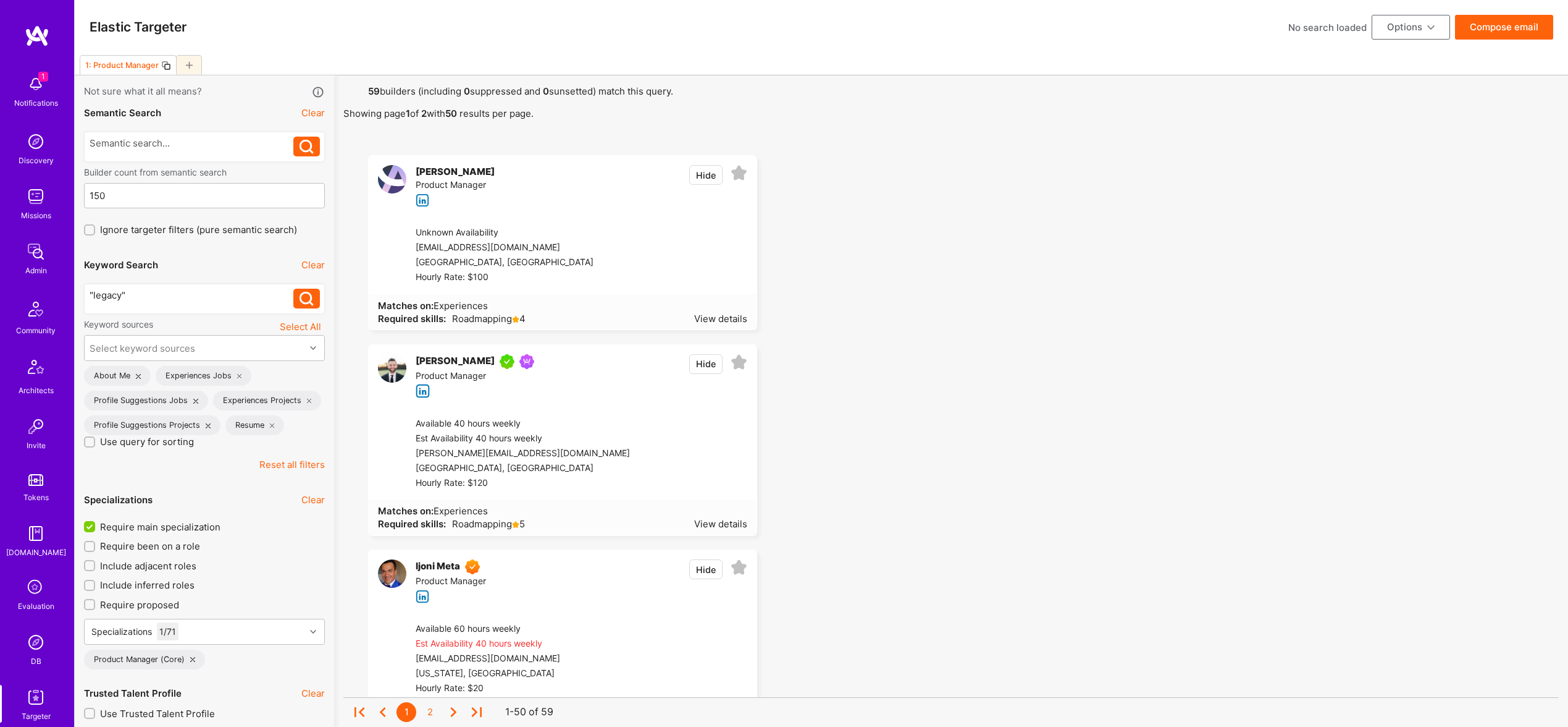
click at [163, 305] on div ""legacy"" at bounding box center [191, 298] width 204 height 20
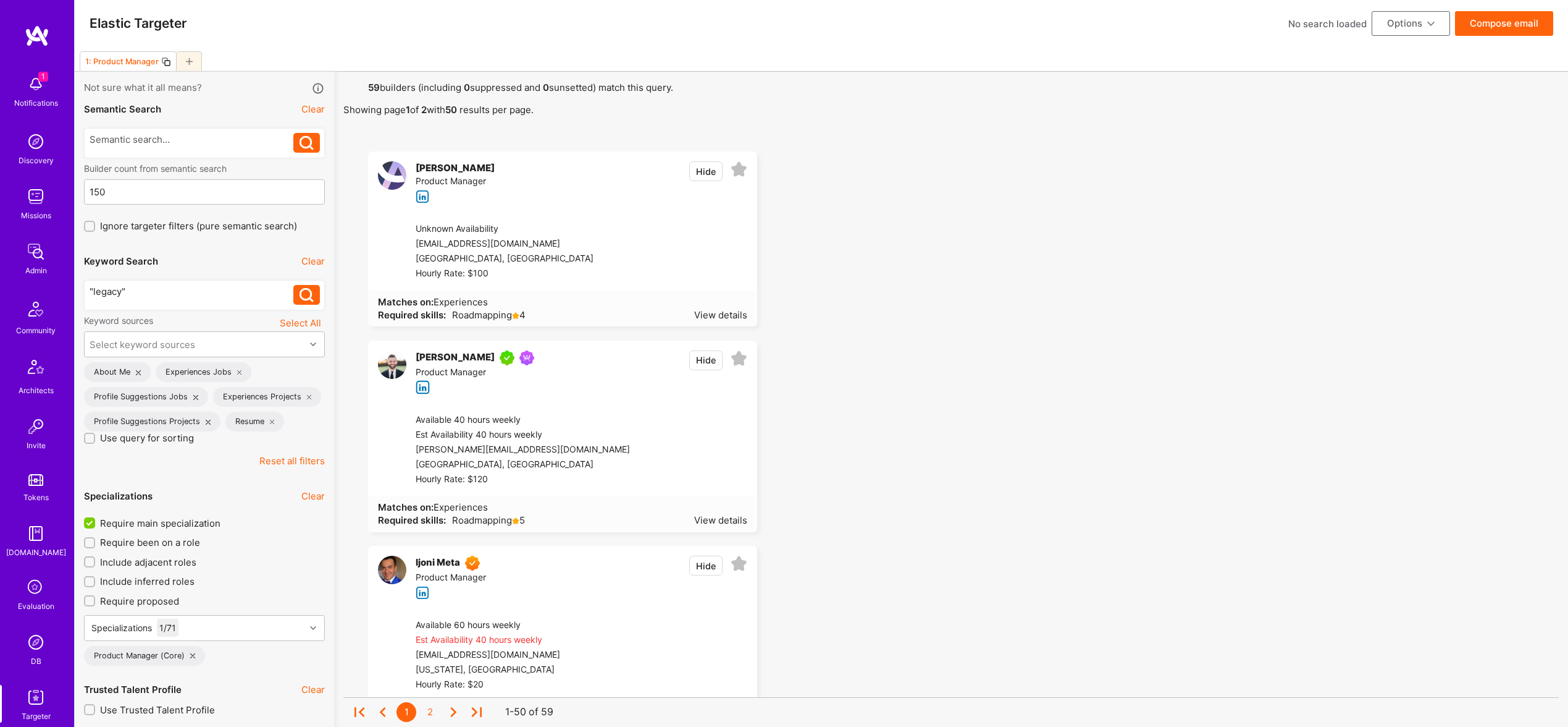
click at [183, 296] on div ""legacy"" at bounding box center [191, 292] width 204 height 13
click at [187, 292] on div ""legacy"" at bounding box center [191, 289] width 204 height 13
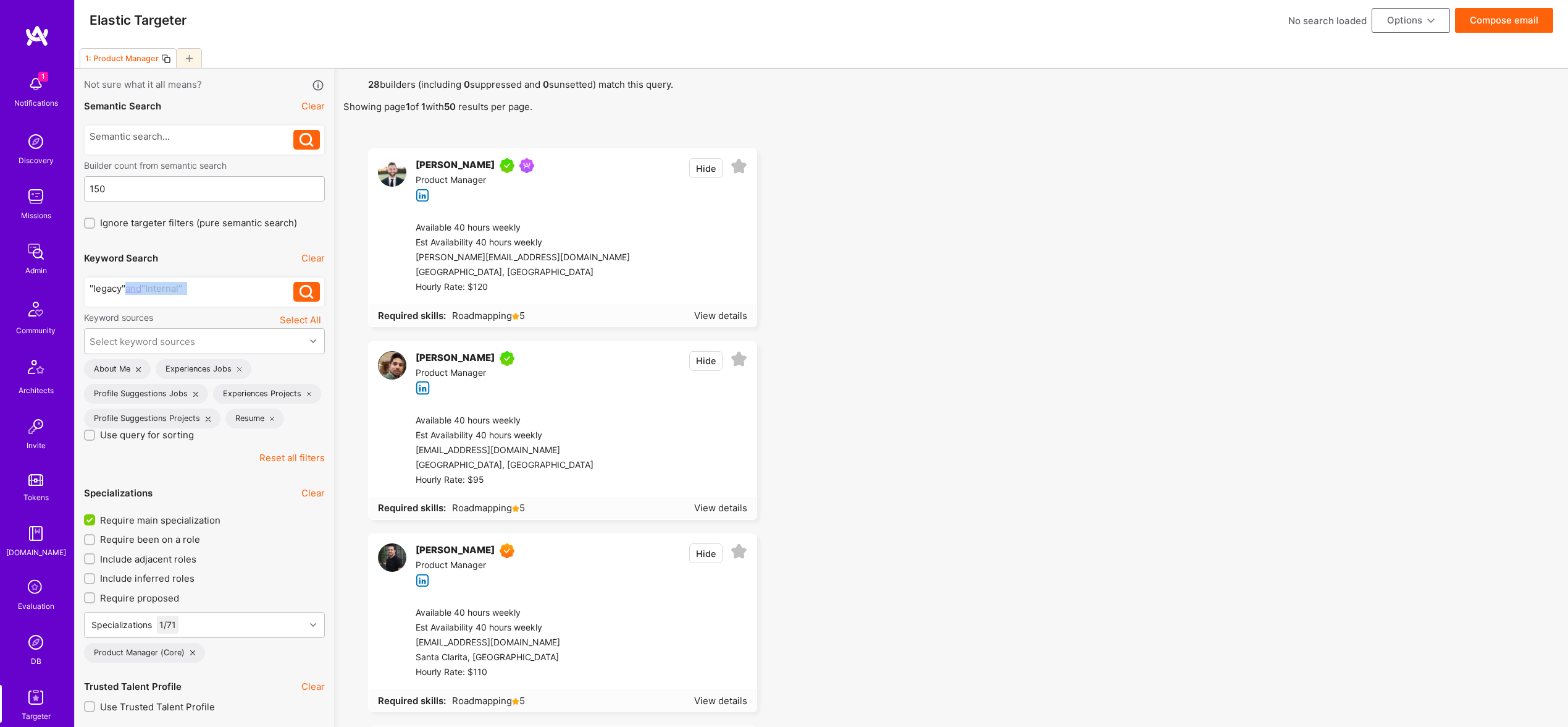
drag, startPoint x: 188, startPoint y: 285, endPoint x: 124, endPoint y: 286, distance: 64.0
click at [124, 286] on div ""legacy" and "Internal"" at bounding box center [191, 289] width 204 height 13
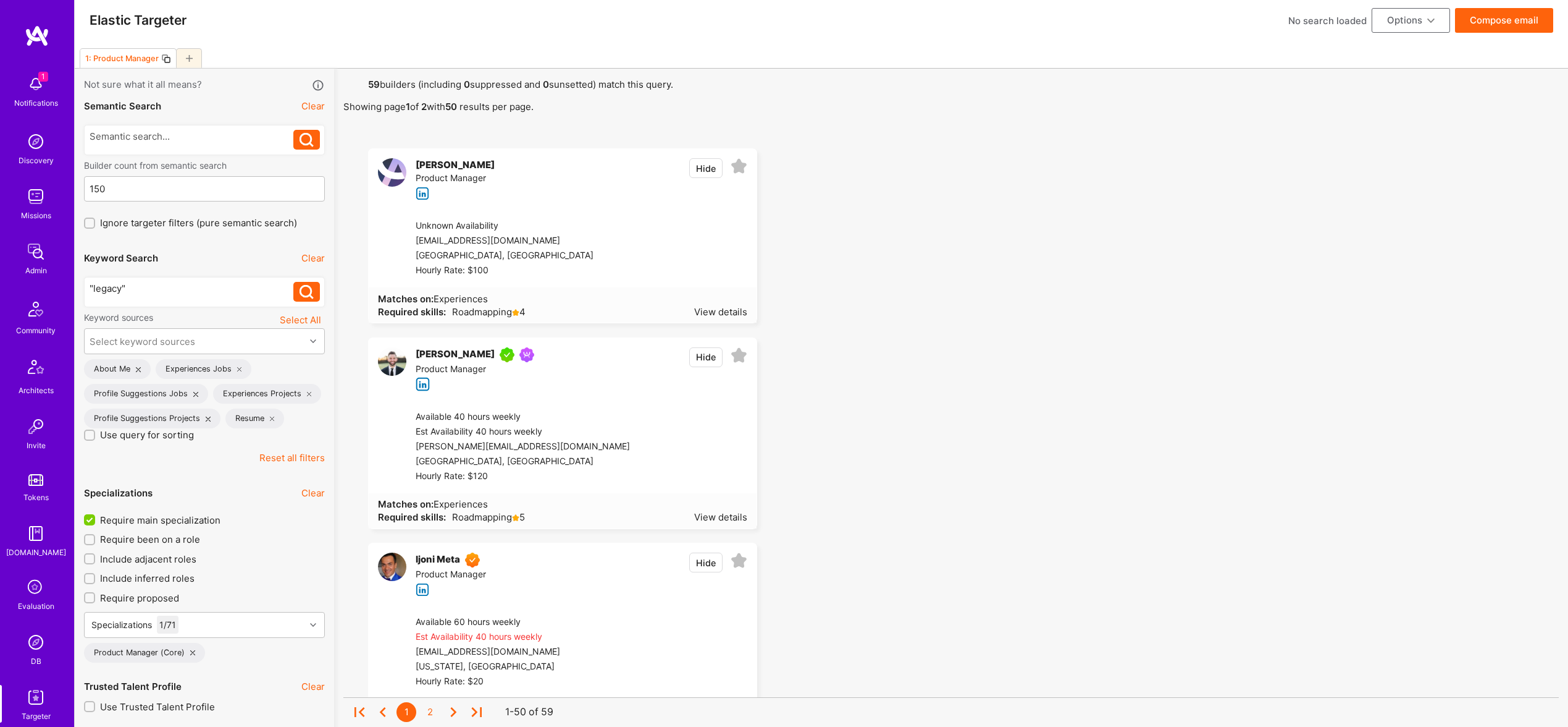
click at [1515, 24] on button "Compose email" at bounding box center [1504, 21] width 98 height 25
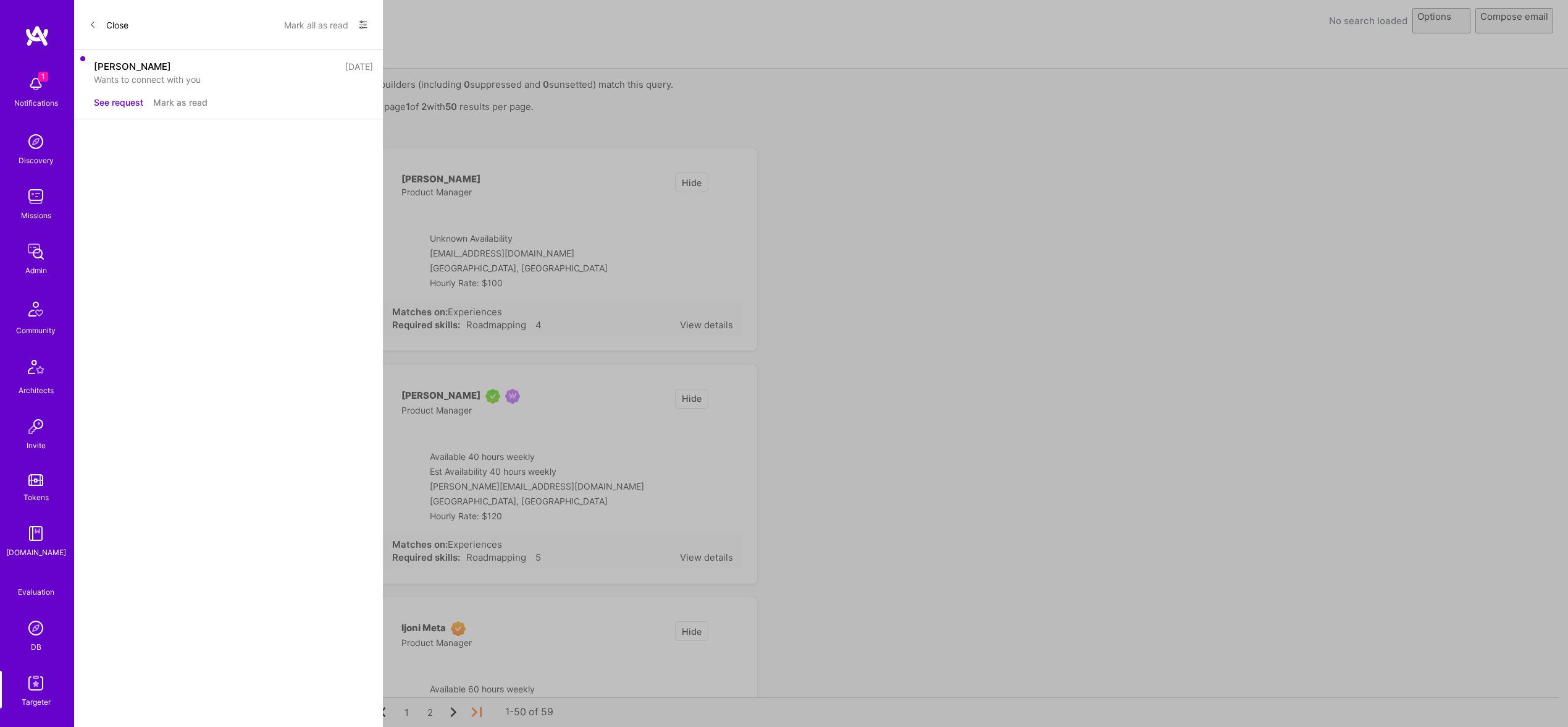
select select "rich-reachout"
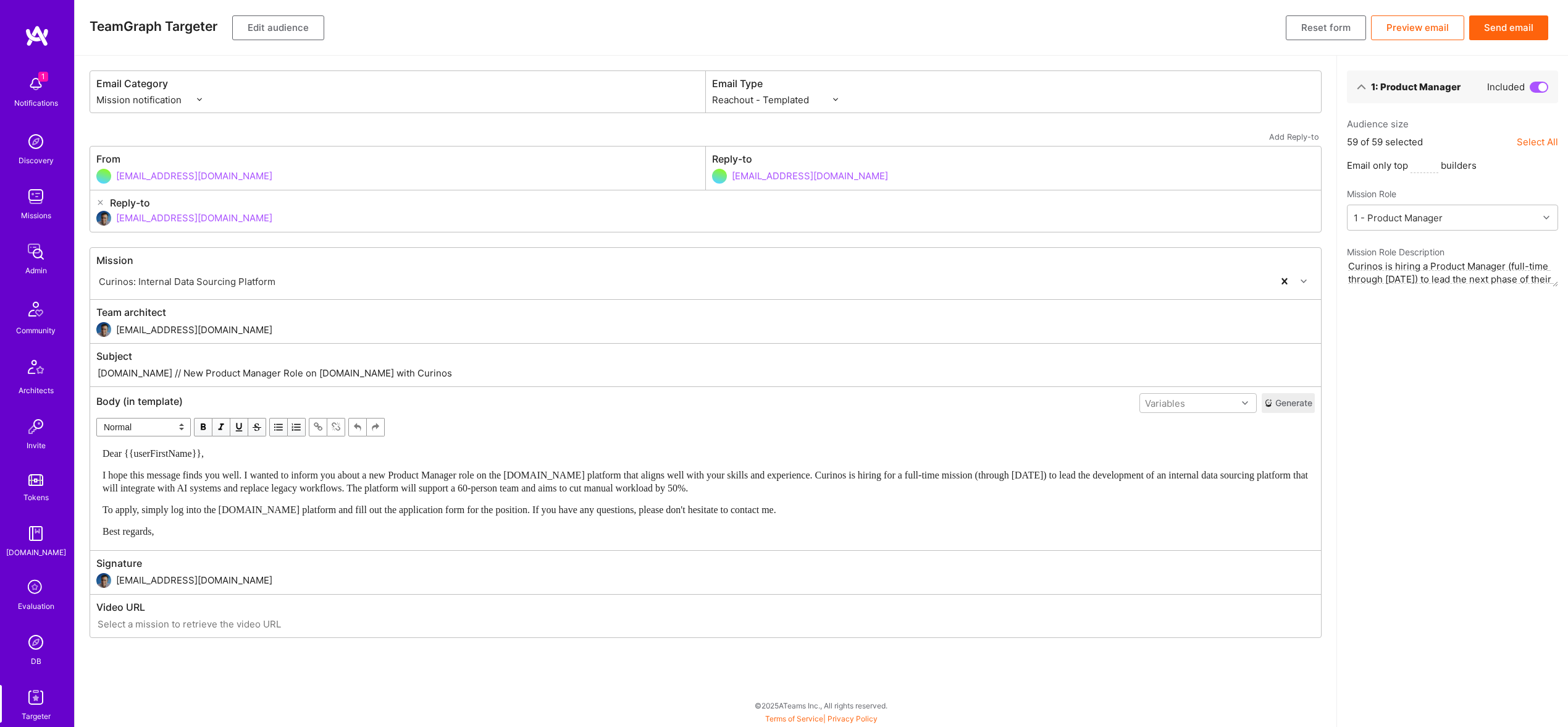
click at [1500, 29] on button "Send email" at bounding box center [1509, 28] width 79 height 25
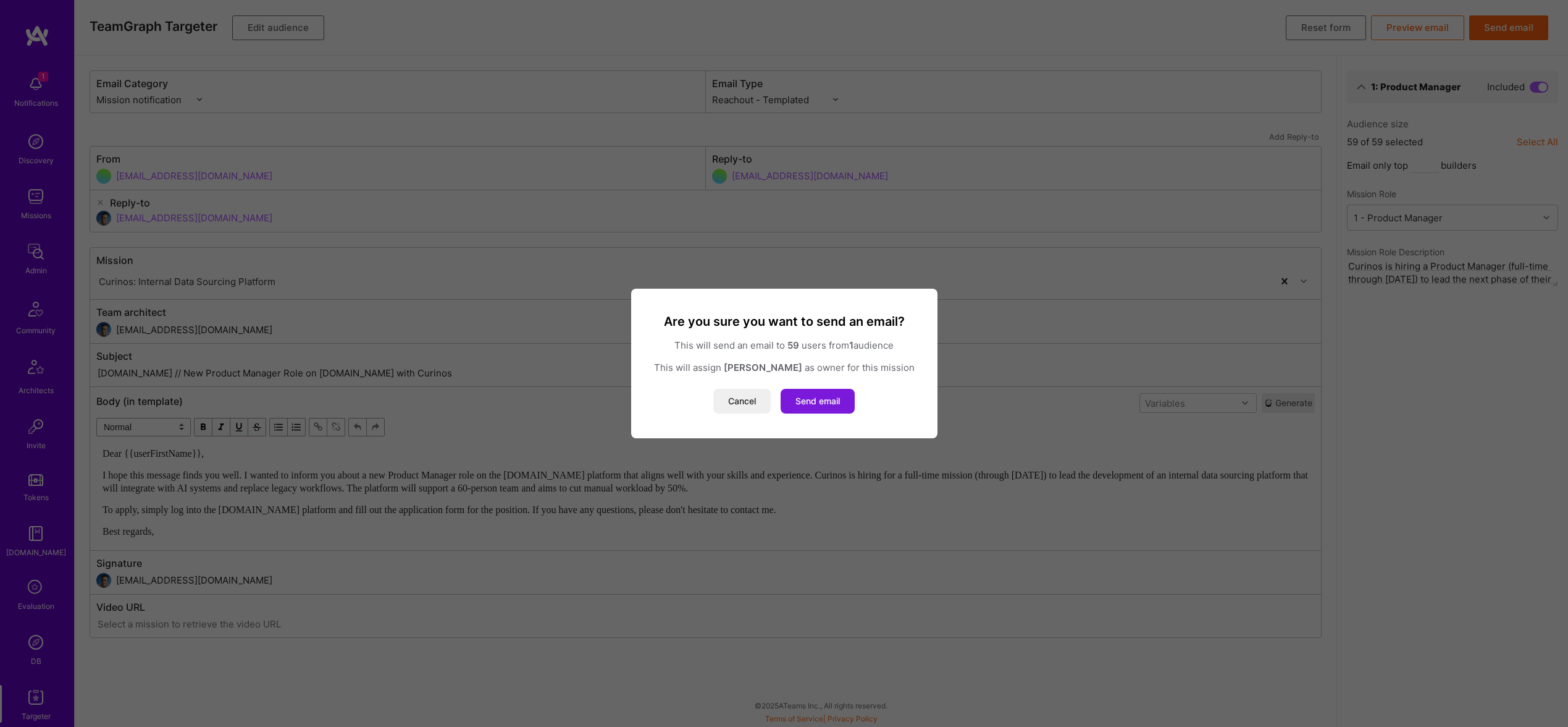
click at [806, 400] on button "Send email" at bounding box center [817, 401] width 74 height 25
